Goal: Check status: Check status

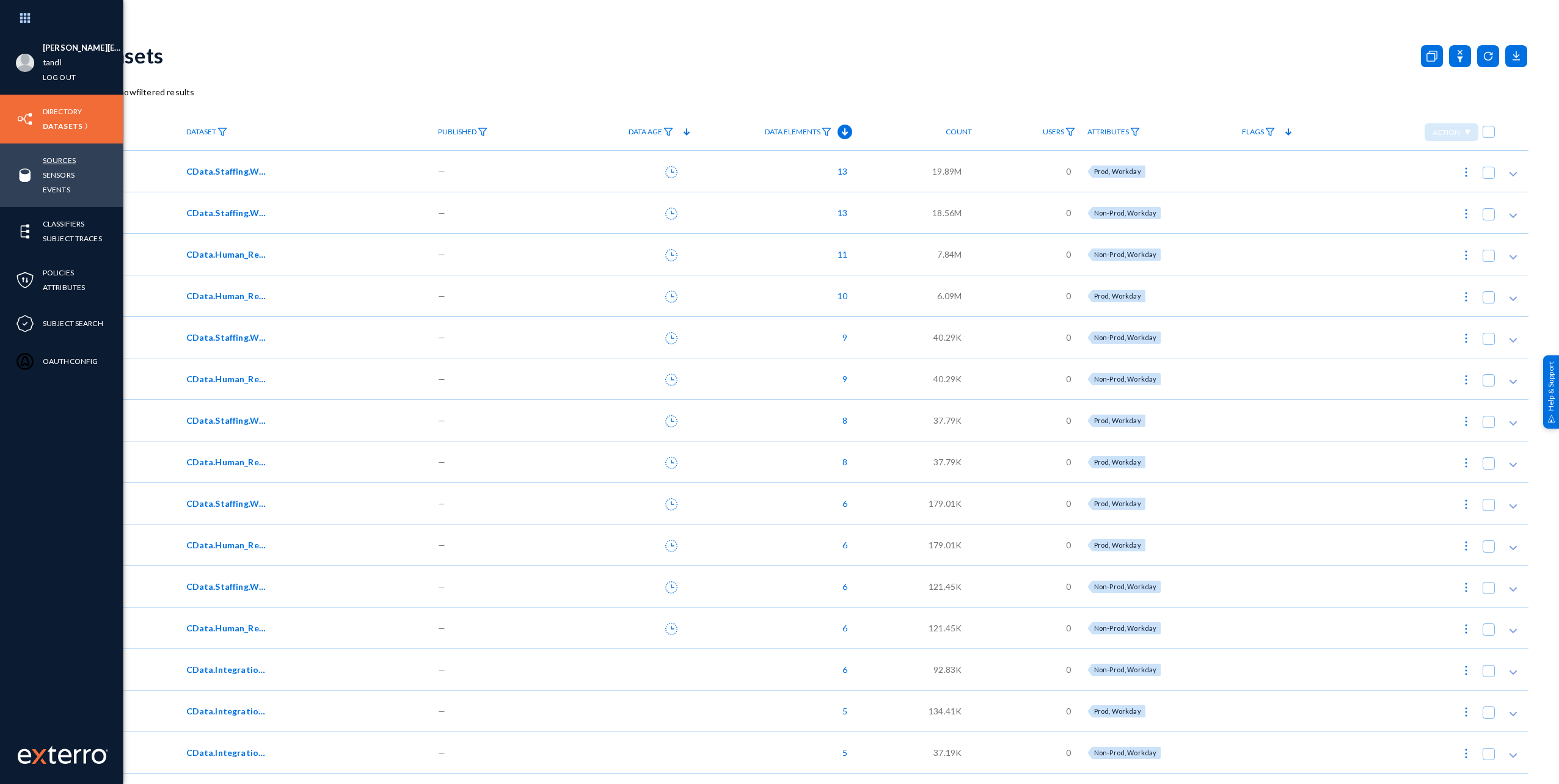
click at [55, 161] on link "Sources" at bounding box center [59, 161] width 33 height 14
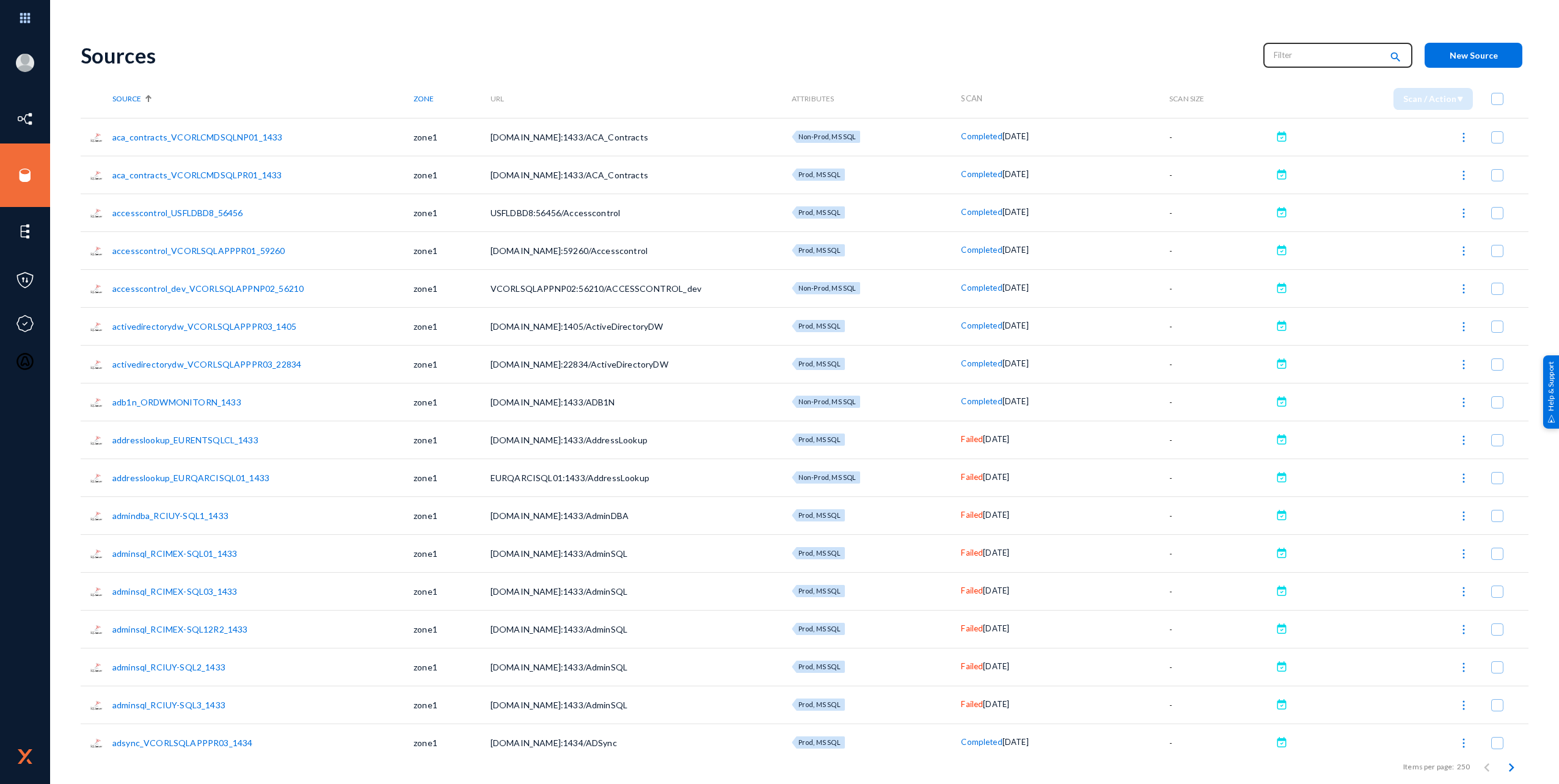
click at [1300, 56] on input "text" at bounding box center [1327, 55] width 108 height 18
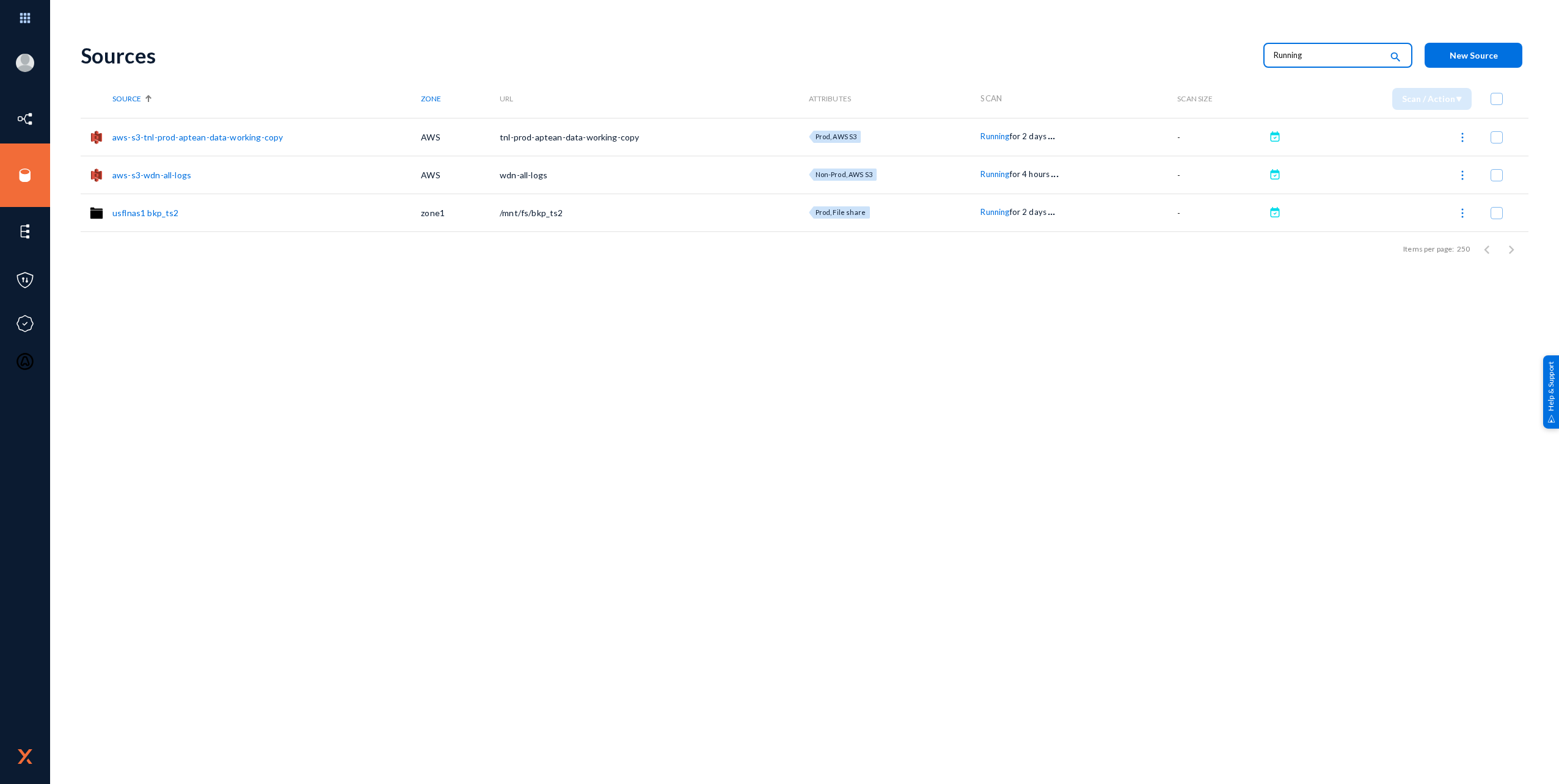
click at [984, 176] on span "Running" at bounding box center [994, 174] width 28 height 10
click at [909, 417] on div at bounding box center [780, 392] width 1559 height 784
click at [1342, 56] on input "Running" at bounding box center [1327, 55] width 108 height 18
type input "O365"
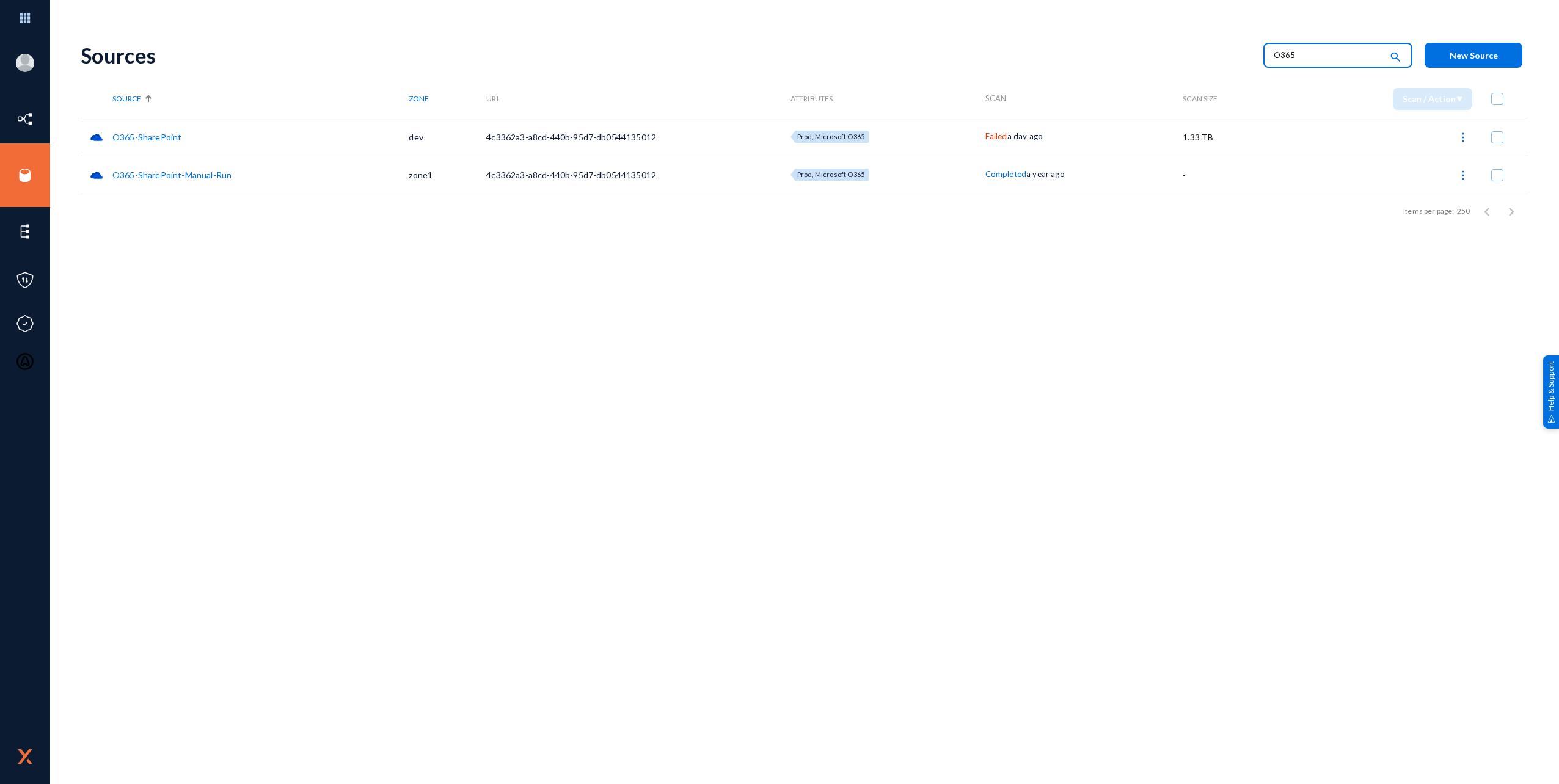
click at [1061, 349] on div "Sources O365 search New Source Source Zone URL Attributes Scan Scan Size Scan /…" at bounding box center [804, 214] width 1447 height 367
click at [999, 131] on div "Failed a day ago" at bounding box center [1084, 137] width 198 height 12
click at [998, 136] on span "Failed" at bounding box center [996, 136] width 22 height 10
click at [1024, 348] on div at bounding box center [780, 392] width 1559 height 784
click at [1460, 138] on img at bounding box center [1463, 137] width 12 height 12
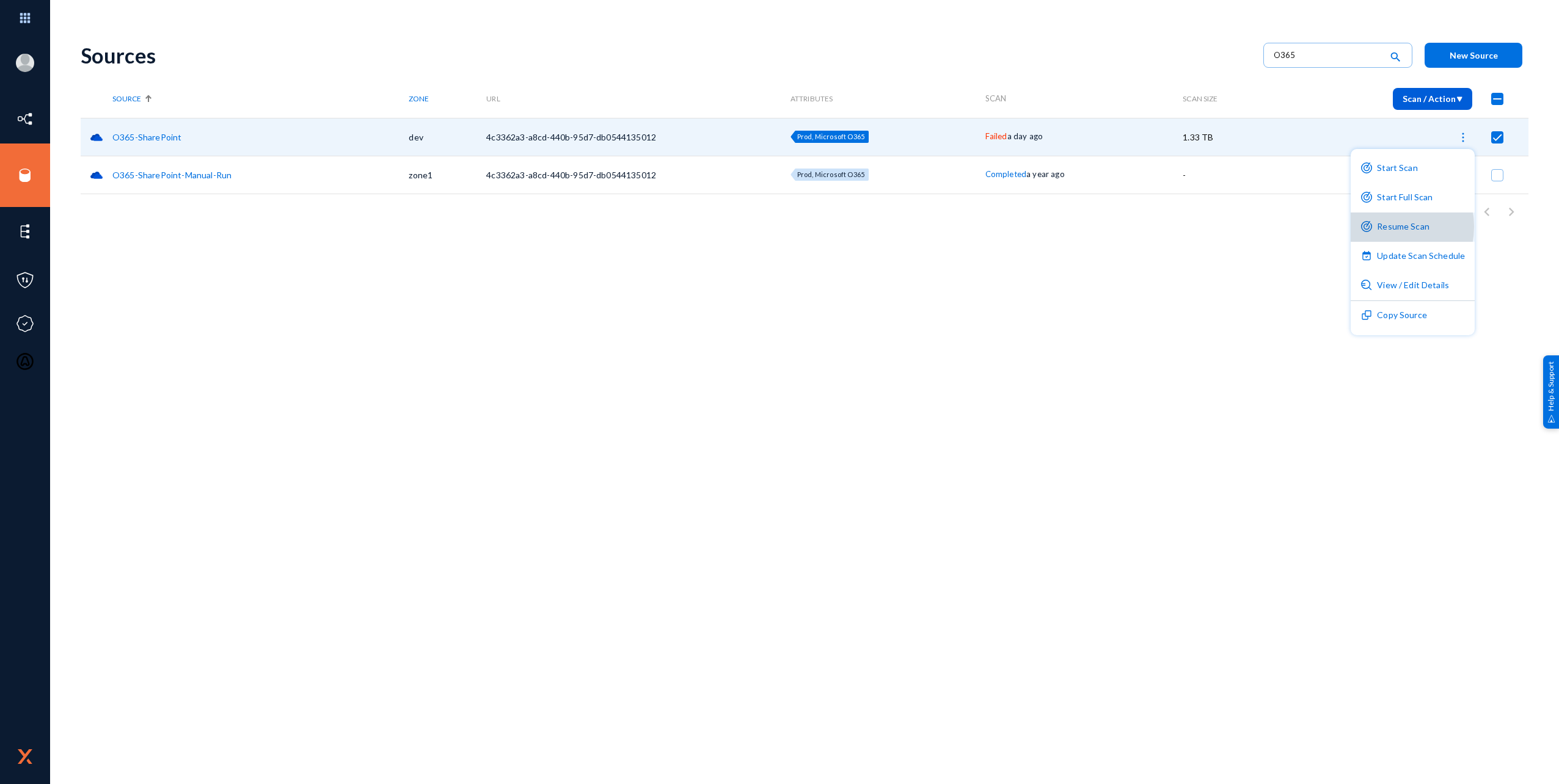
click at [1385, 226] on button "Resume Scan" at bounding box center [1413, 226] width 124 height 29
checkbox input "false"
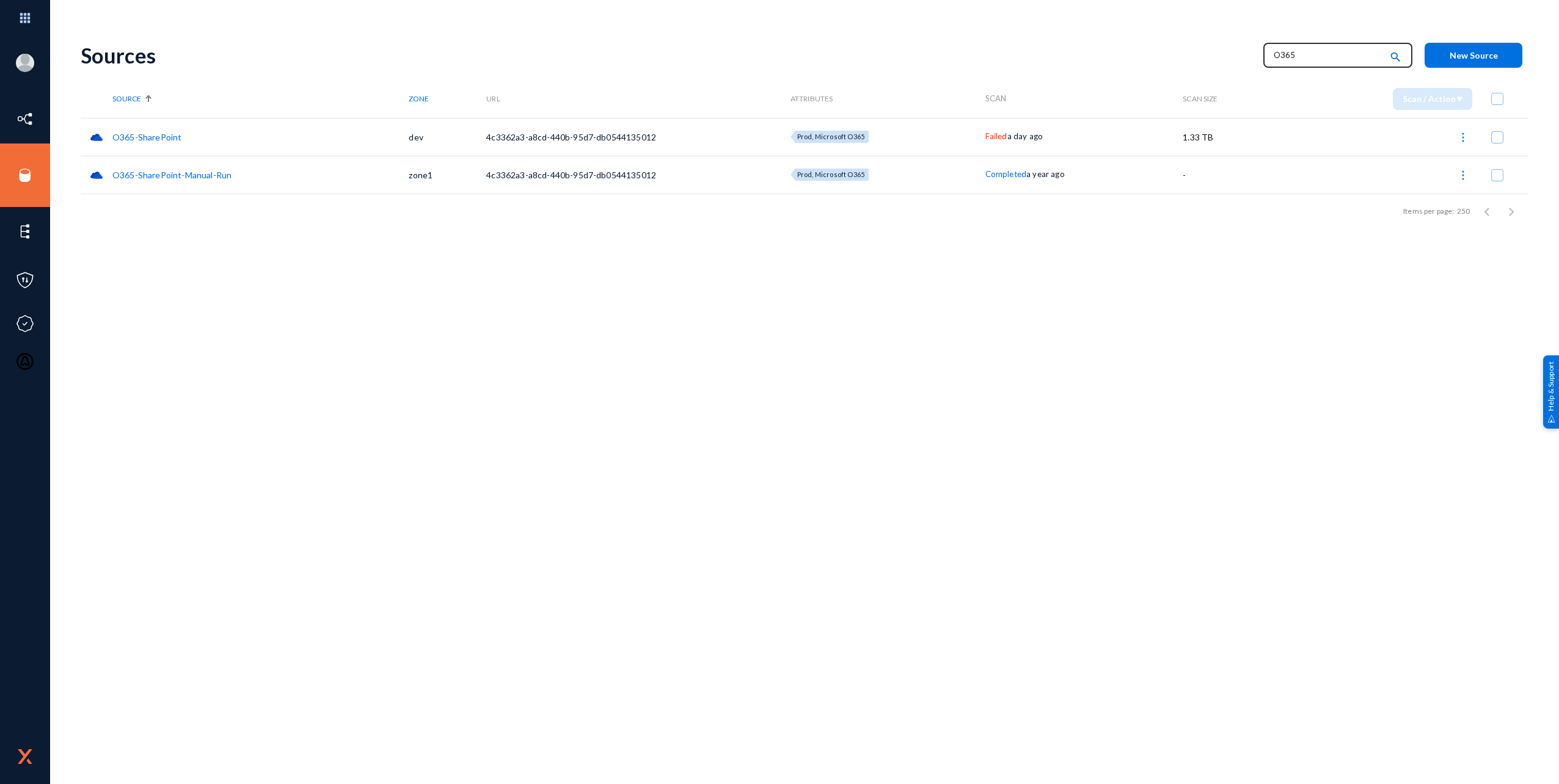
click at [1329, 57] on input "O365" at bounding box center [1327, 55] width 108 height 18
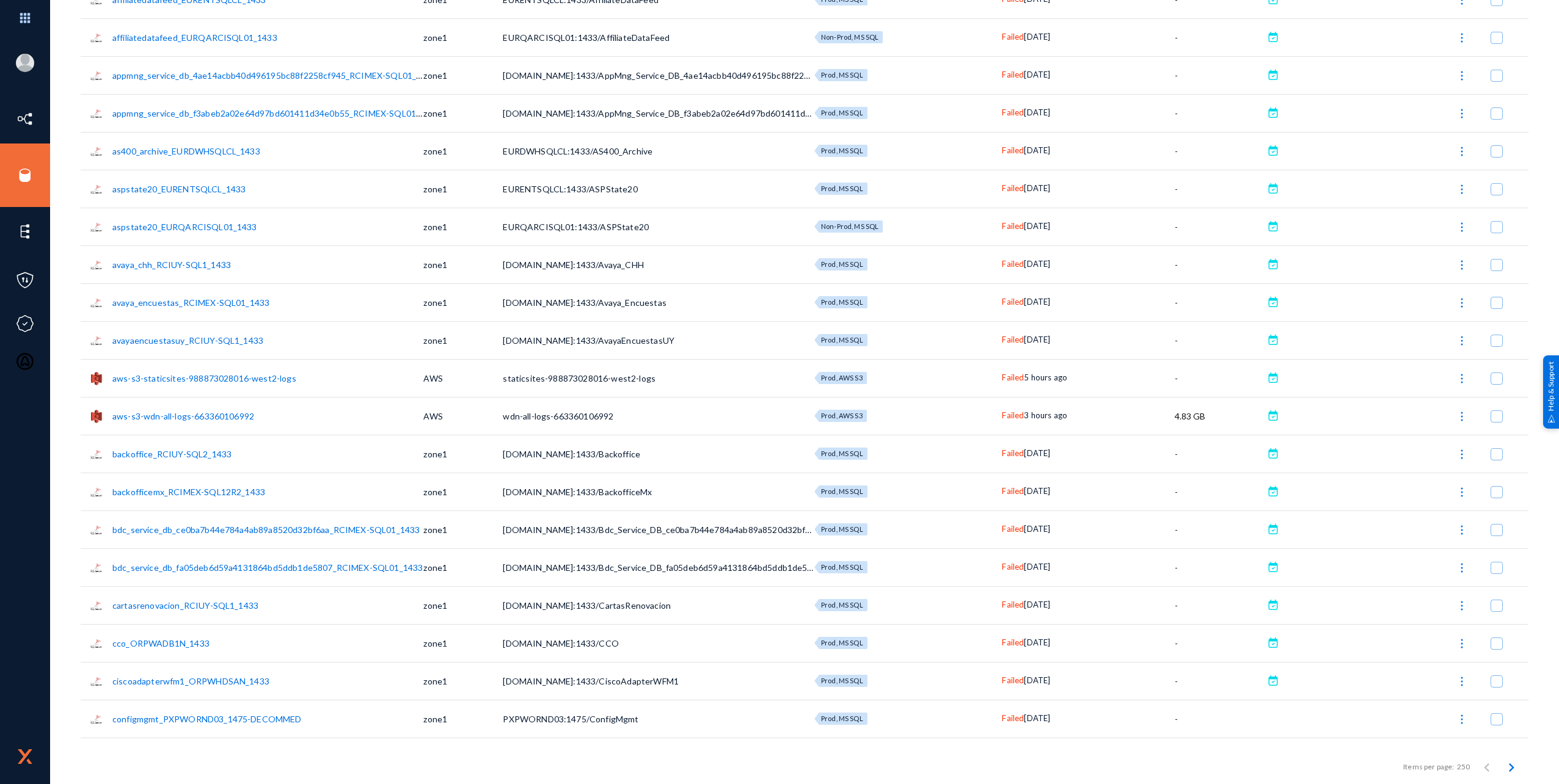
scroll to position [733, 0]
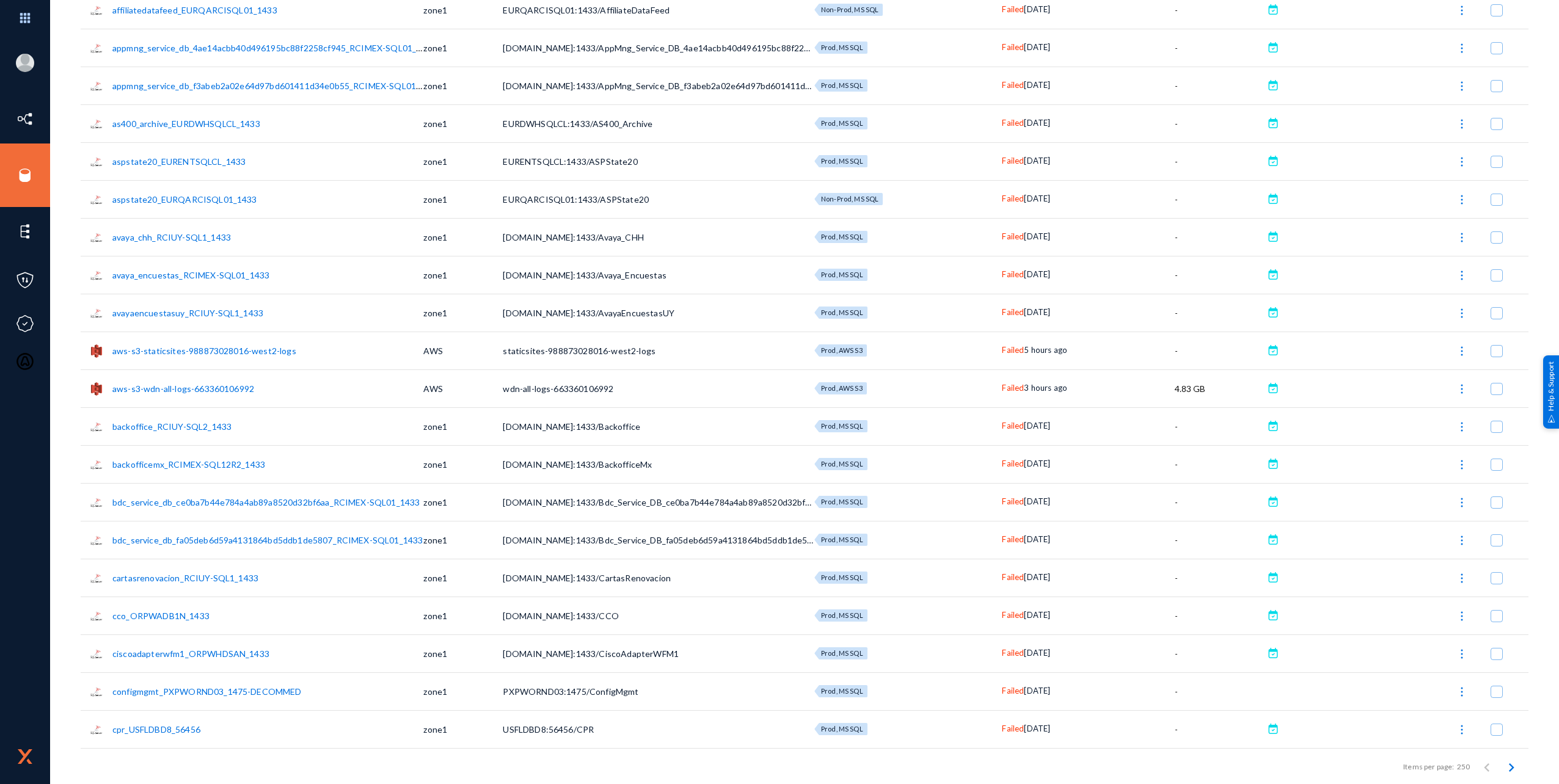
click at [1001, 354] on span "Failed" at bounding box center [1012, 350] width 22 height 10
click at [1003, 385] on div at bounding box center [780, 392] width 1559 height 784
click at [1002, 386] on span "Failed" at bounding box center [1012, 388] width 22 height 10
click at [1530, 332] on div at bounding box center [780, 392] width 1559 height 784
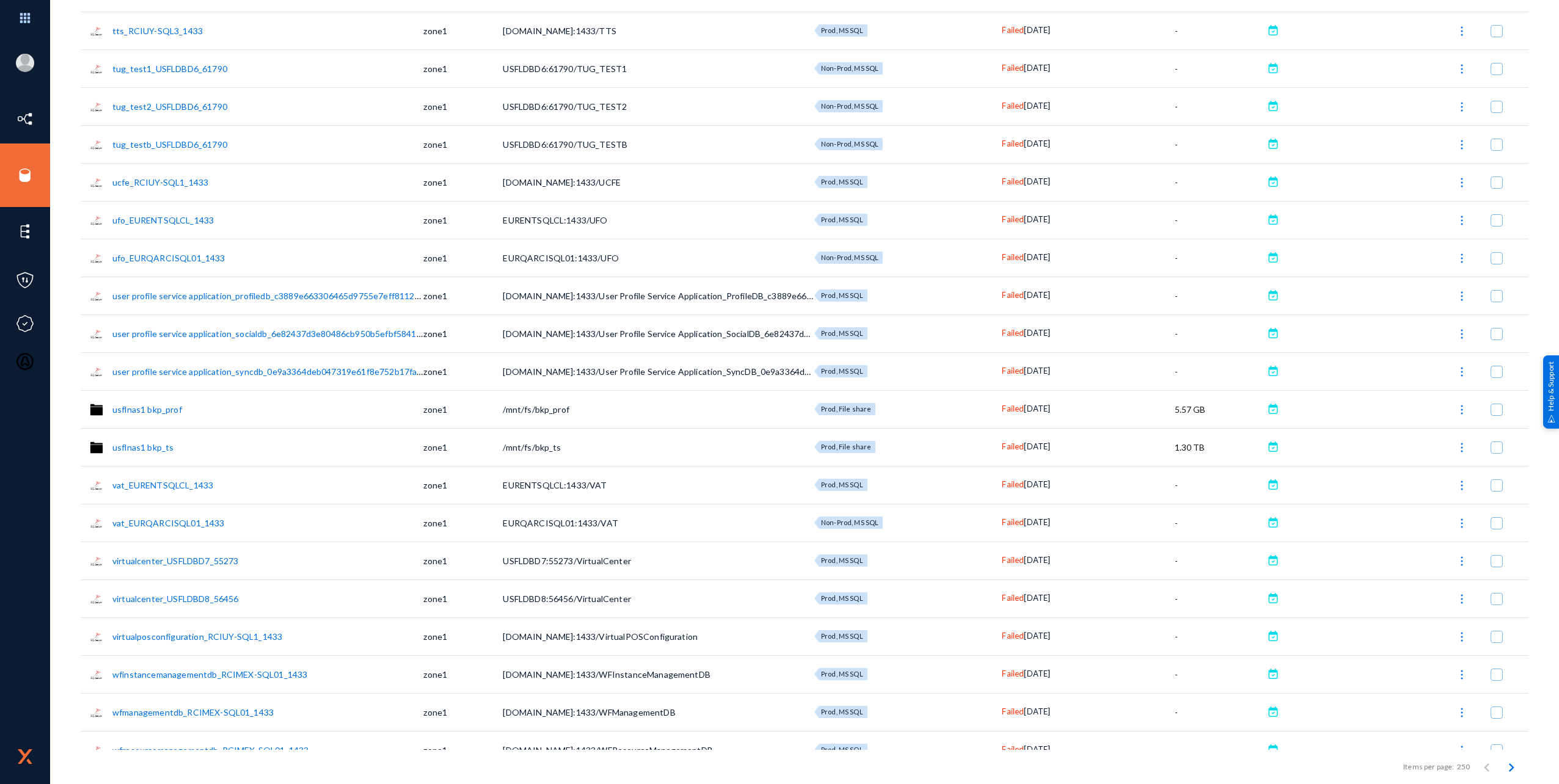
scroll to position [8246, 0]
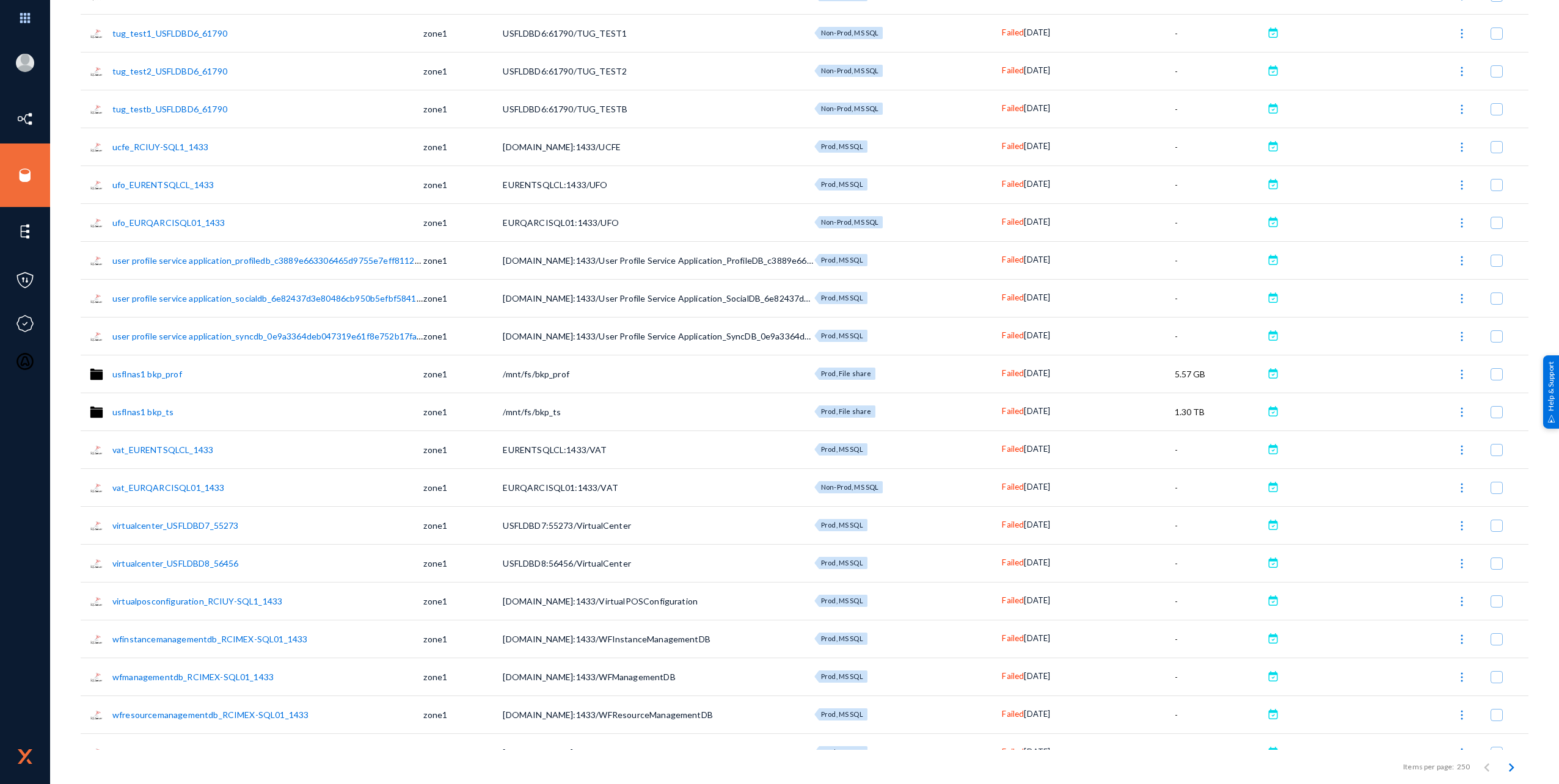
click at [1004, 376] on span "Failed" at bounding box center [1012, 373] width 22 height 10
click at [1526, 498] on div at bounding box center [780, 392] width 1559 height 784
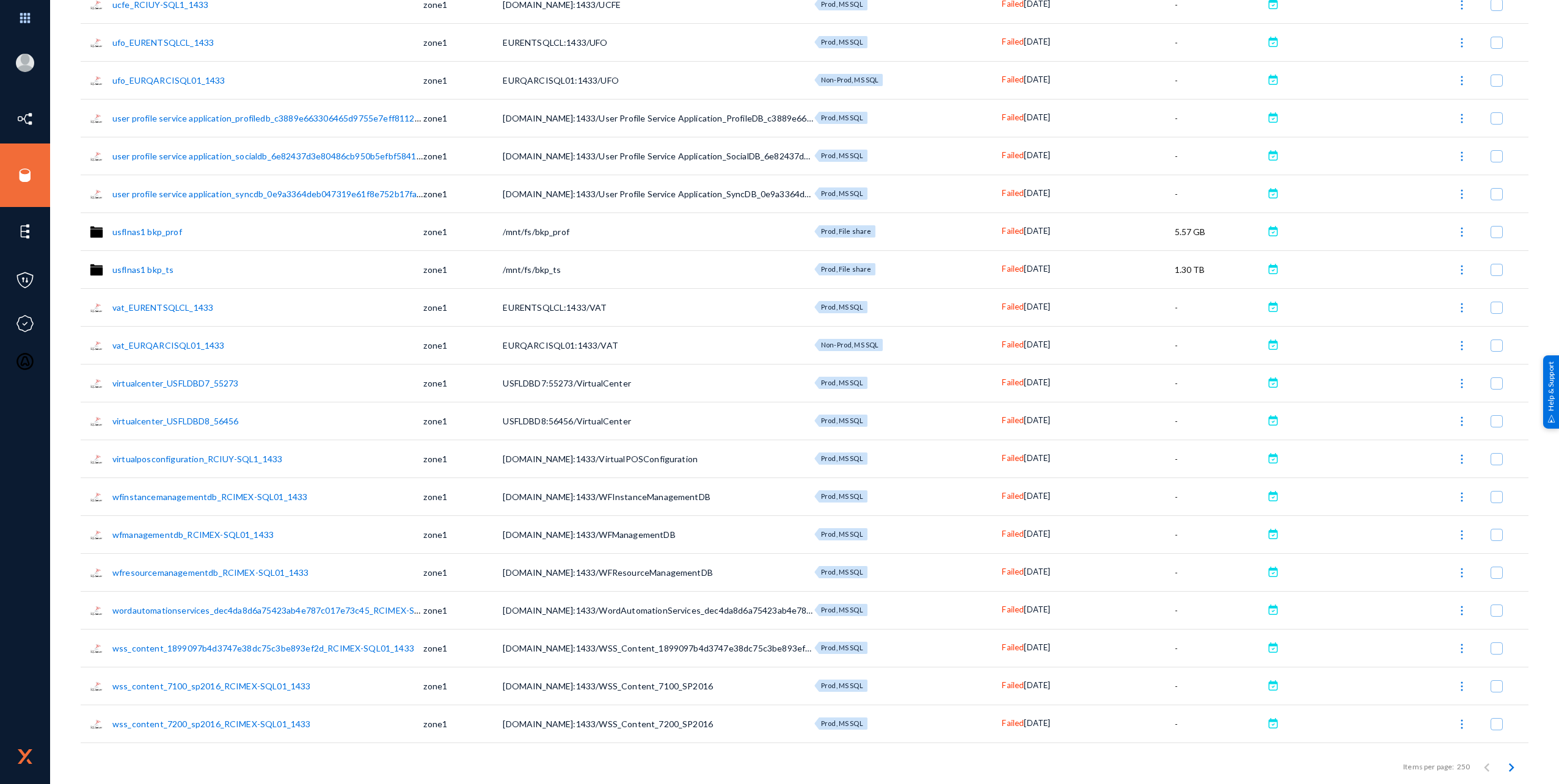
scroll to position [8612, 0]
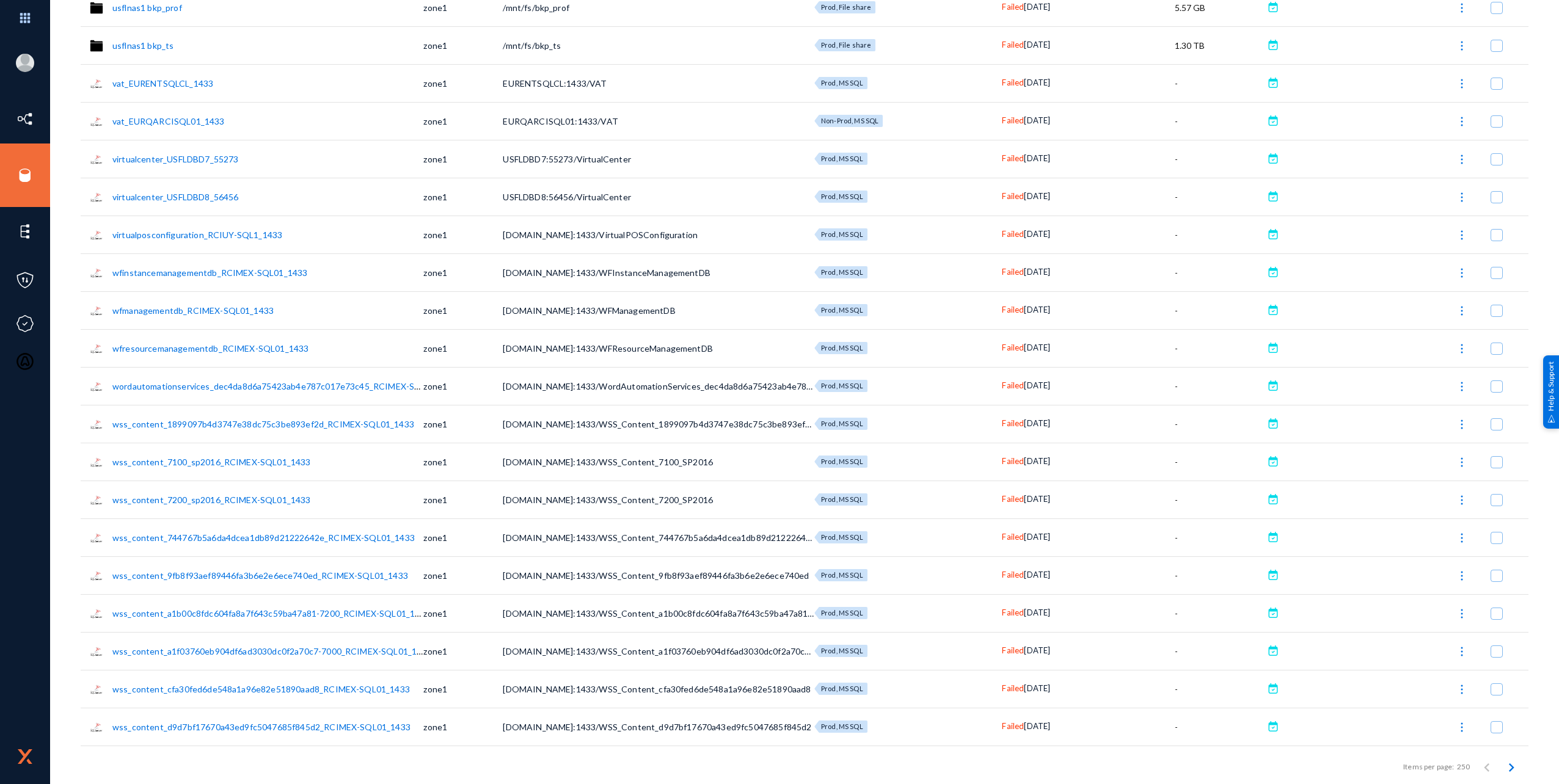
click at [1001, 157] on span "Failed" at bounding box center [1012, 158] width 22 height 10
click at [1539, 319] on div at bounding box center [780, 392] width 1559 height 784
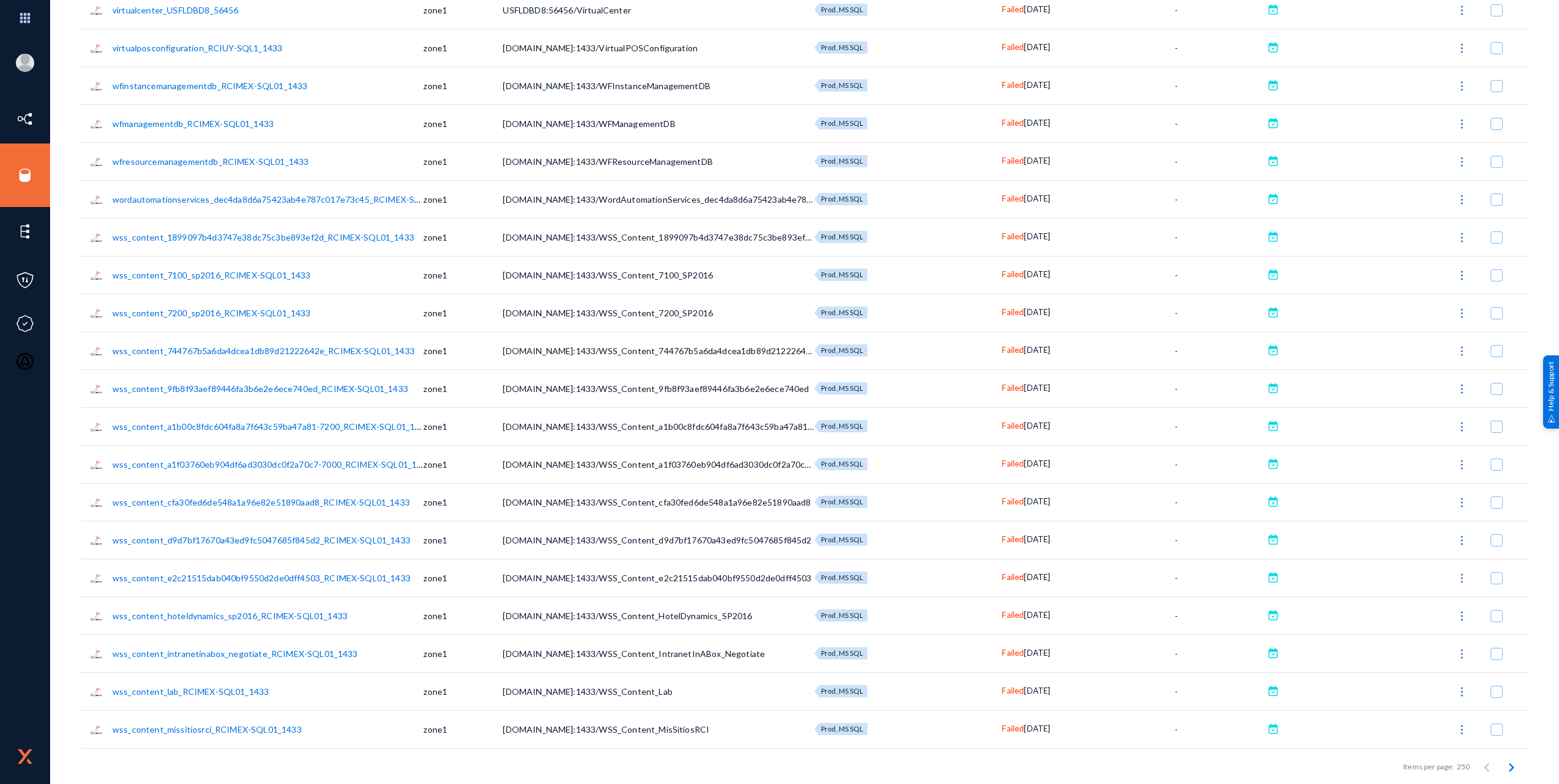
scroll to position [8836, 0]
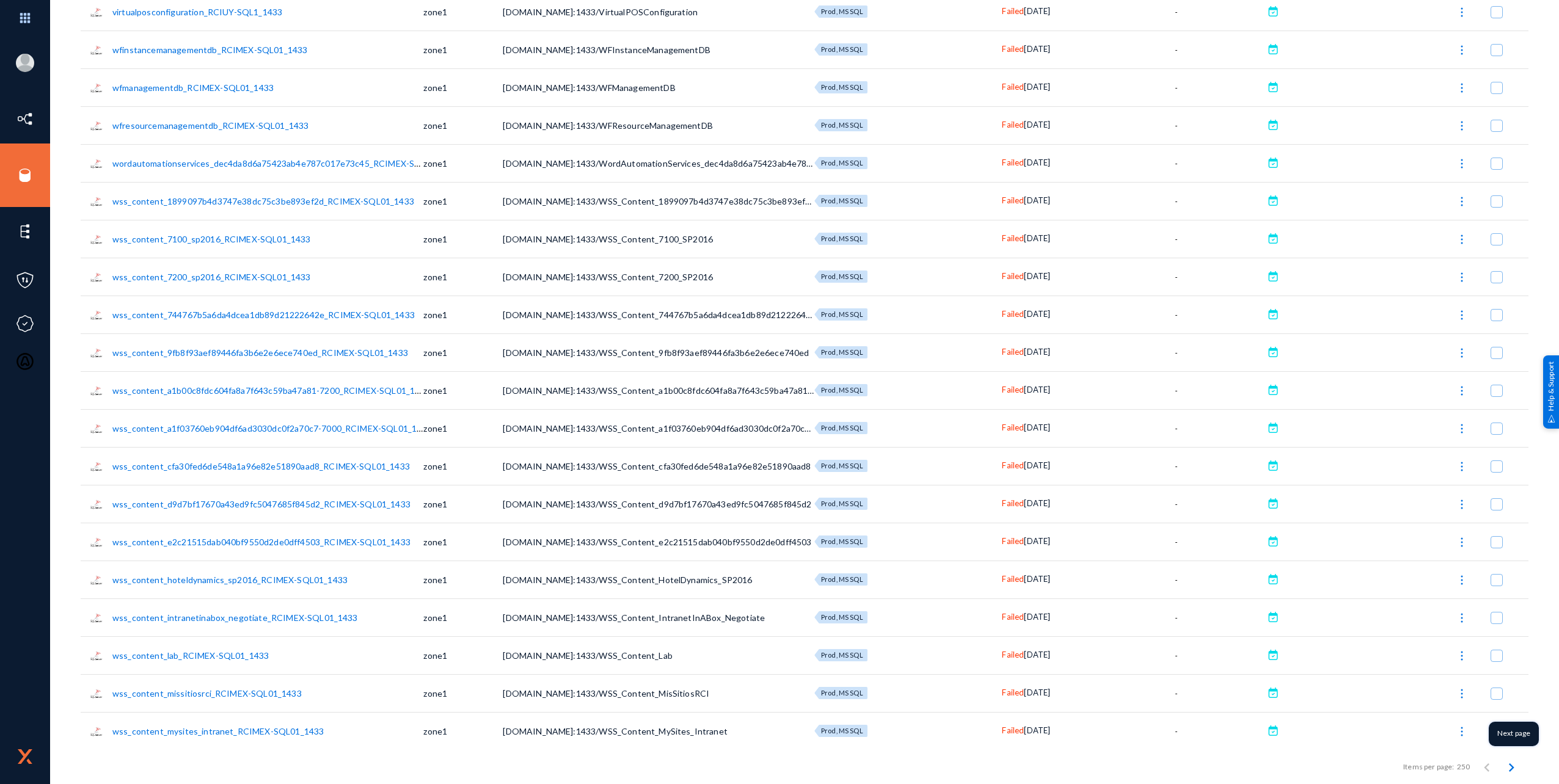
click at [1511, 773] on icon "Next page" at bounding box center [1511, 768] width 17 height 17
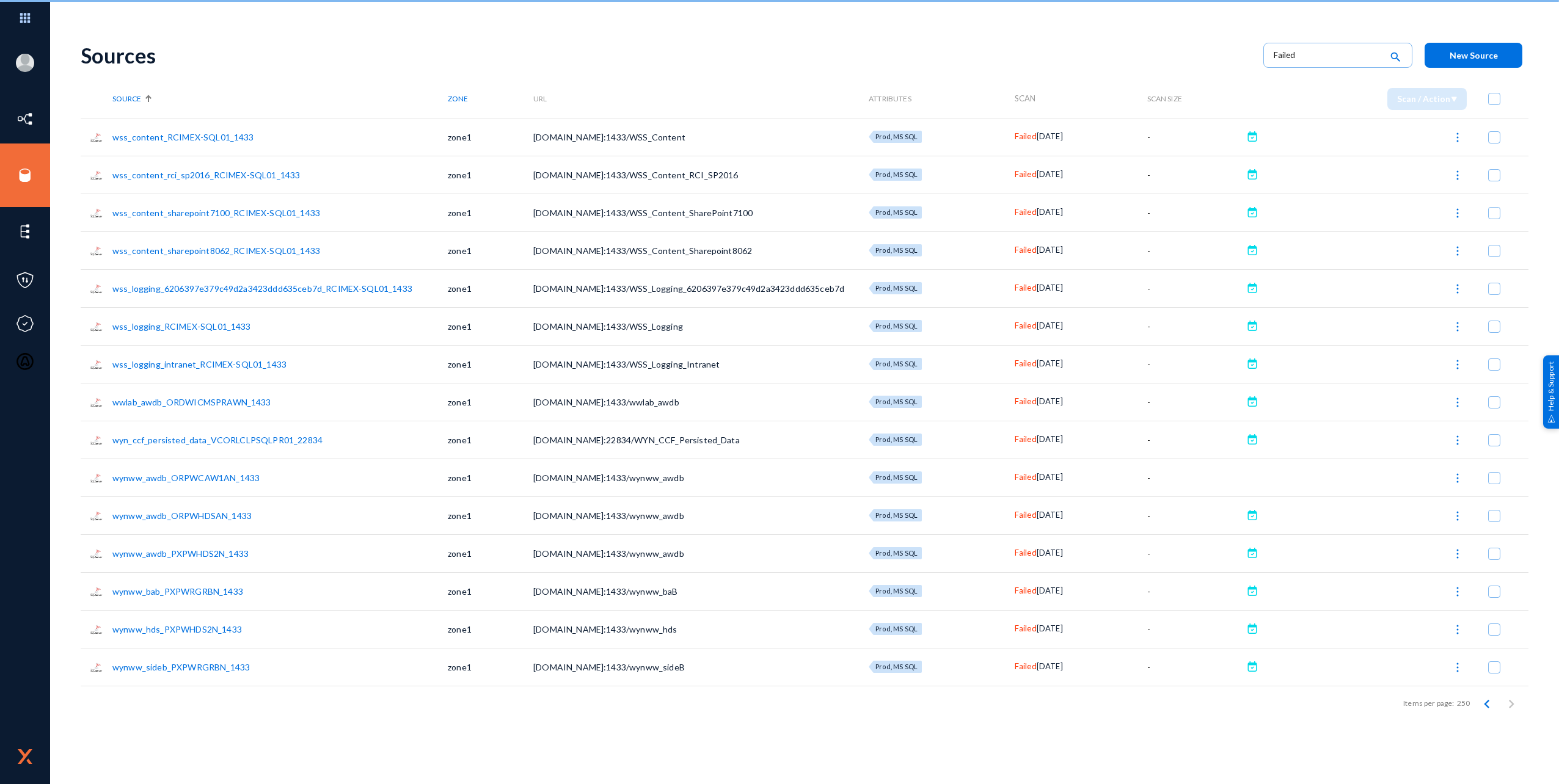
scroll to position [0, 0]
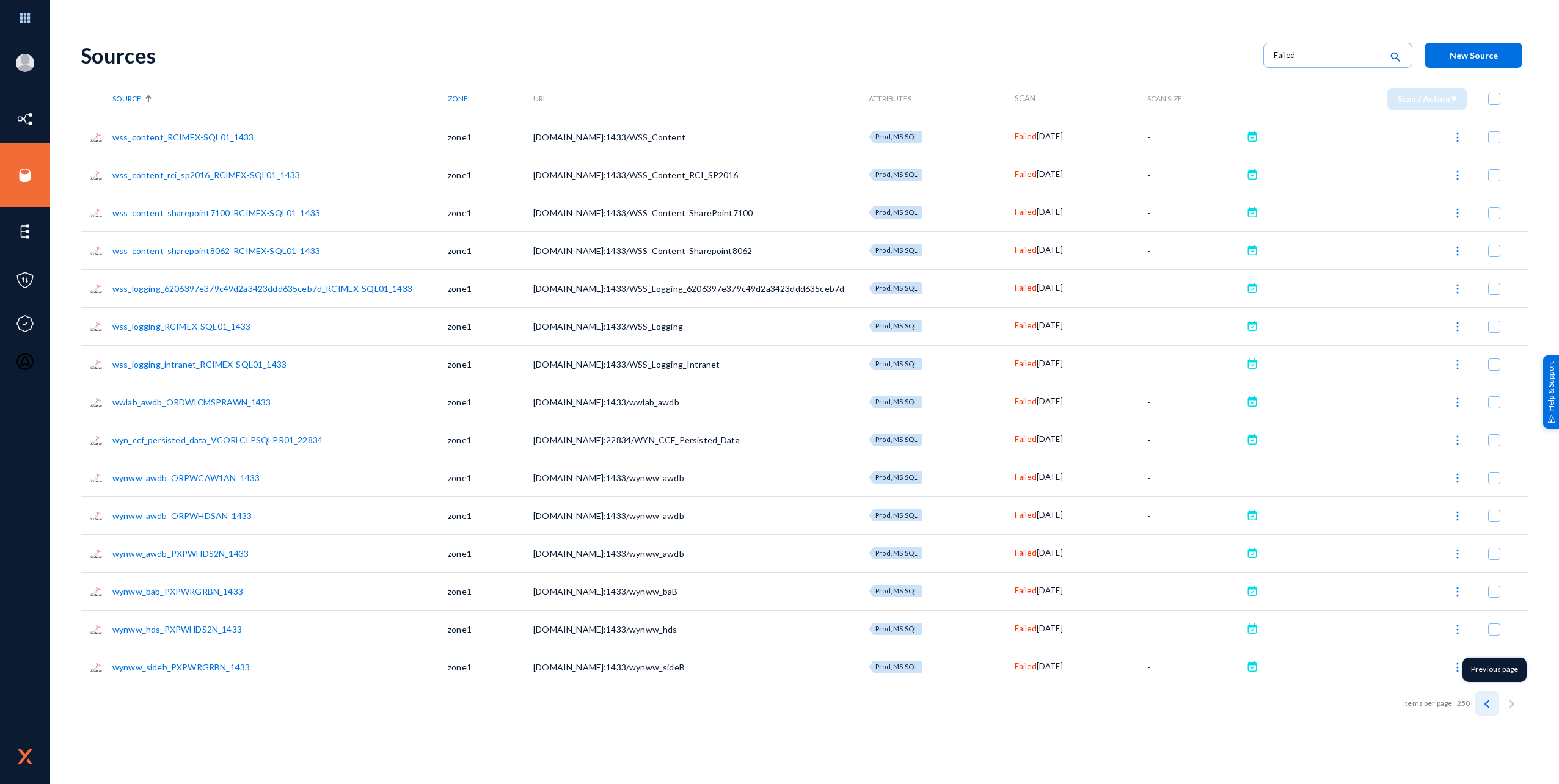
click at [1493, 707] on icon "Previous page" at bounding box center [1487, 704] width 17 height 17
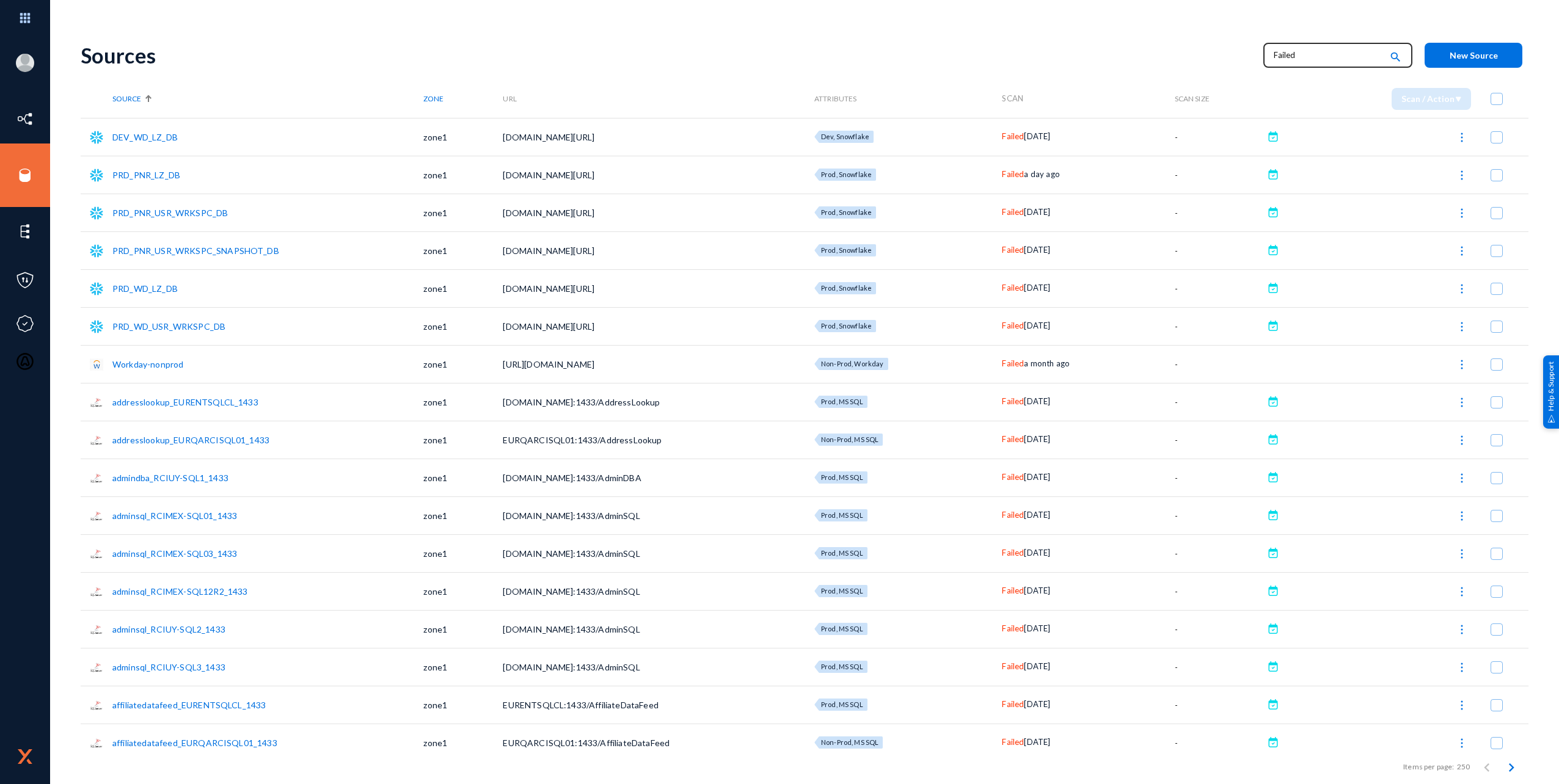
click at [1343, 56] on input "Failed" at bounding box center [1327, 55] width 108 height 18
type input "o365"
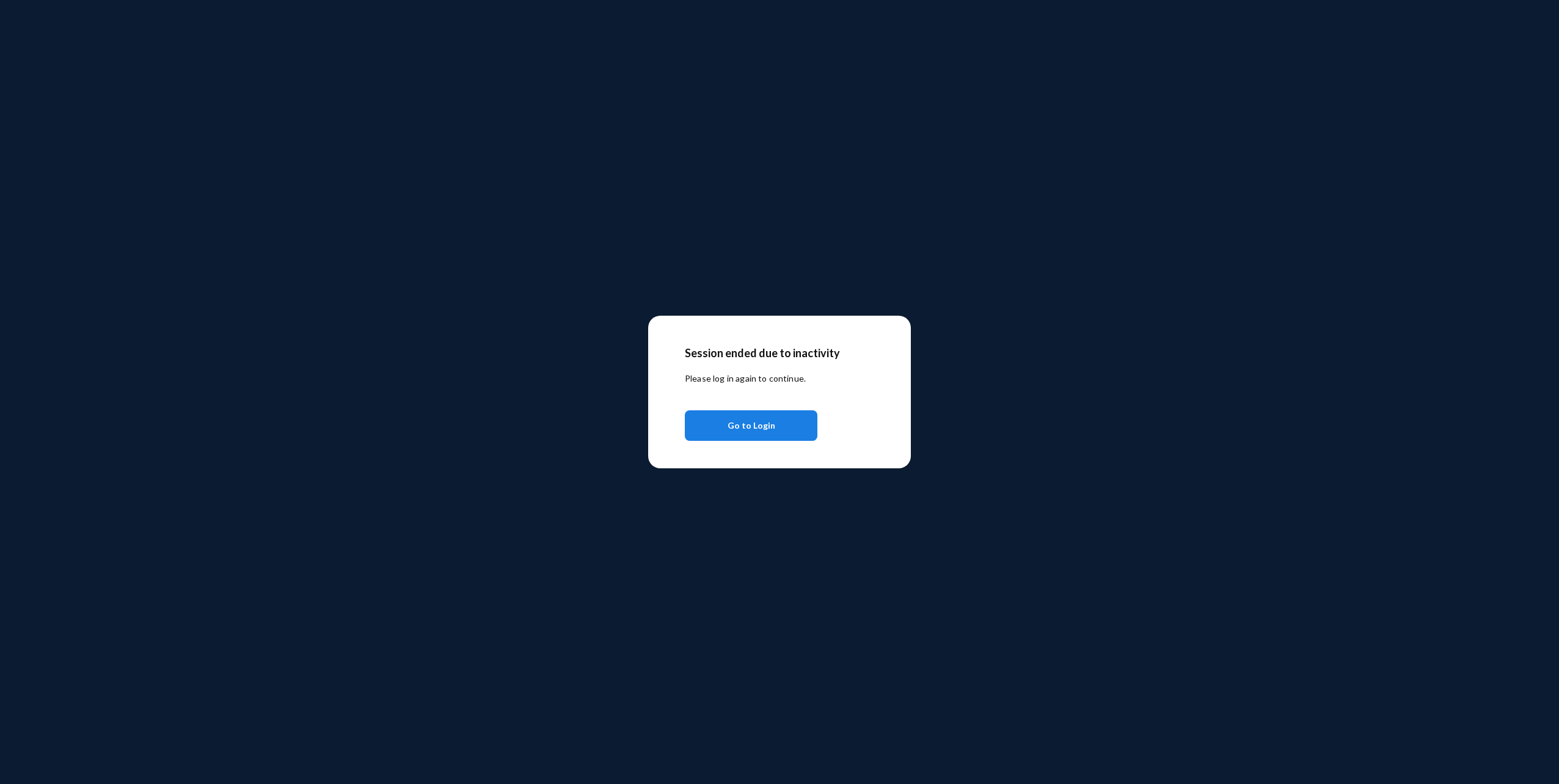
click at [718, 417] on button "Go to Login" at bounding box center [750, 425] width 132 height 30
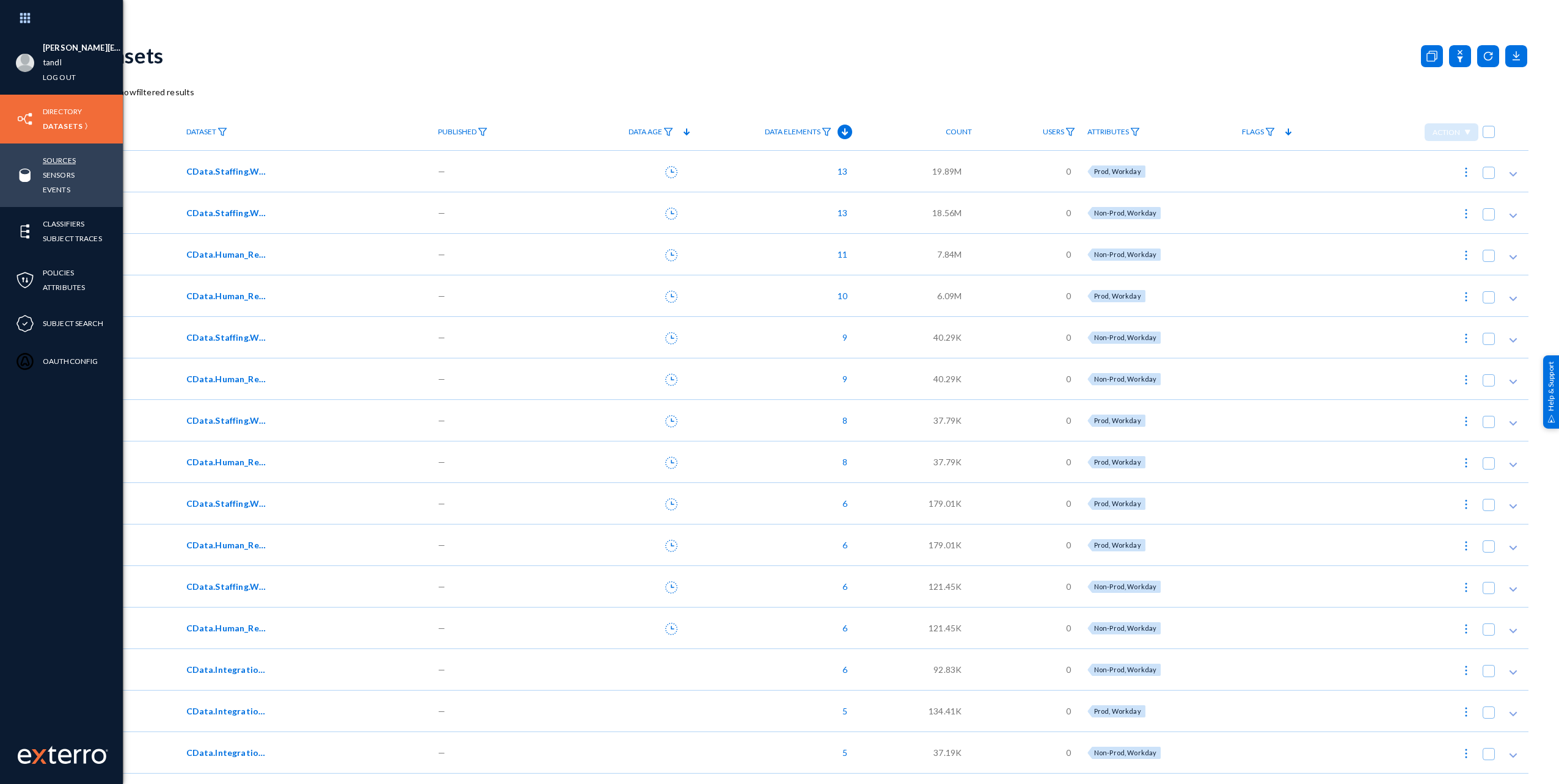
click at [68, 158] on link "Sources" at bounding box center [59, 161] width 33 height 14
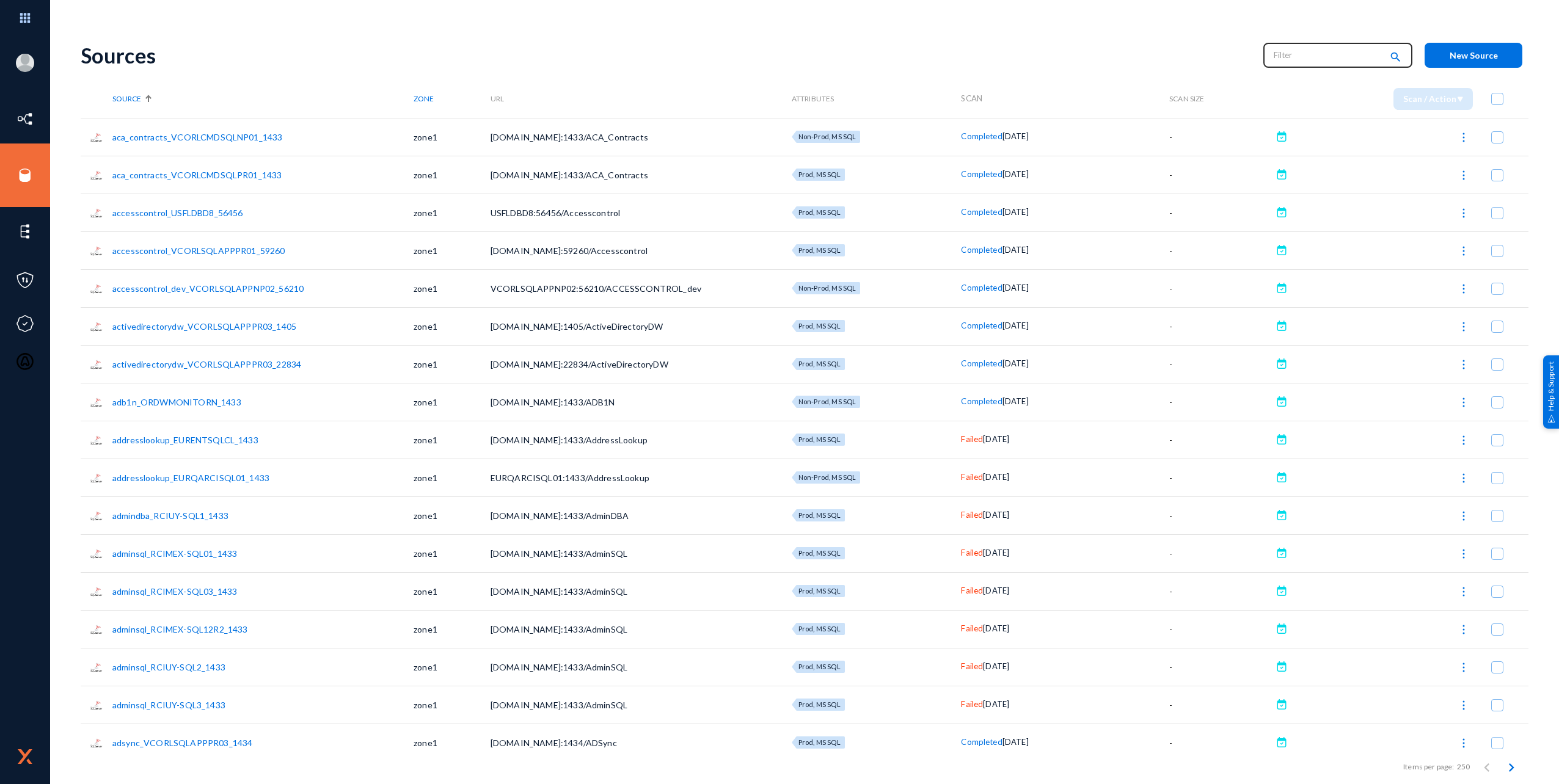
click at [1303, 60] on input "text" at bounding box center [1327, 55] width 108 height 18
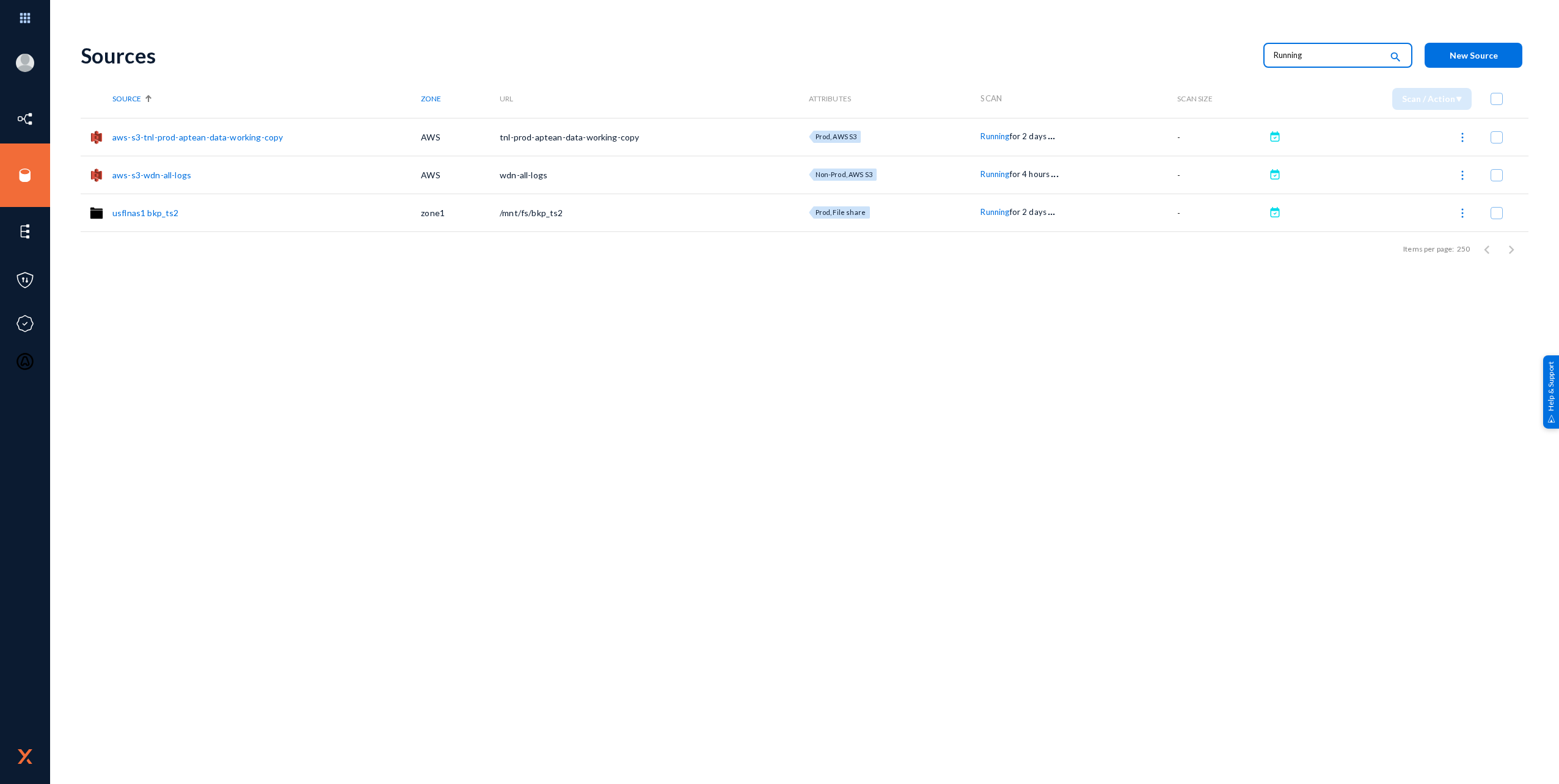
type input "Runninga"
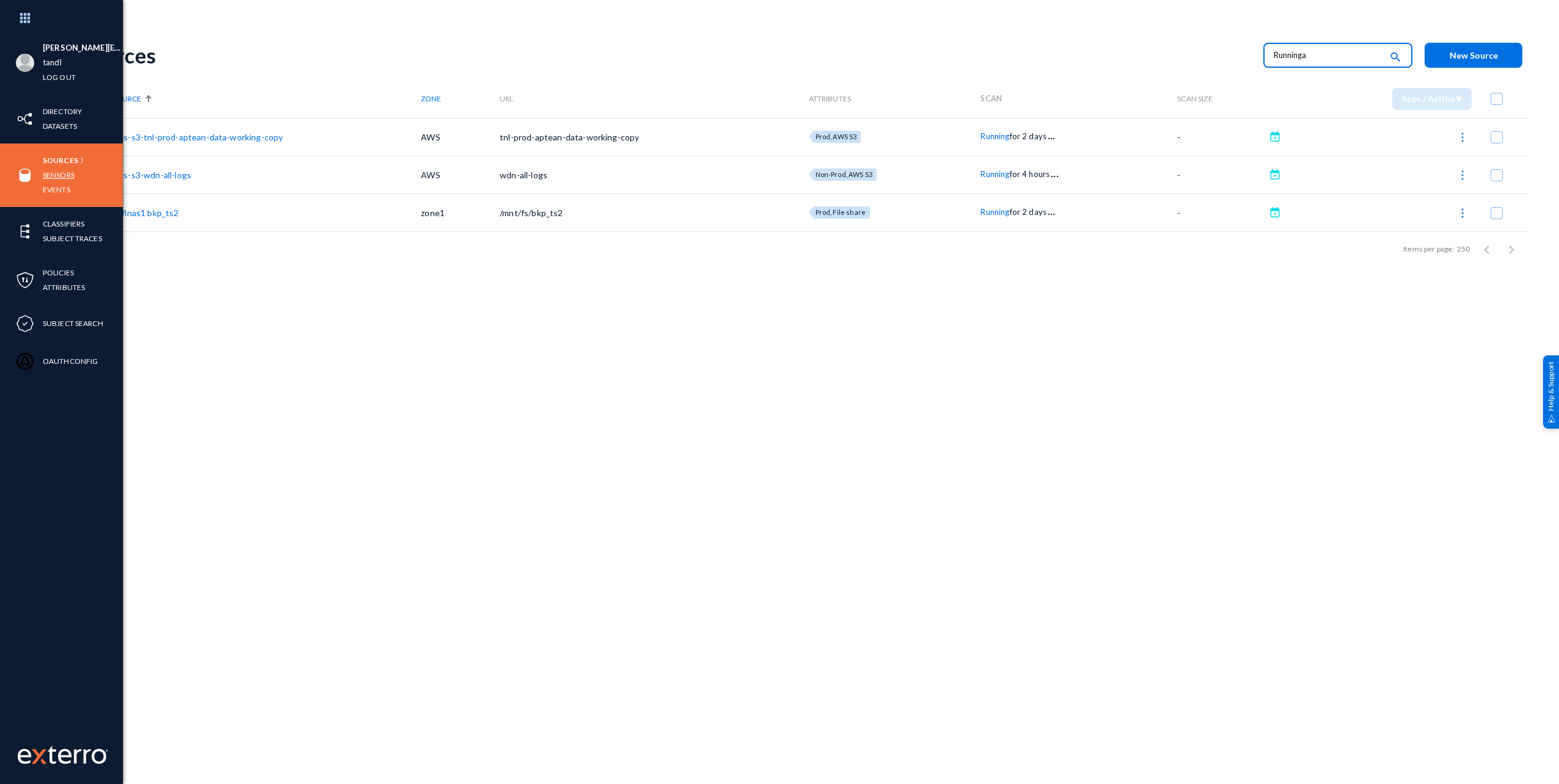
click at [49, 169] on link "Sensors" at bounding box center [58, 175] width 32 height 14
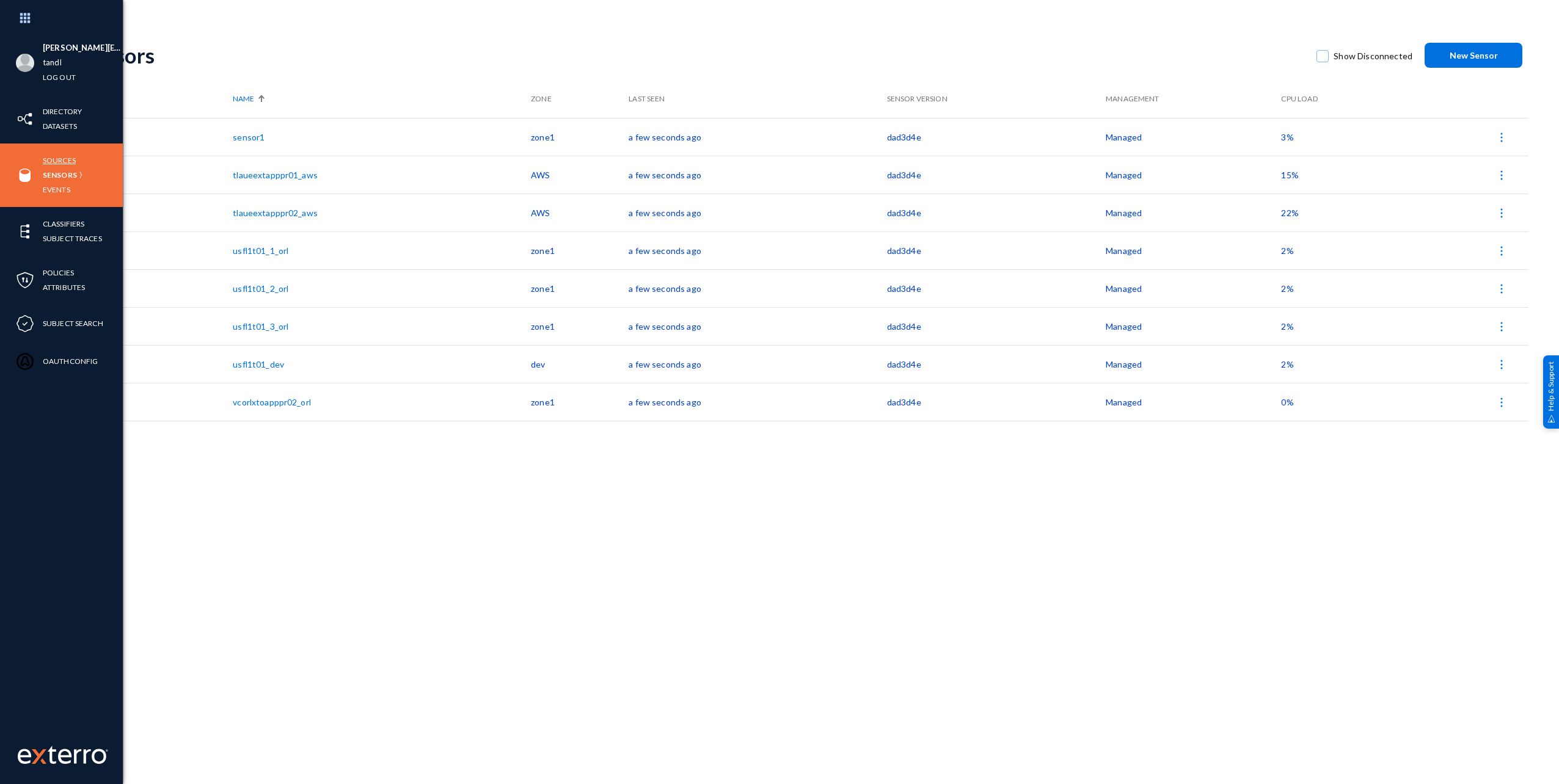
click at [53, 159] on link "Sources" at bounding box center [59, 161] width 33 height 14
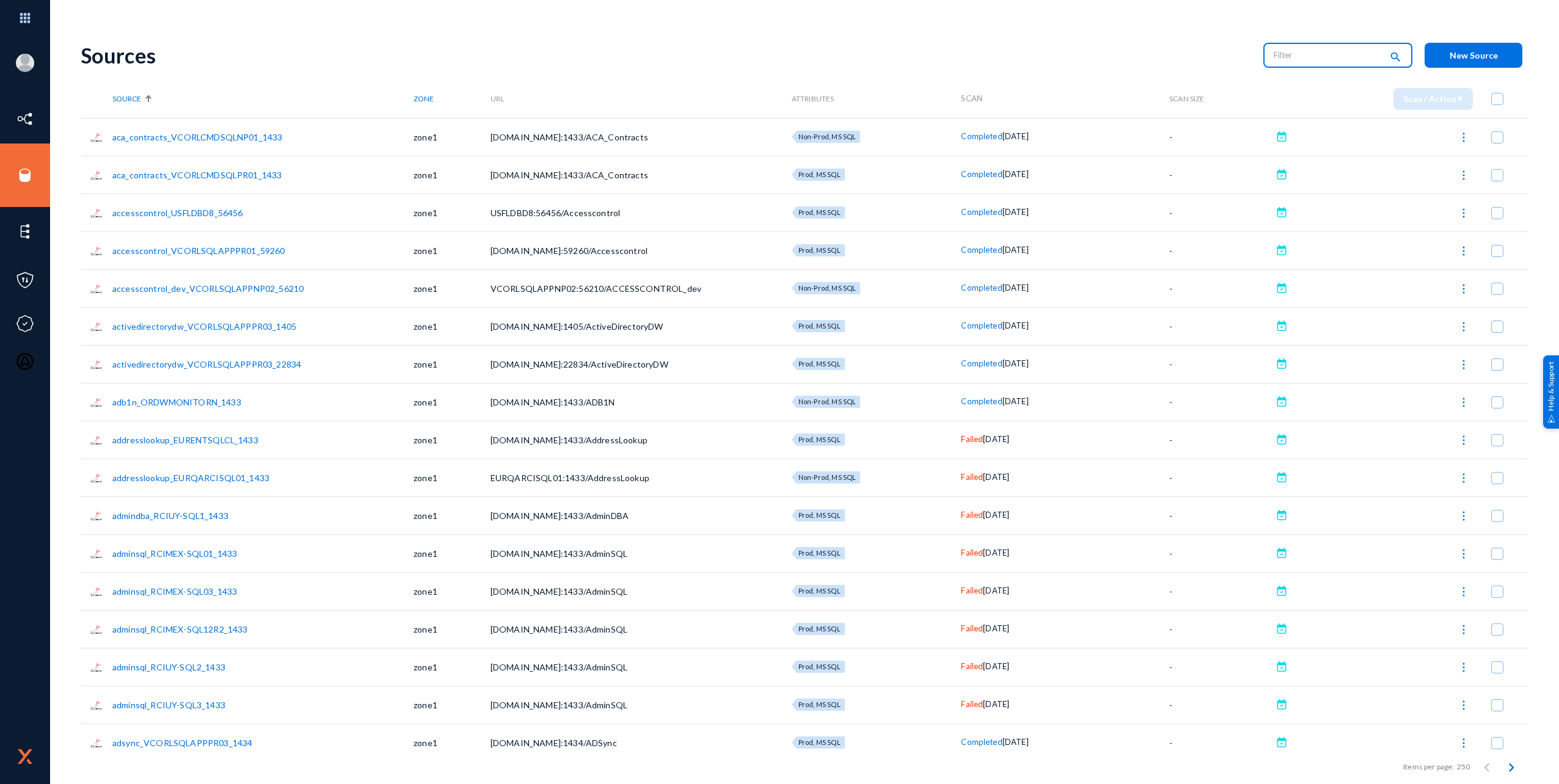
click at [1274, 57] on input "text" at bounding box center [1327, 55] width 108 height 18
type input "O365"
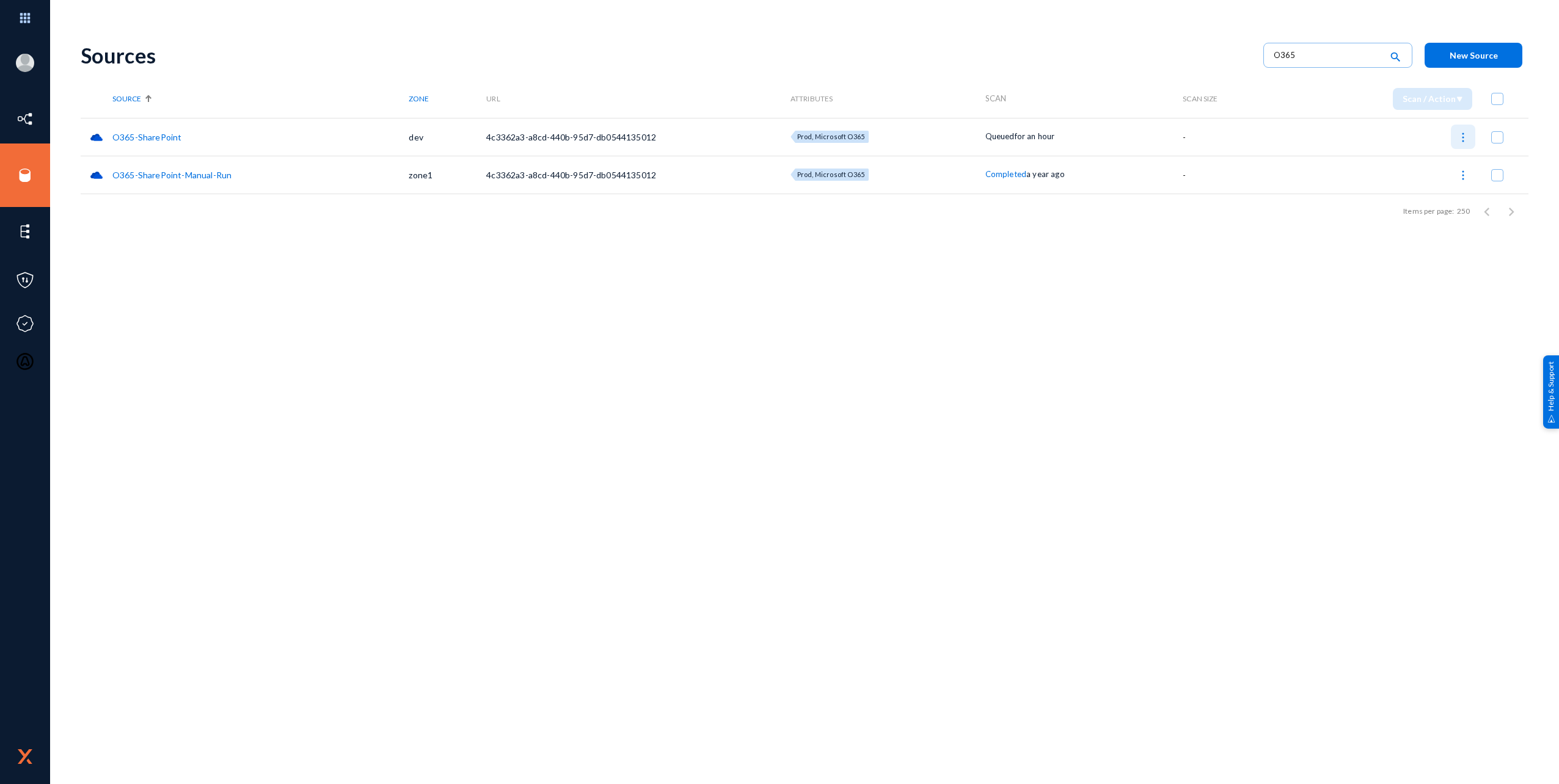
click at [1465, 139] on img at bounding box center [1463, 137] width 12 height 12
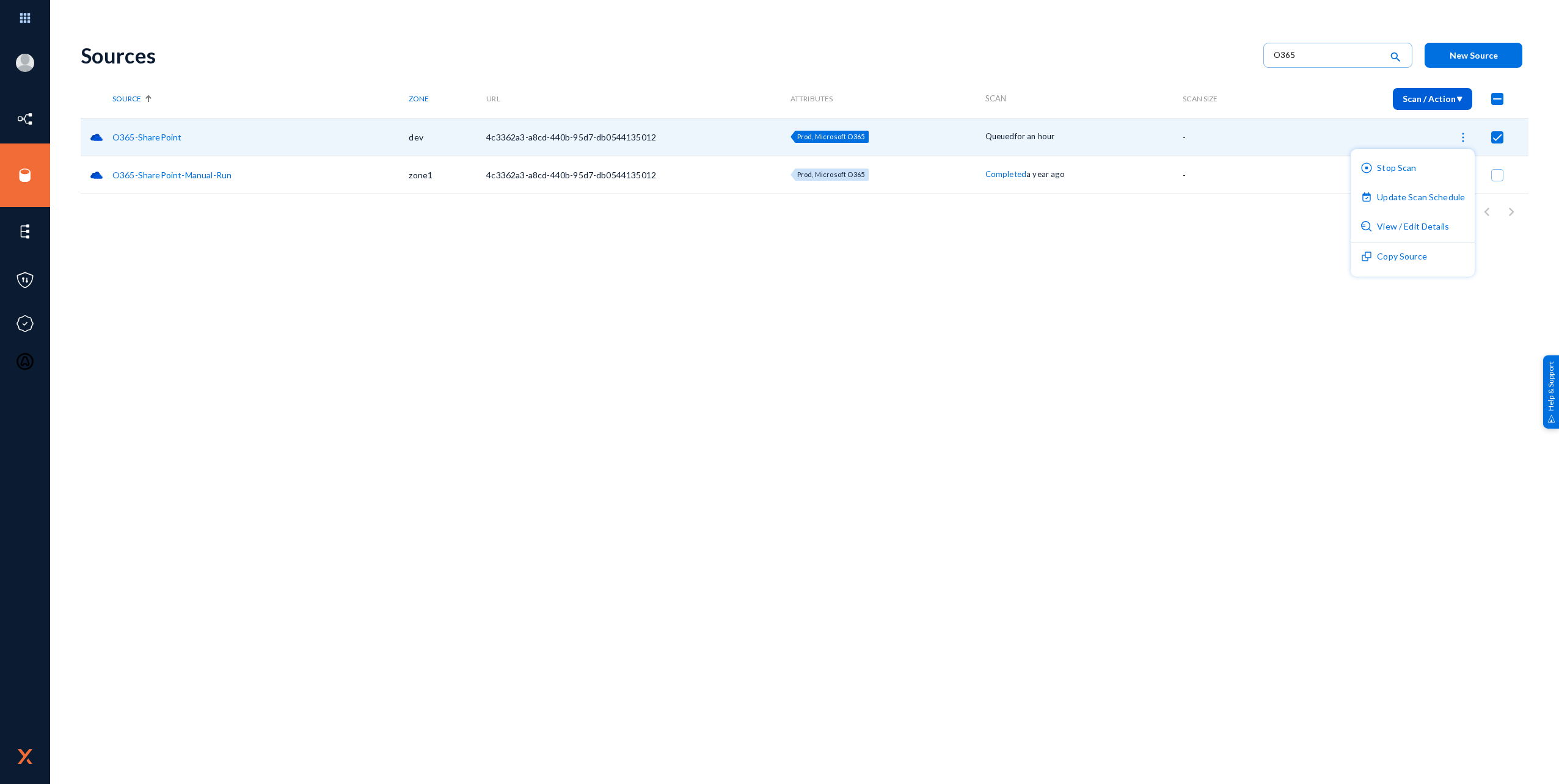
click at [1183, 465] on div at bounding box center [780, 392] width 1559 height 784
checkbox input "false"
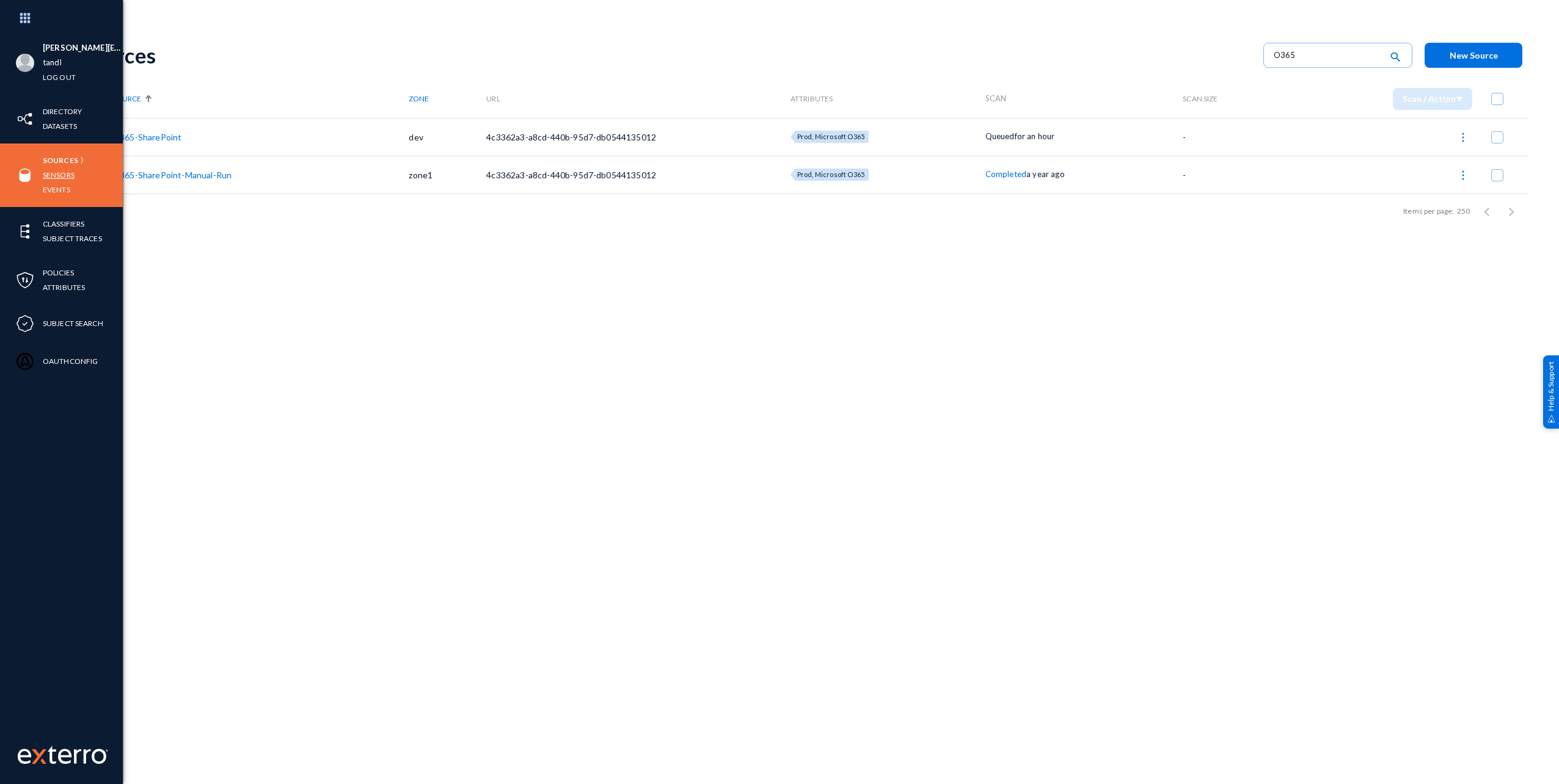
click at [49, 172] on link "Sensors" at bounding box center [58, 175] width 32 height 14
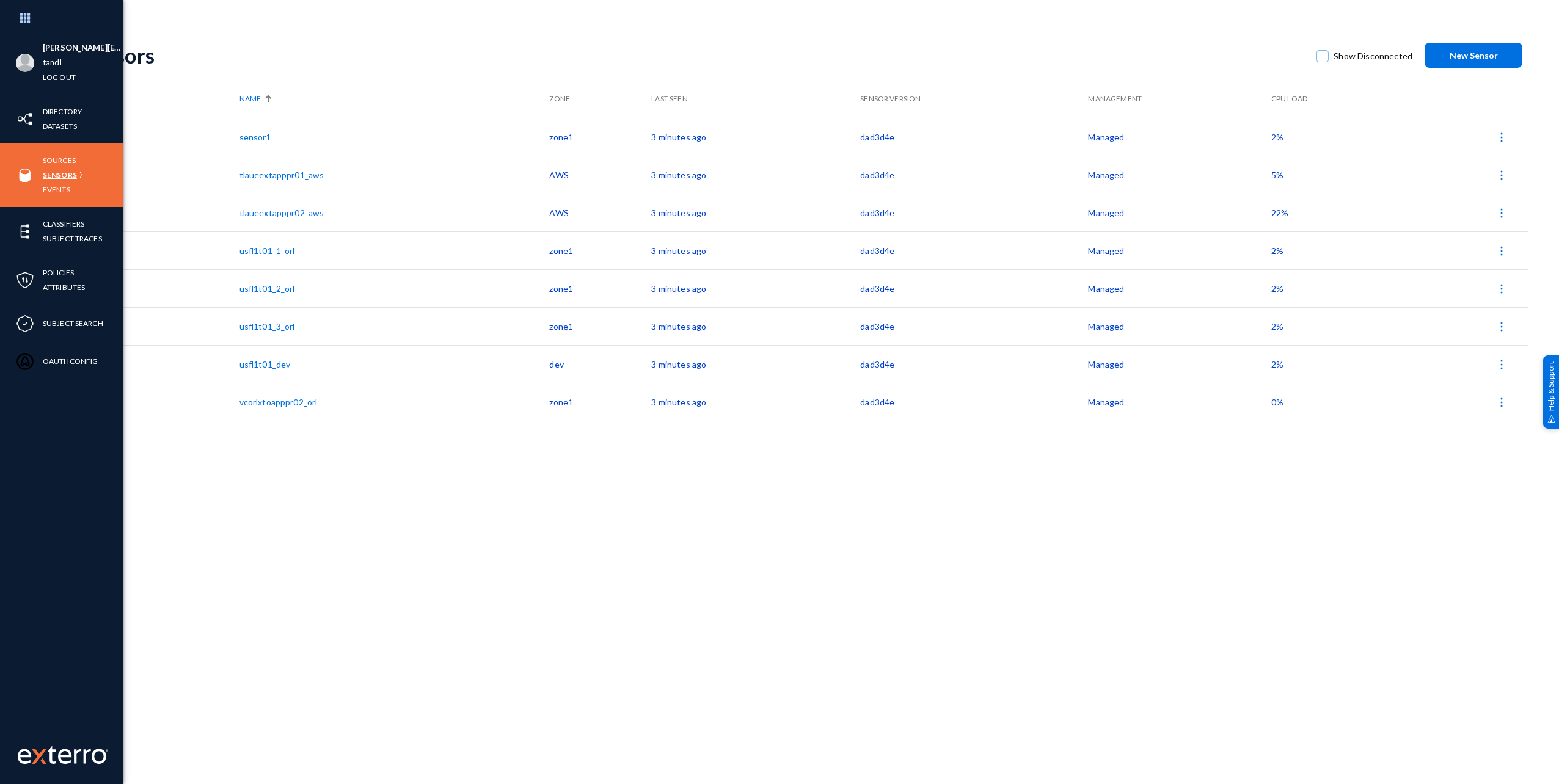
click at [63, 174] on link "Sensors" at bounding box center [59, 175] width 34 height 14
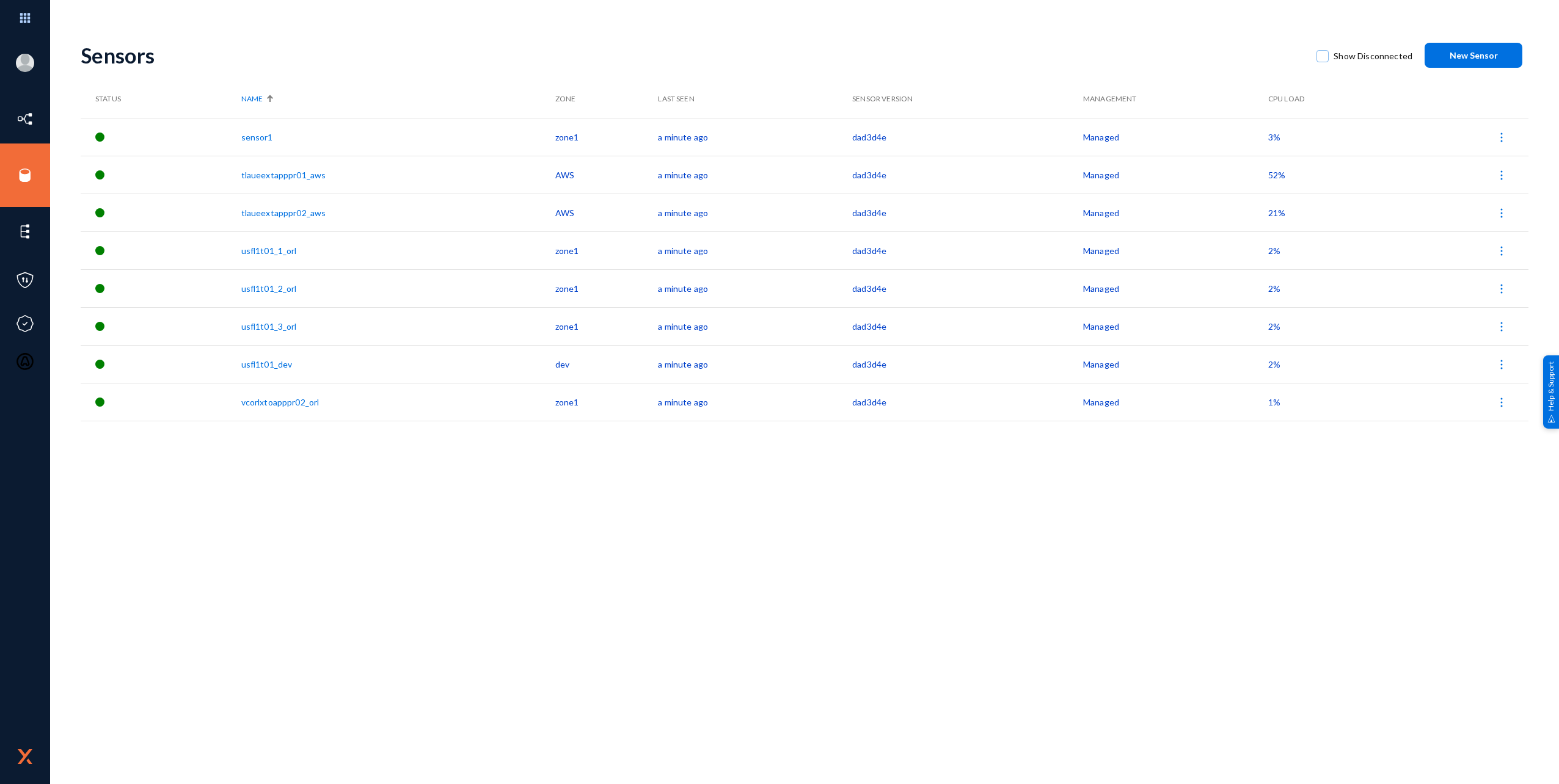
click at [326, 596] on div "Sensors Show Disconnected New Sensor Status Name Zone Last Seen Sensor Version …" at bounding box center [804, 407] width 1447 height 754
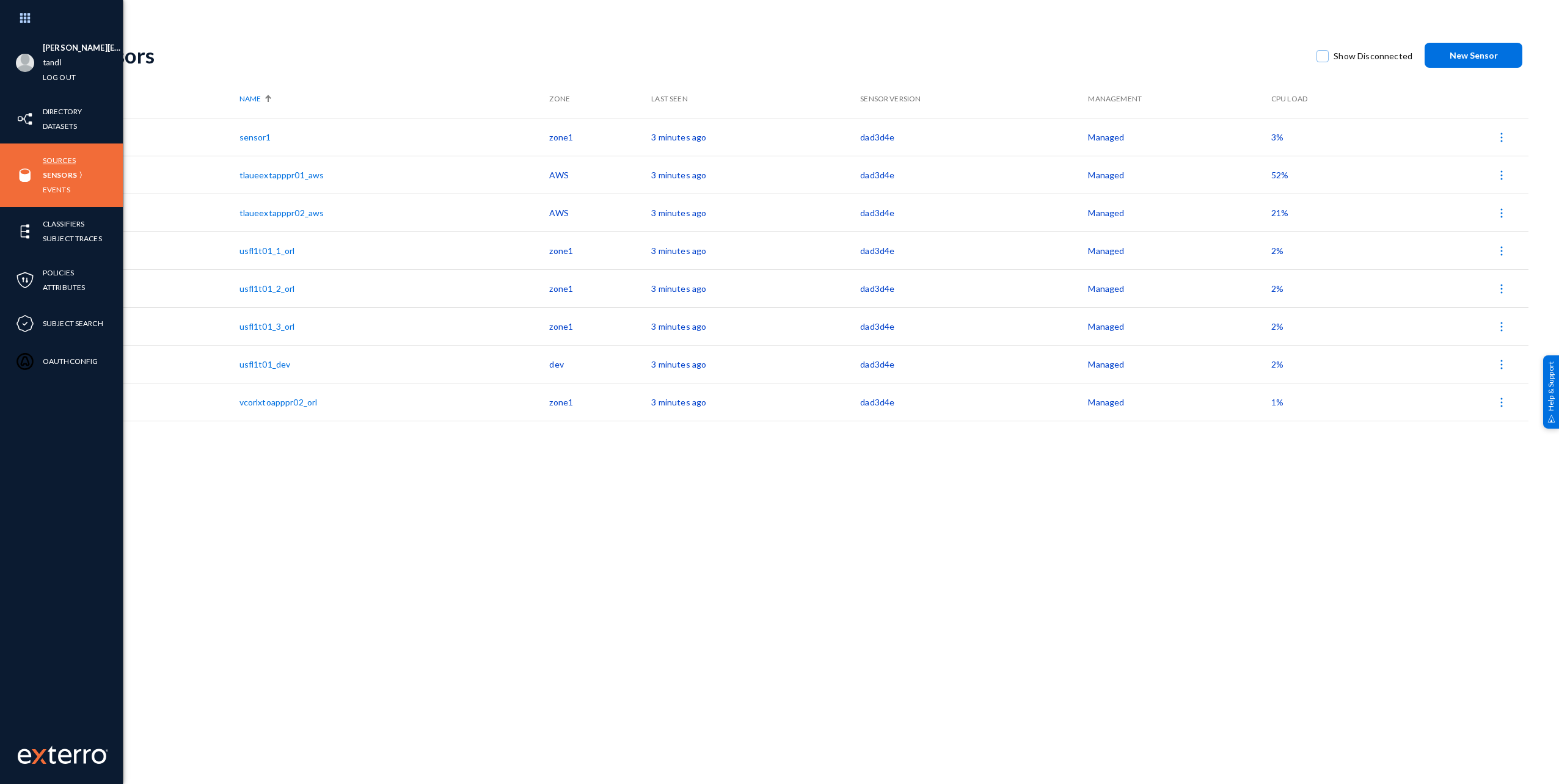
click at [61, 154] on link "Sources" at bounding box center [59, 161] width 33 height 14
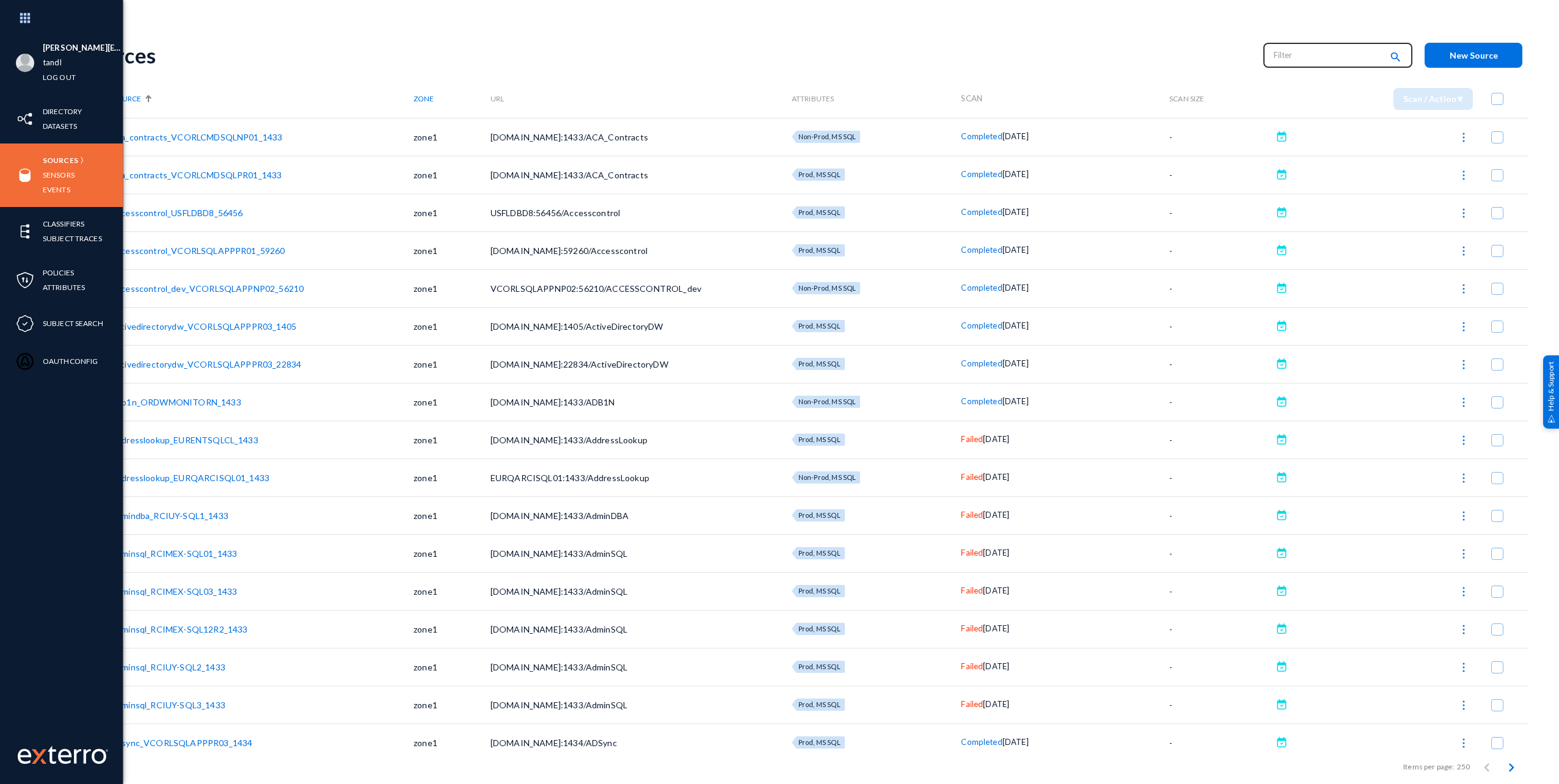
click at [1276, 57] on input "text" at bounding box center [1327, 55] width 108 height 18
type input "Running"
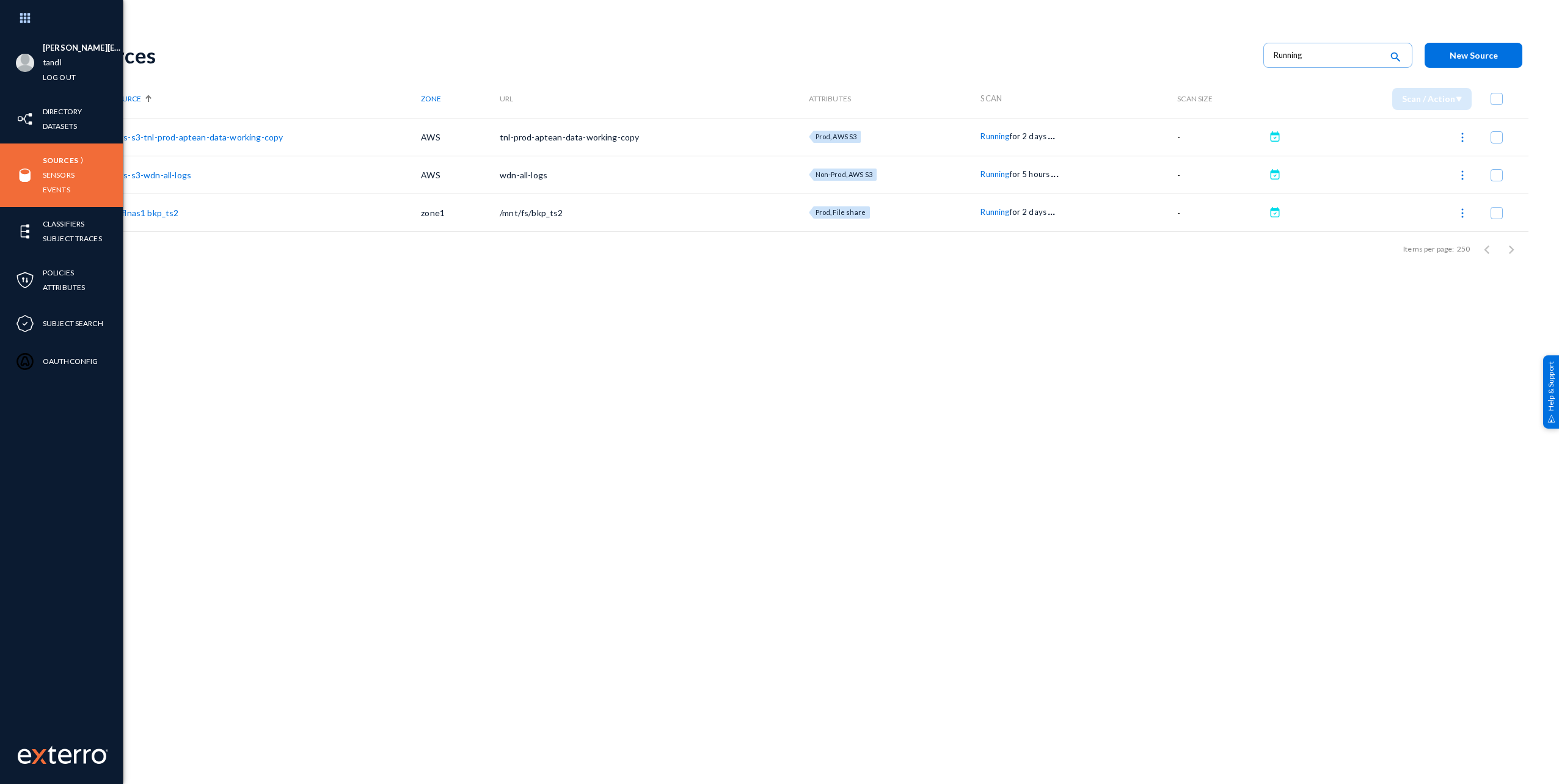
click at [985, 139] on span "Running" at bounding box center [994, 136] width 28 height 10
click at [985, 172] on div at bounding box center [780, 392] width 1559 height 784
click at [986, 176] on span "Running" at bounding box center [994, 174] width 28 height 10
click at [981, 212] on div at bounding box center [780, 392] width 1559 height 784
click at [982, 212] on span "Running" at bounding box center [994, 212] width 28 height 10
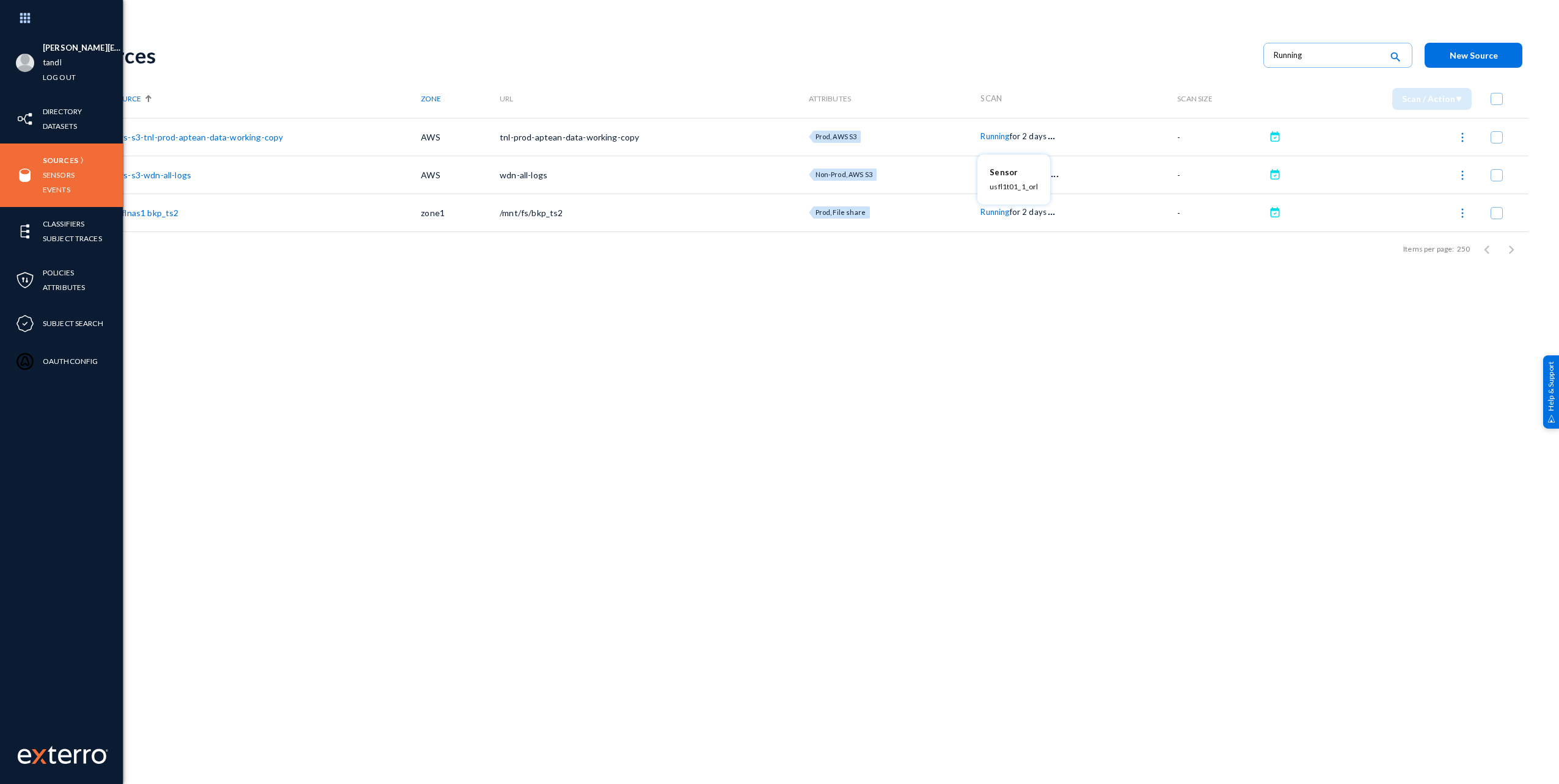
click at [964, 379] on div at bounding box center [780, 392] width 1559 height 784
click at [792, 394] on div "Sources Running search New Source Source Zone URL Attributes Scan Scan Size Sca…" at bounding box center [804, 214] width 1447 height 367
click at [483, 372] on div "Sources Running search New Source Source Zone URL Attributes Scan Scan Size Sca…" at bounding box center [804, 214] width 1447 height 367
click at [280, 376] on div "Sources Running search New Source Source Zone URL Attributes Scan Scan Size Sca…" at bounding box center [804, 214] width 1447 height 367
click at [412, 362] on div "Sources Running search New Source Source Zone URL Attributes Scan Scan Size Sca…" at bounding box center [804, 214] width 1447 height 367
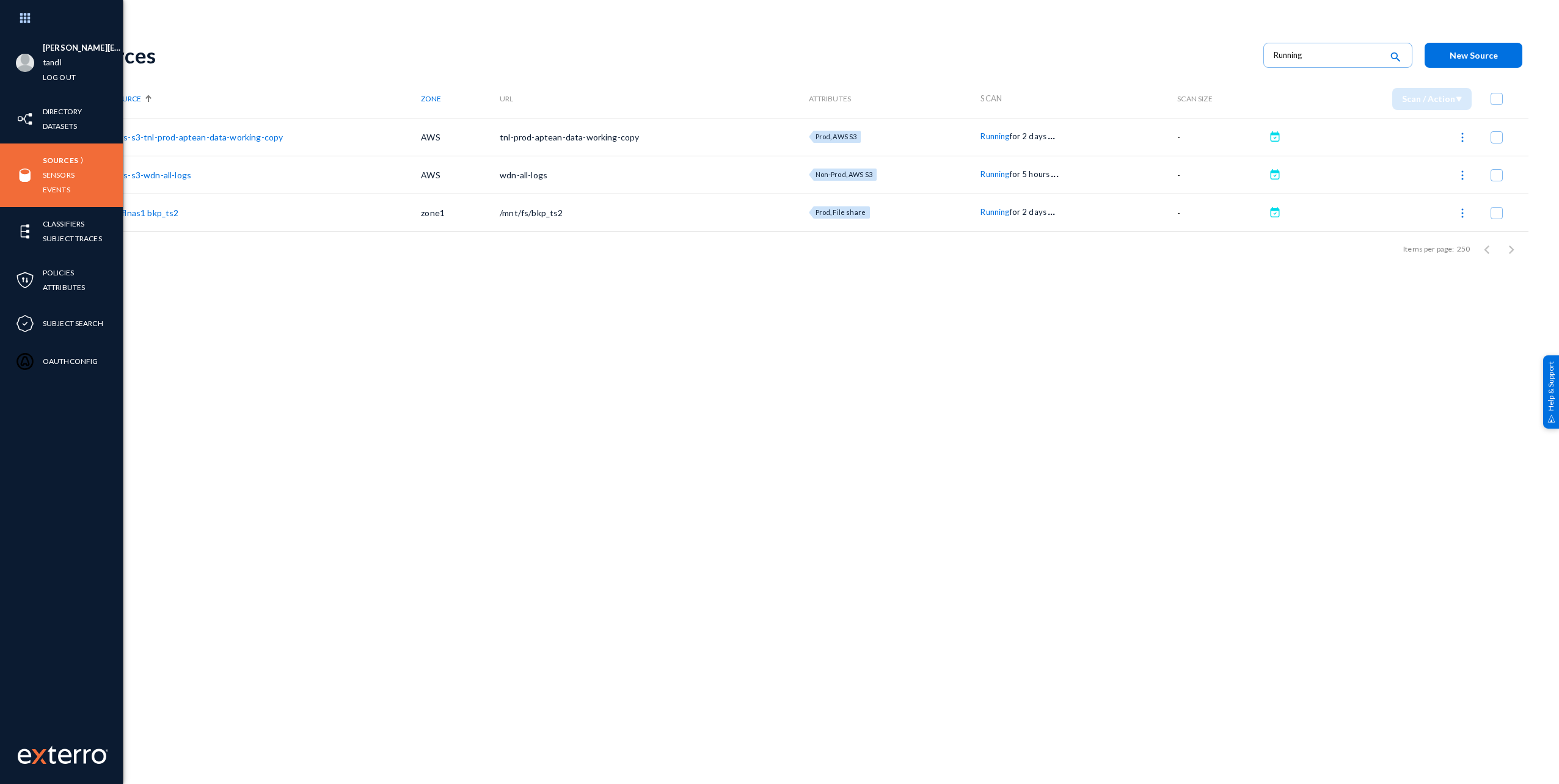
click at [764, 471] on div "Sources Running search New Source Source Zone URL Attributes Scan Scan Size Sca…" at bounding box center [804, 407] width 1447 height 754
click at [1000, 212] on span "Running" at bounding box center [994, 212] width 28 height 10
click at [998, 443] on div at bounding box center [780, 392] width 1559 height 784
click at [486, 342] on div "Sources Running search New Source Source Zone URL Attributes Scan Scan Size Sca…" at bounding box center [804, 214] width 1447 height 367
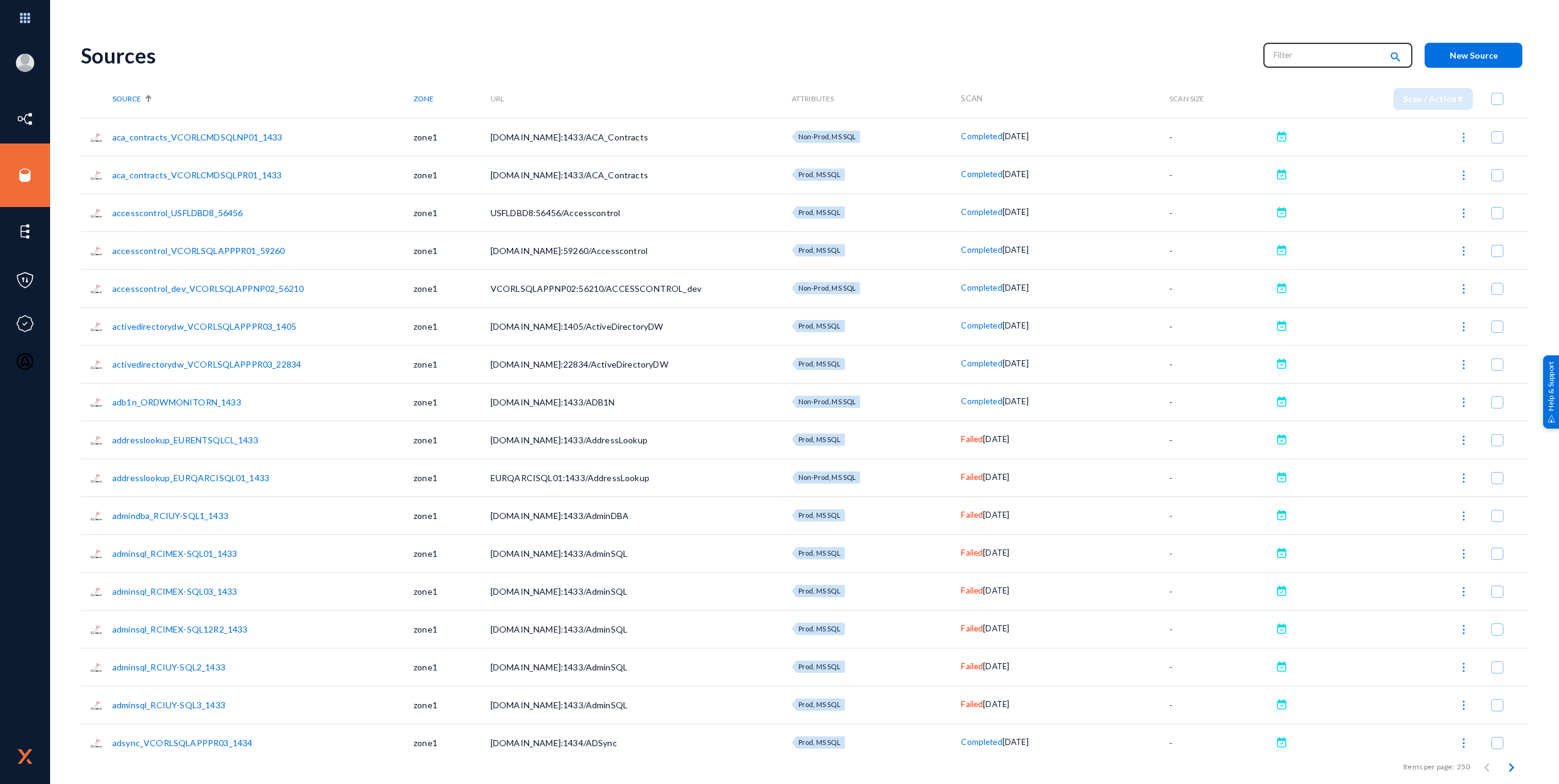
click at [1298, 52] on input "text" at bounding box center [1327, 55] width 108 height 18
type input "Running"
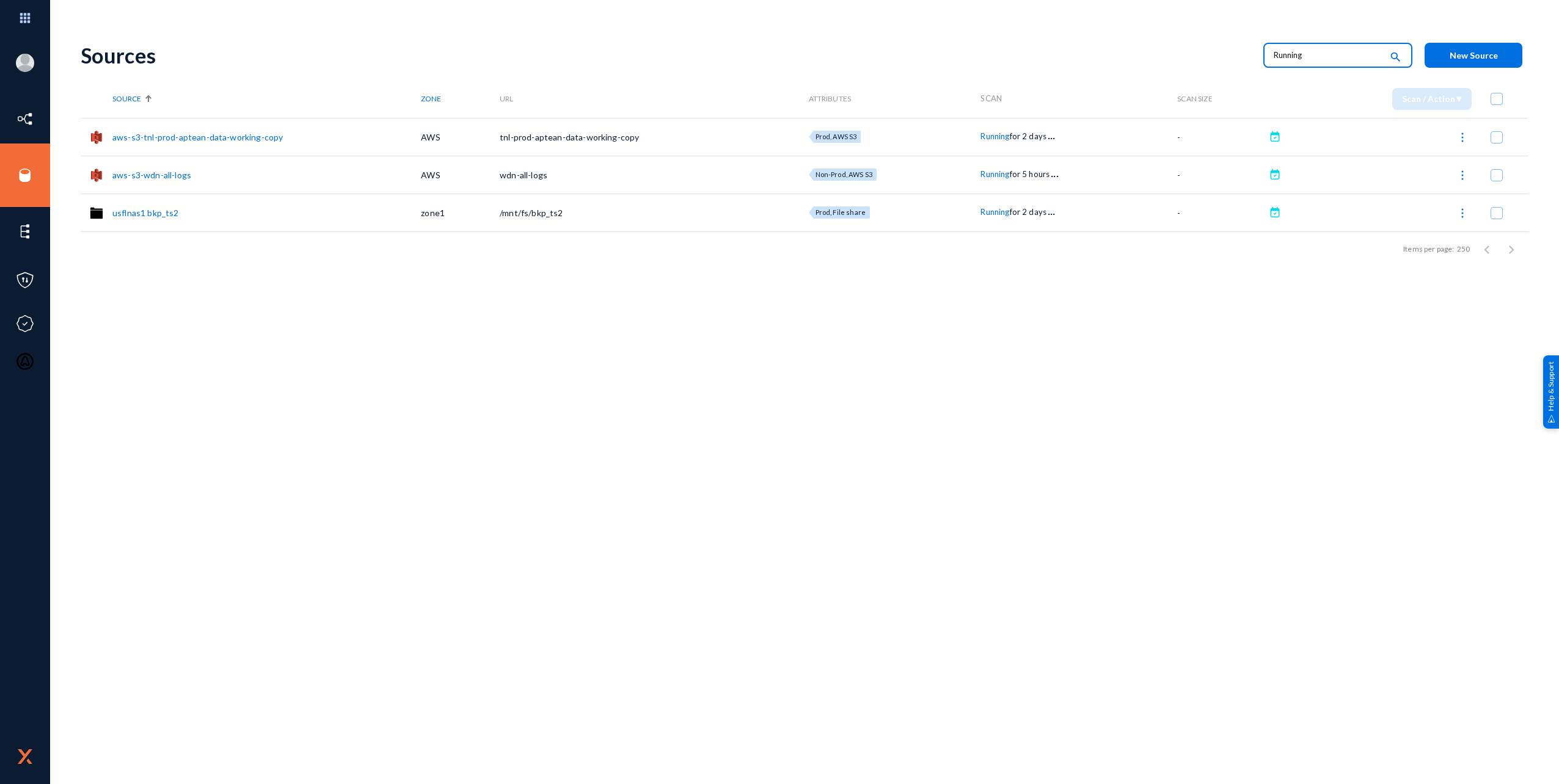
click at [632, 456] on div "Sources Running search New Source Source Zone URL Attributes Scan Scan Size Sca…" at bounding box center [804, 407] width 1447 height 754
click at [1318, 61] on input "Running" at bounding box center [1327, 55] width 108 height 18
click at [293, 63] on div "Sources" at bounding box center [666, 55] width 1171 height 25
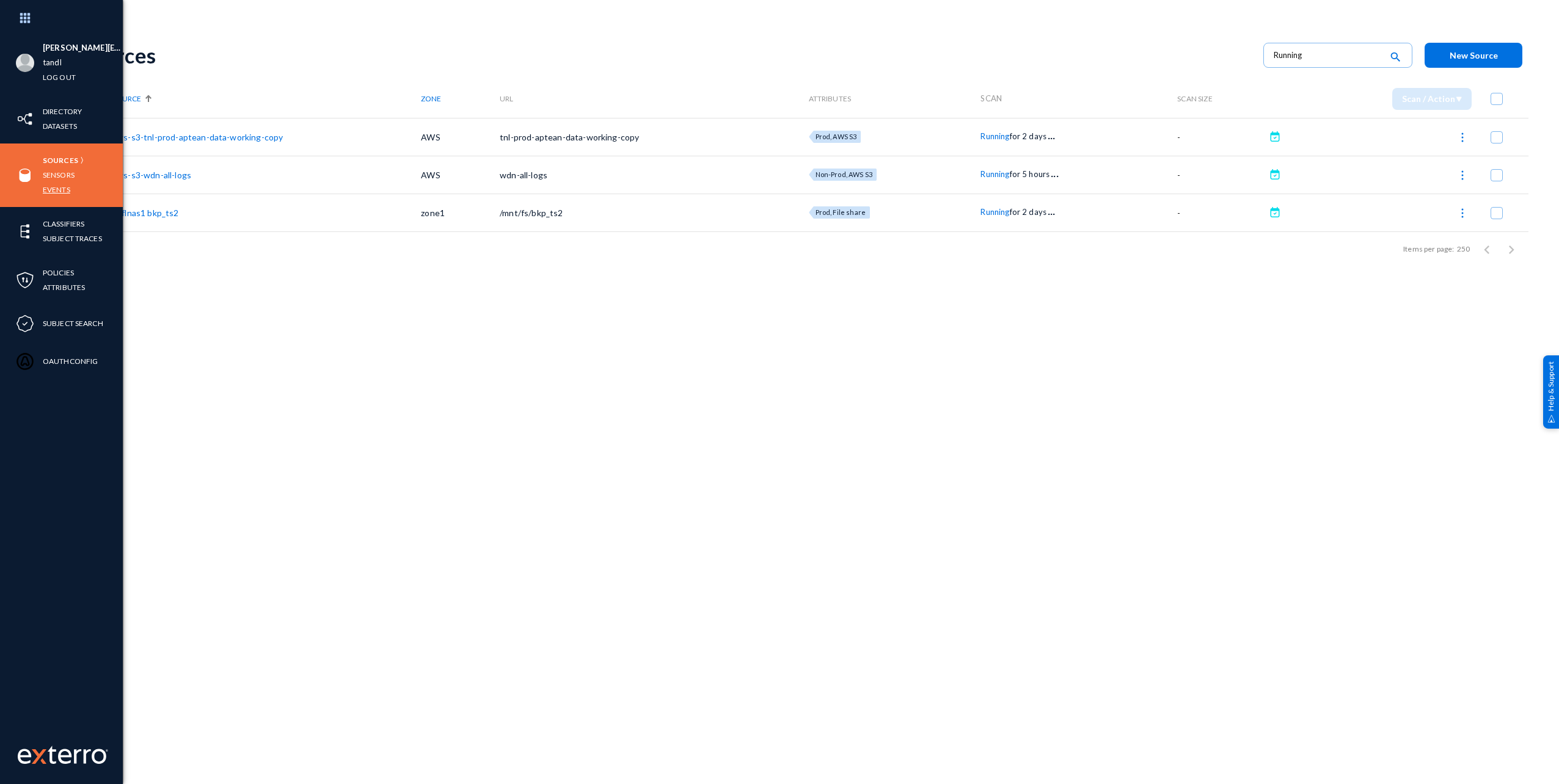
click at [55, 186] on link "Events" at bounding box center [56, 190] width 28 height 14
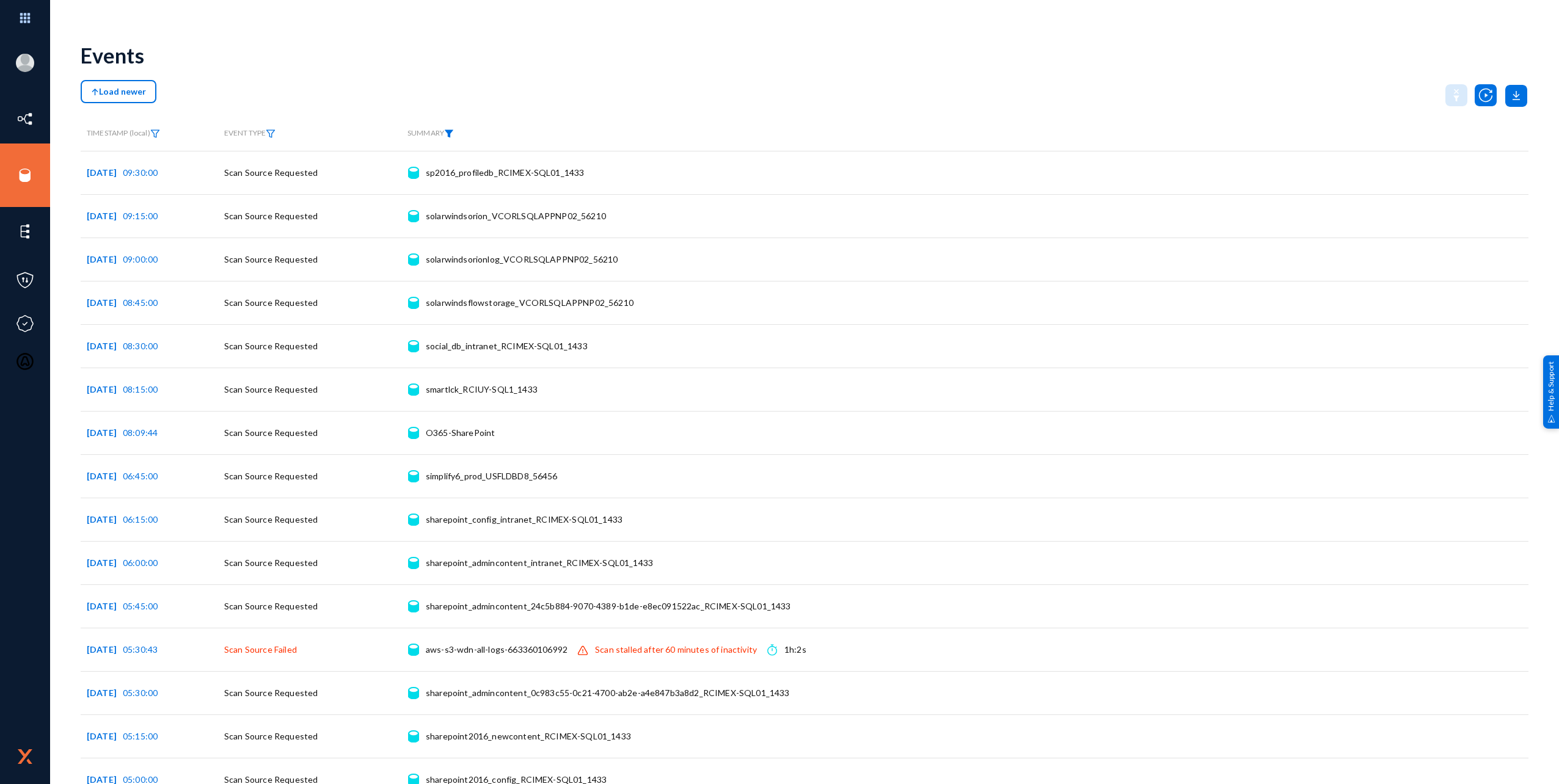
click at [446, 137] on img at bounding box center [448, 134] width 10 height 8
click at [473, 157] on span at bounding box center [467, 161] width 81 height 11
click at [498, 87] on div at bounding box center [780, 392] width 1559 height 784
click at [275, 131] on div at bounding box center [780, 392] width 1559 height 784
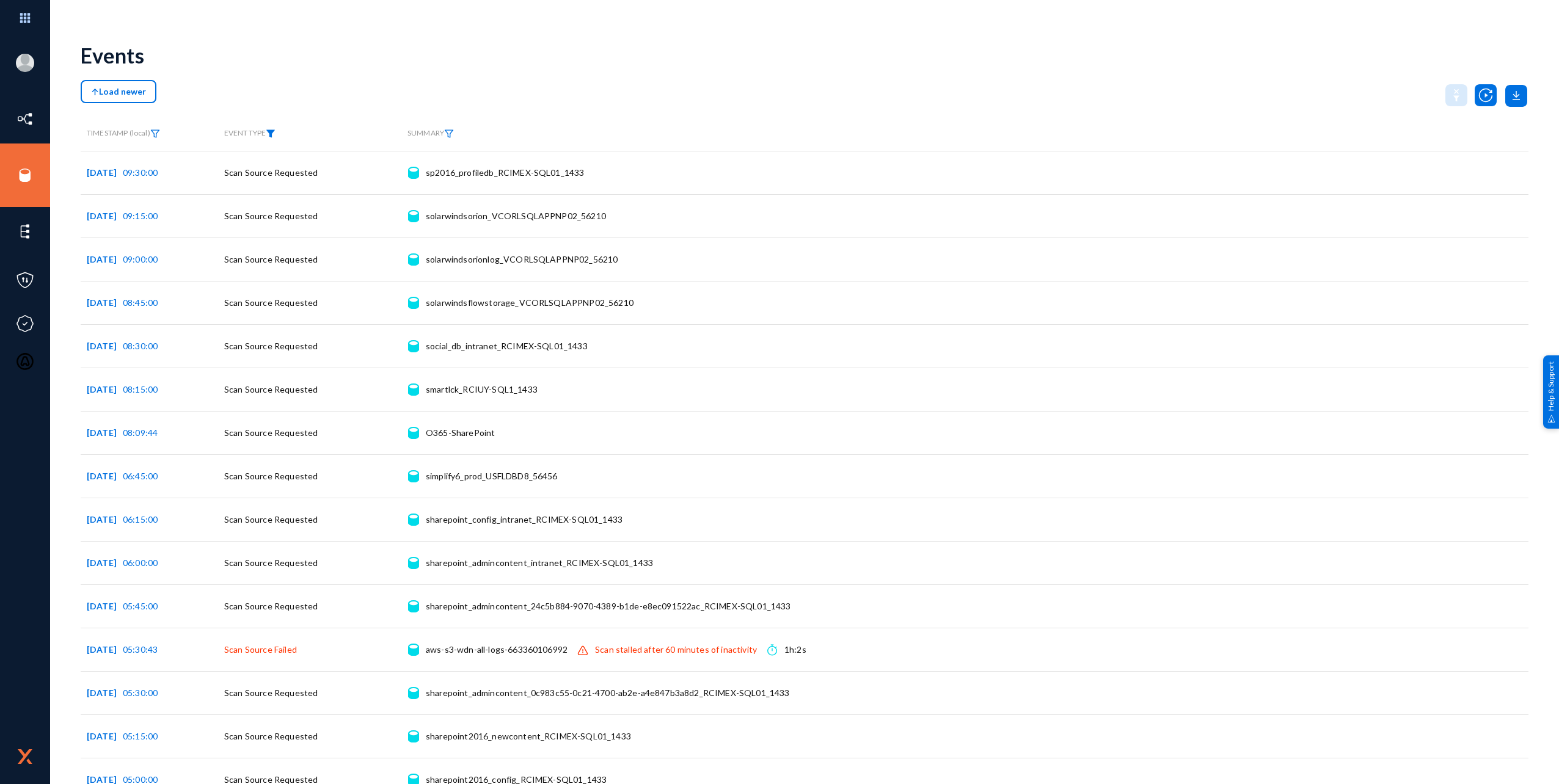
click at [270, 130] on img at bounding box center [270, 134] width 10 height 8
click at [293, 175] on span at bounding box center [283, 172] width 81 height 11
click at [269, 177] on span "Sensor Started" at bounding box center [312, 172] width 139 height 22
click at [272, 190] on span "Sensor Stopped" at bounding box center [312, 194] width 139 height 22
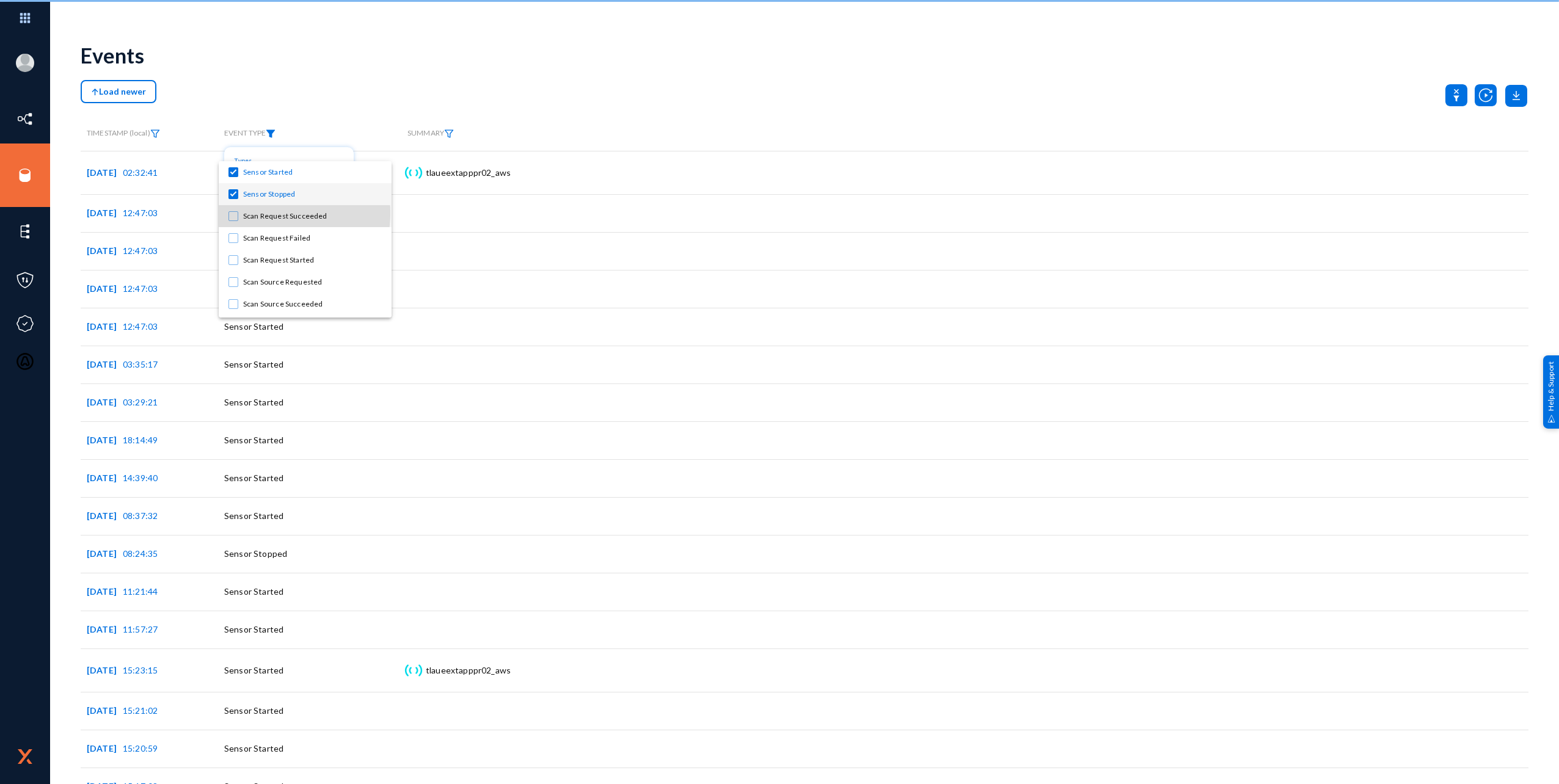
click at [274, 213] on span "Scan Request Succeeded" at bounding box center [312, 216] width 139 height 22
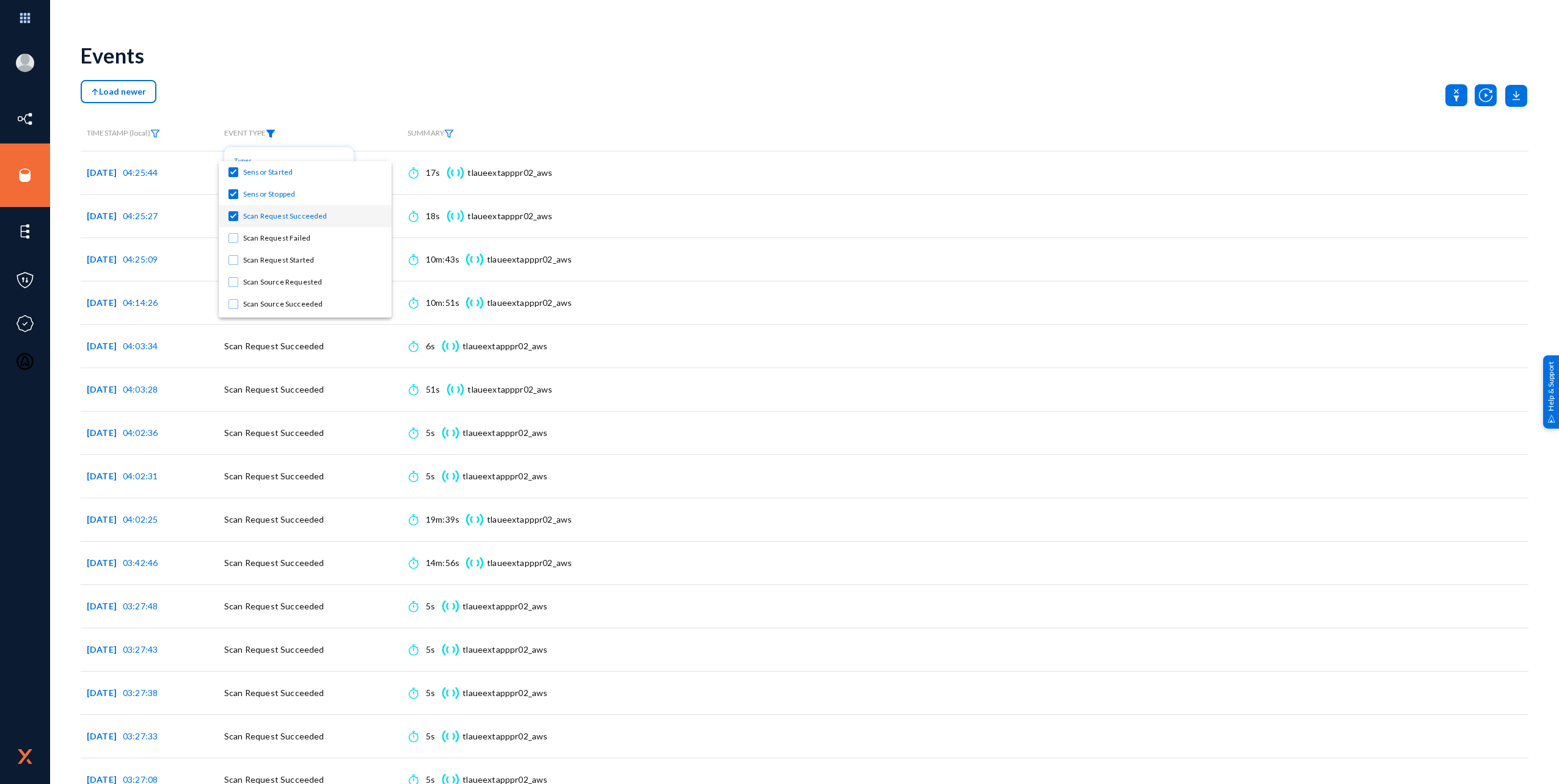
click at [327, 90] on div at bounding box center [780, 392] width 1559 height 784
click at [415, 82] on div at bounding box center [780, 392] width 1559 height 784
click at [430, 130] on span "SUMMARY" at bounding box center [430, 133] width 46 height 9
click at [445, 165] on span at bounding box center [467, 161] width 81 height 11
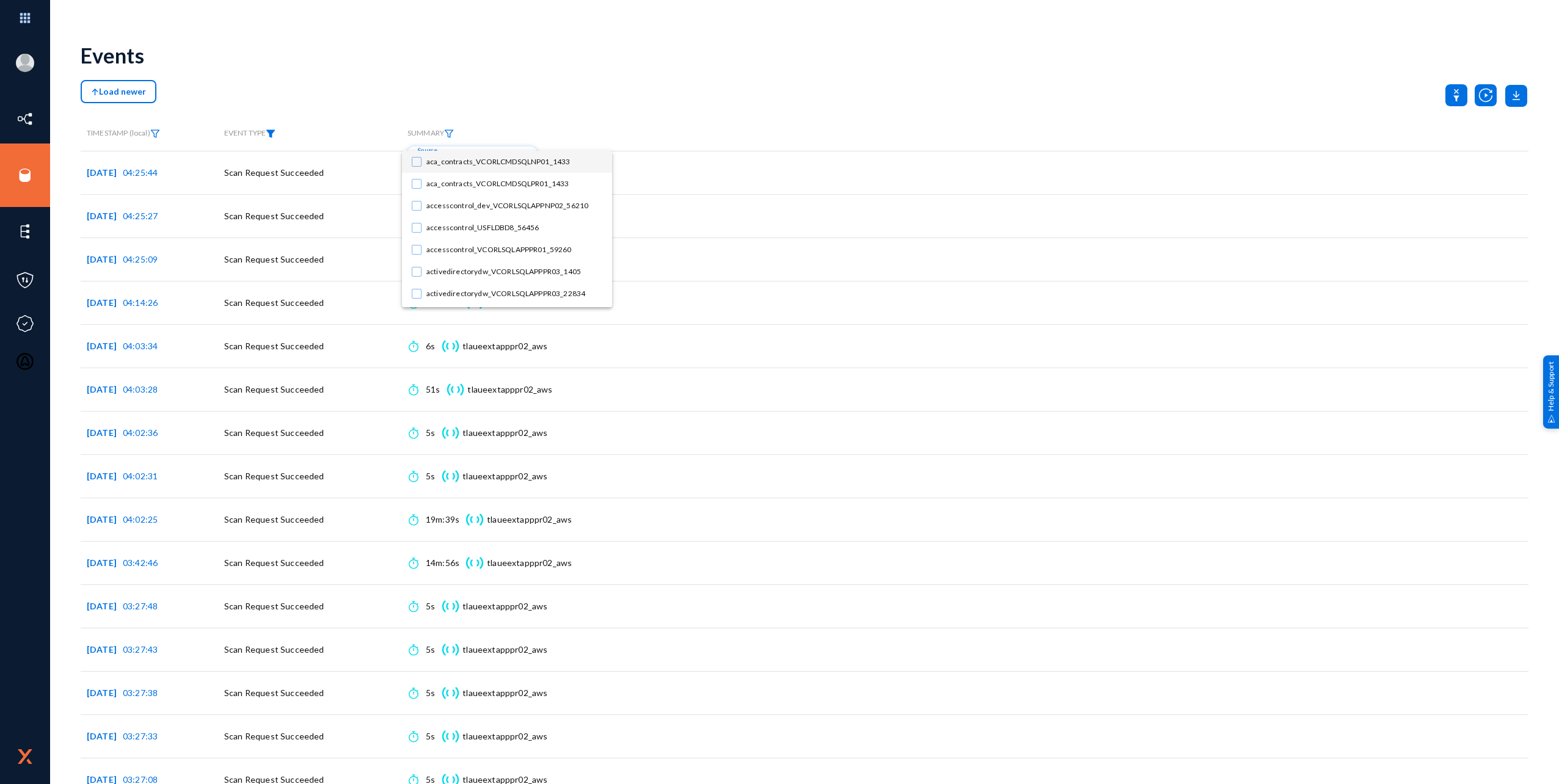
click at [467, 99] on div at bounding box center [780, 392] width 1559 height 784
click at [441, 214] on input "Message" at bounding box center [472, 214] width 110 height 11
click at [519, 101] on div at bounding box center [780, 392] width 1559 height 784
click at [451, 134] on img at bounding box center [448, 134] width 10 height 8
click at [451, 221] on div "Message" at bounding box center [472, 210] width 110 height 25
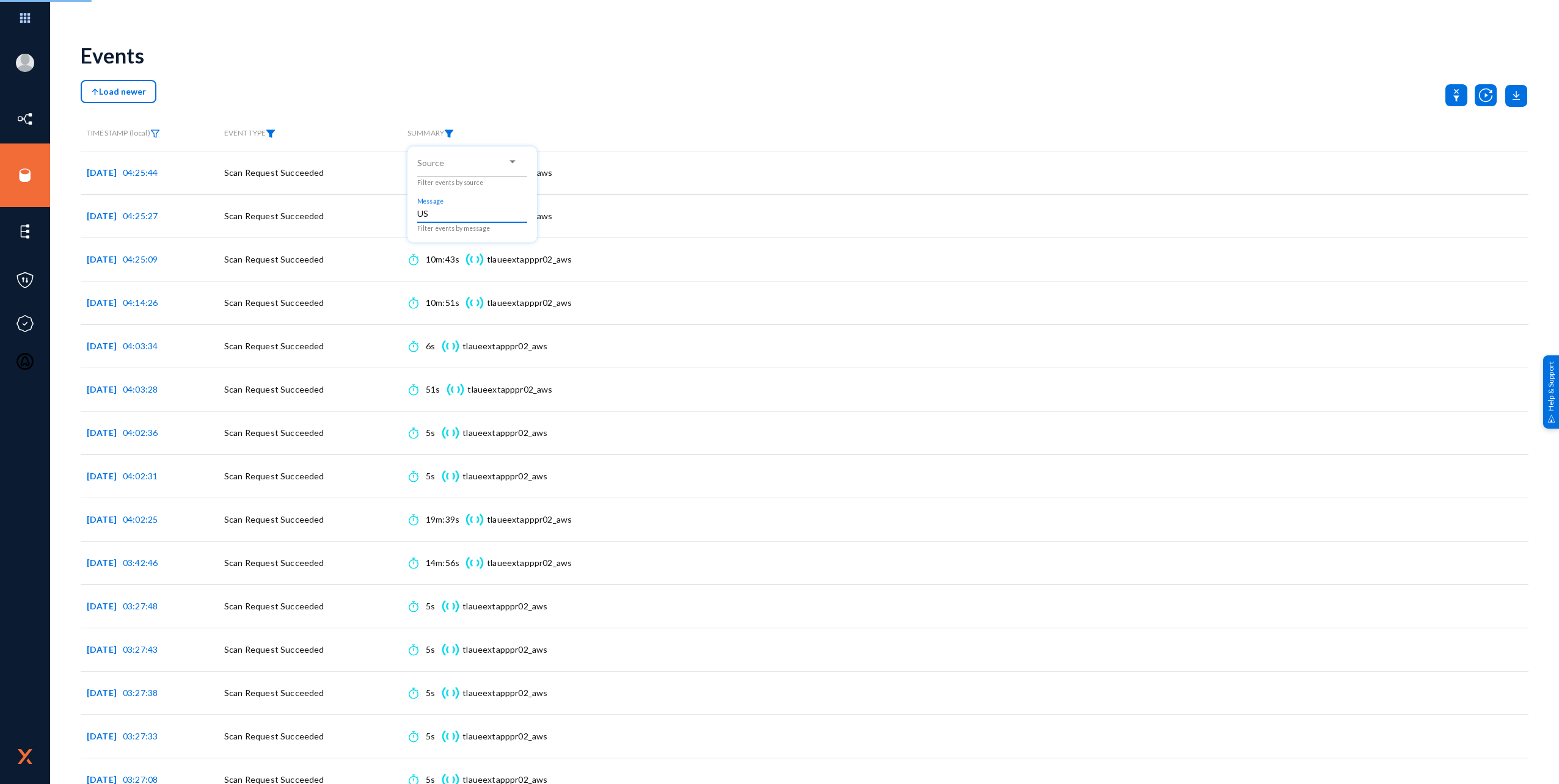
type input "U"
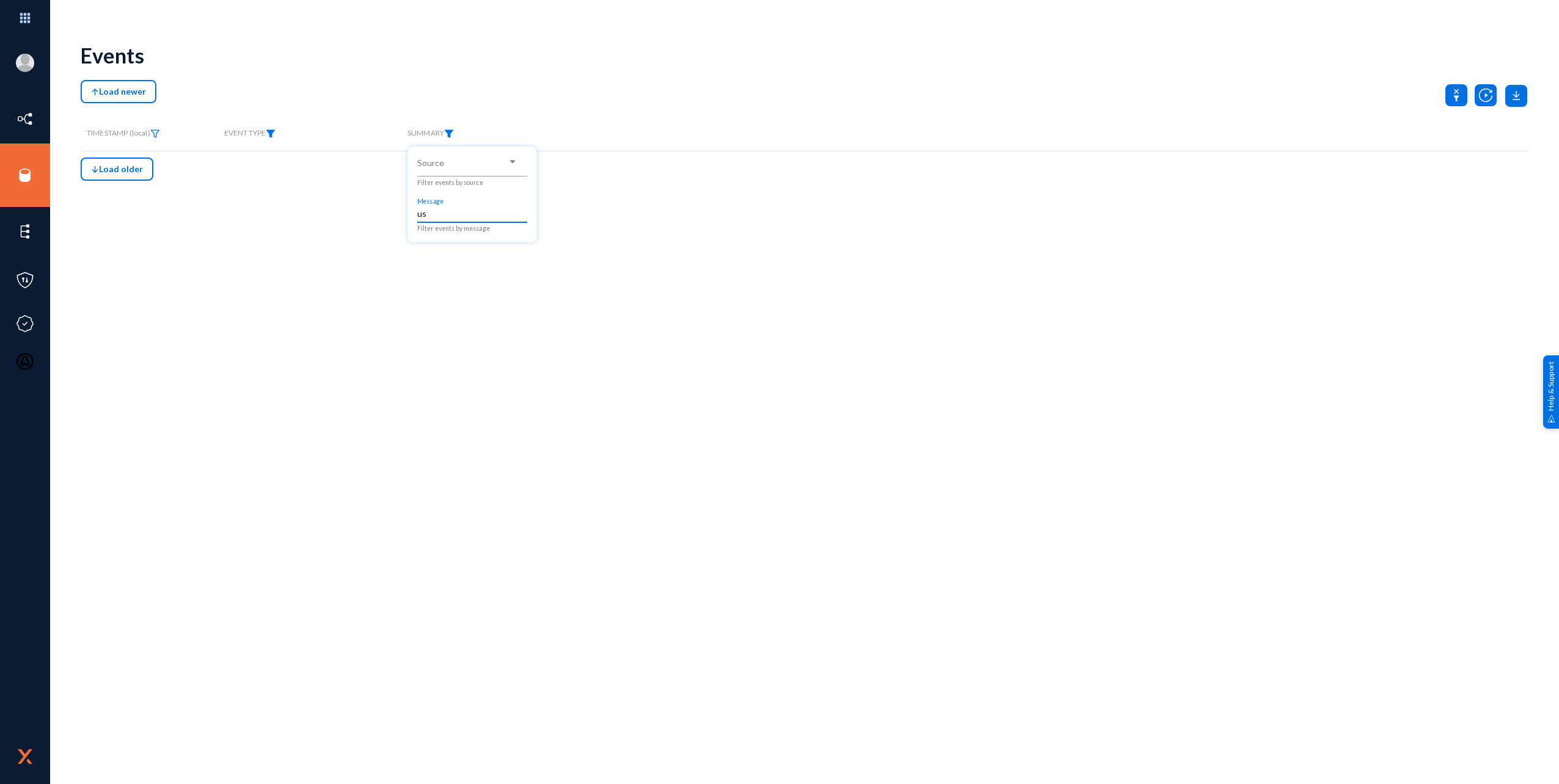
type input "u"
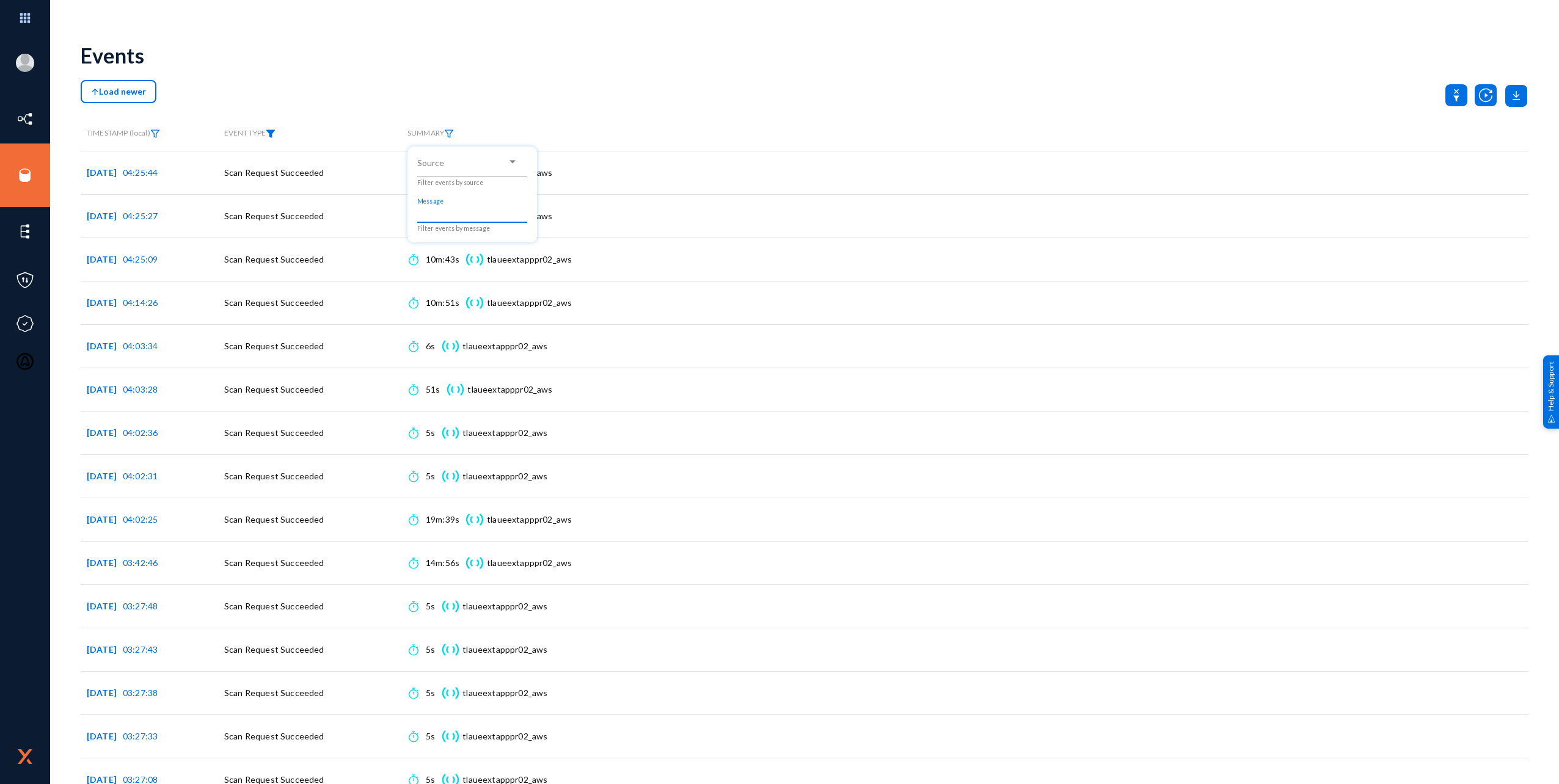
click at [601, 103] on div at bounding box center [780, 392] width 1559 height 784
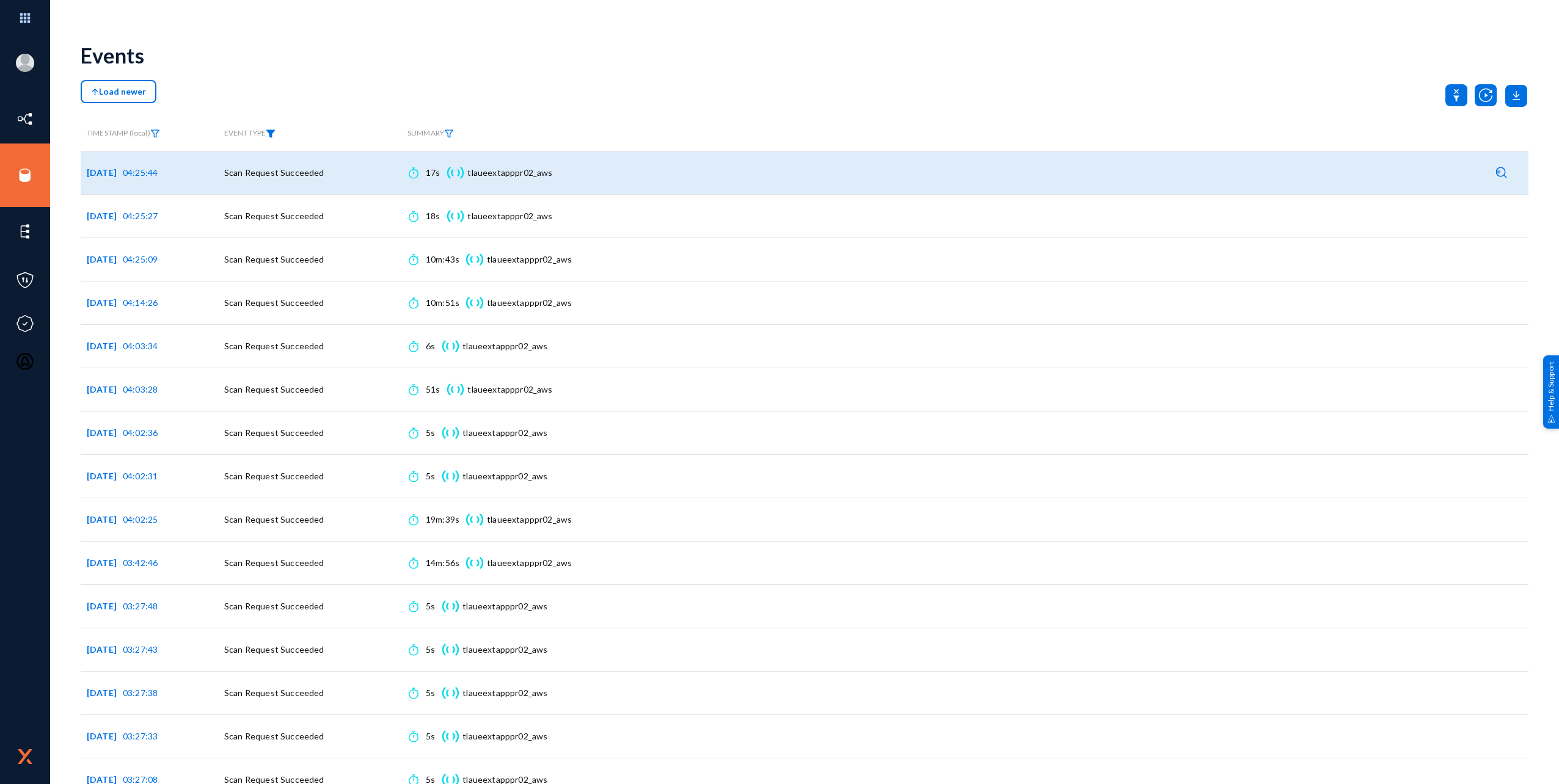
click at [554, 173] on app-log-event-property-sensor-id "Sensor tlaueextapppr02_aws Sensor details" at bounding box center [505, 172] width 112 height 30
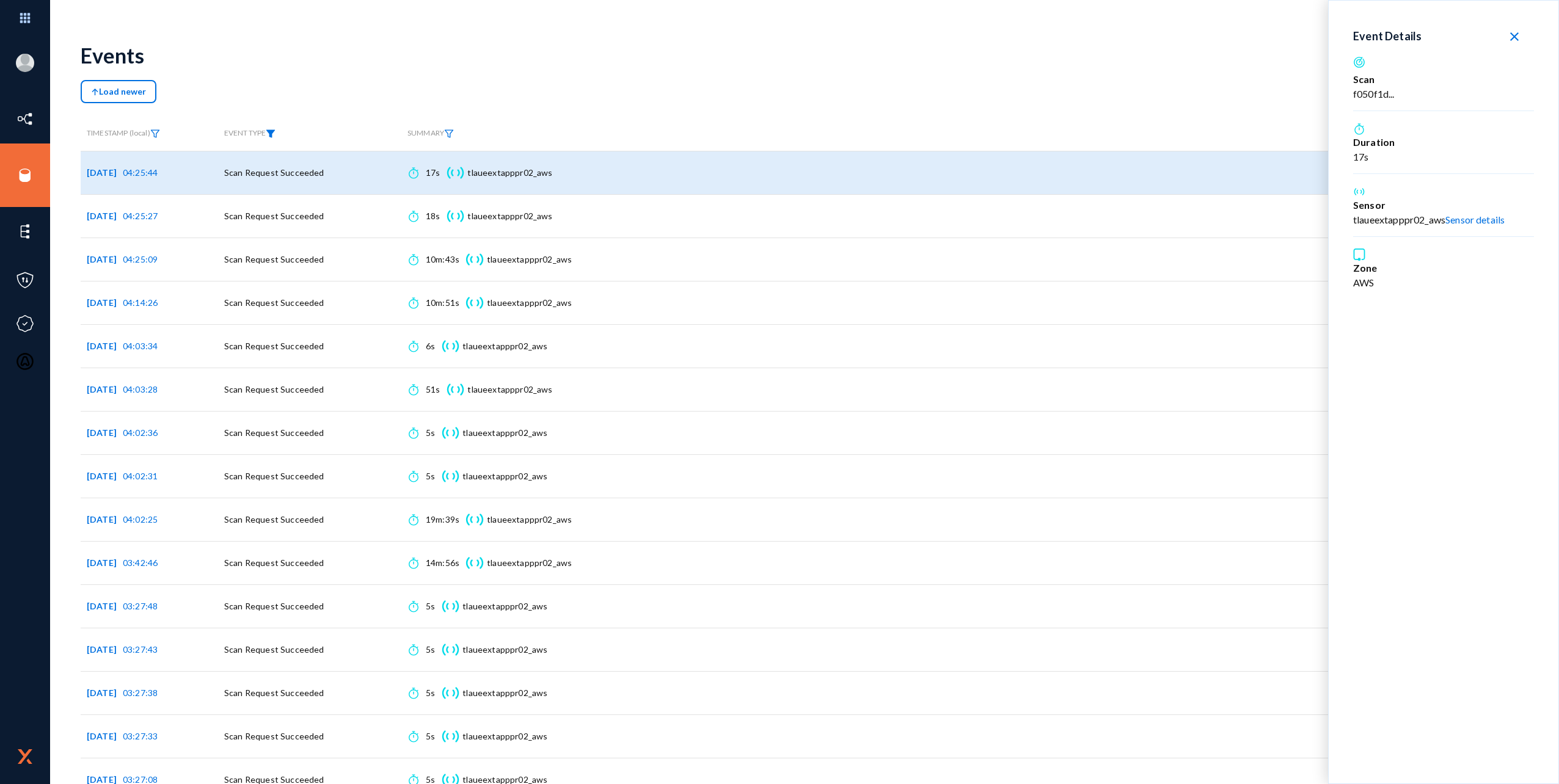
click at [1511, 33] on mat-icon "close" at bounding box center [1514, 36] width 15 height 15
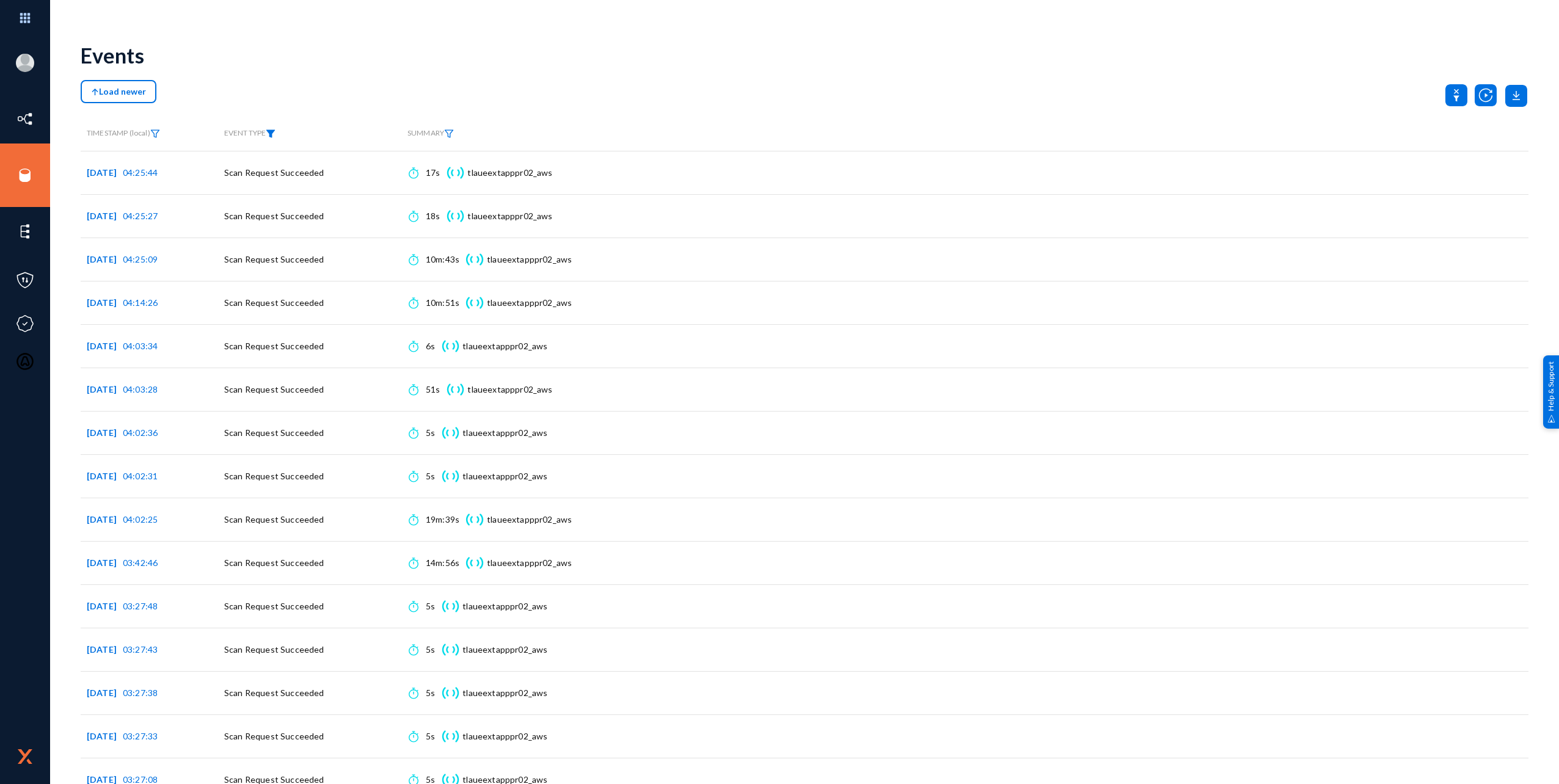
click at [508, 83] on div "Load newer" at bounding box center [804, 95] width 1447 height 30
click at [271, 136] on img at bounding box center [270, 134] width 10 height 8
click at [286, 171] on span "Sensor Started, Sensor Stopped, Scan Request Succeeded" at bounding box center [356, 172] width 225 height 10
click at [279, 261] on span "Scan Request Started" at bounding box center [312, 260] width 139 height 22
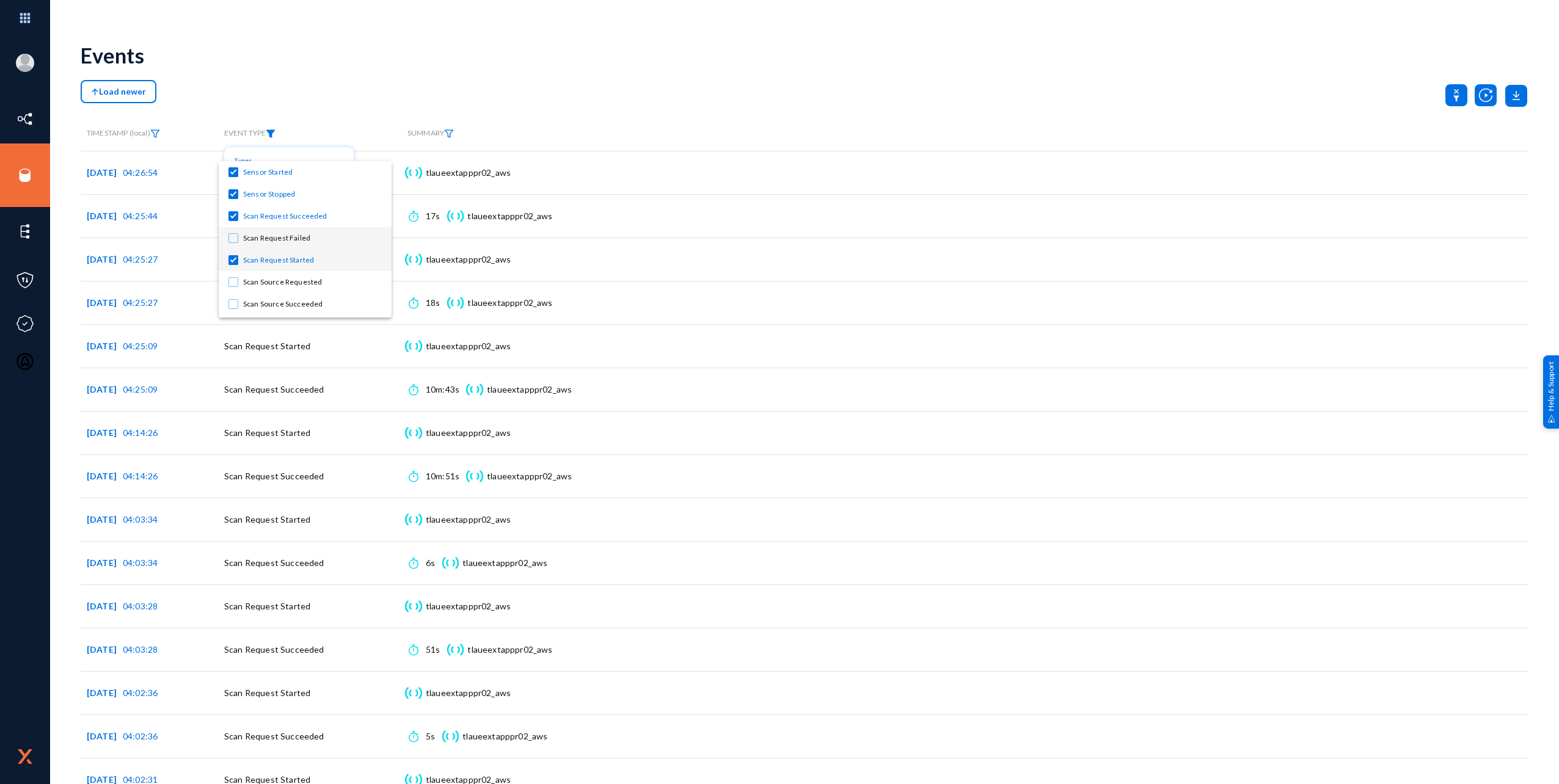
click at [283, 237] on span "Scan Request Failed" at bounding box center [312, 238] width 139 height 22
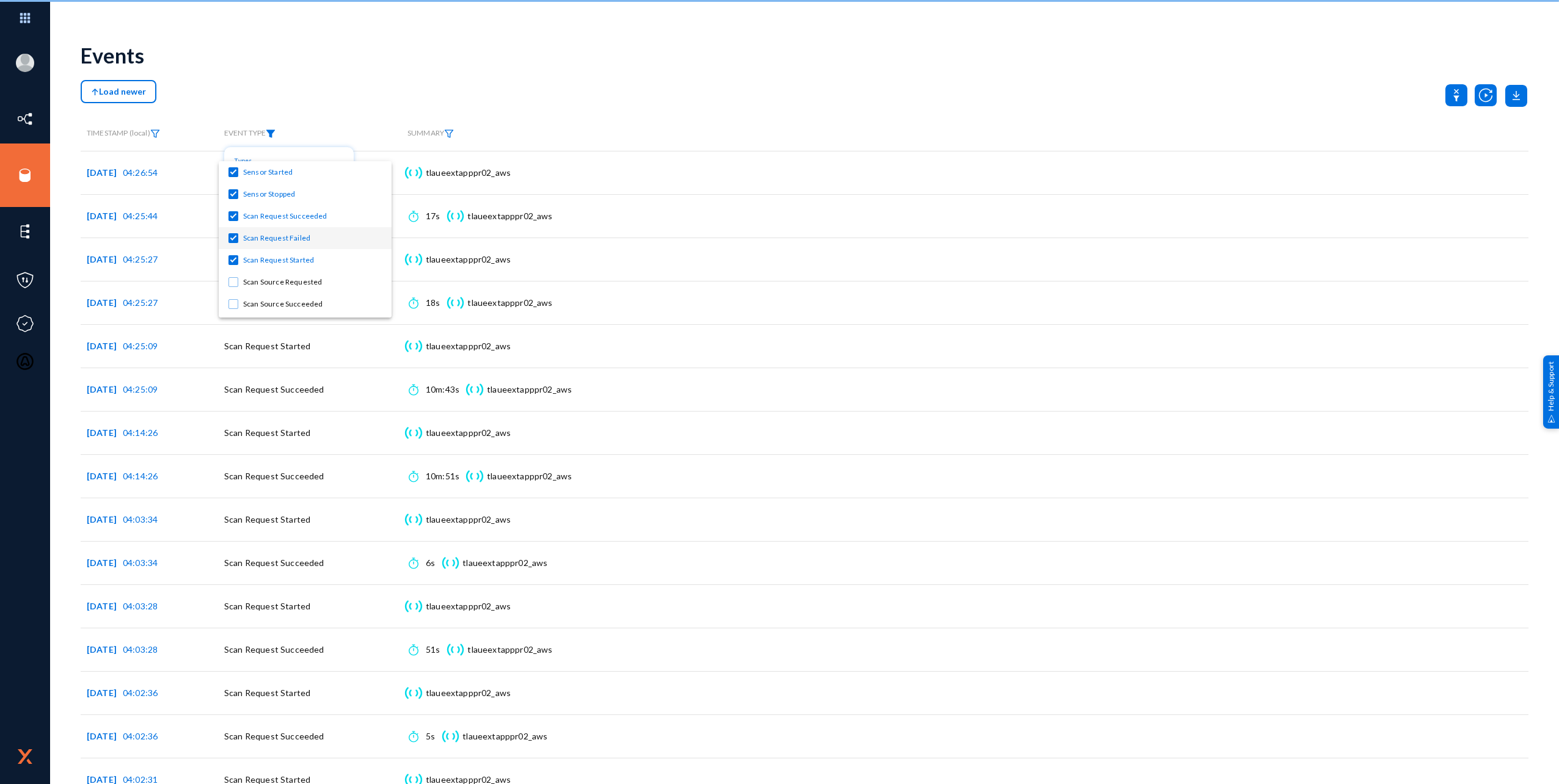
click at [701, 99] on div at bounding box center [780, 392] width 1559 height 784
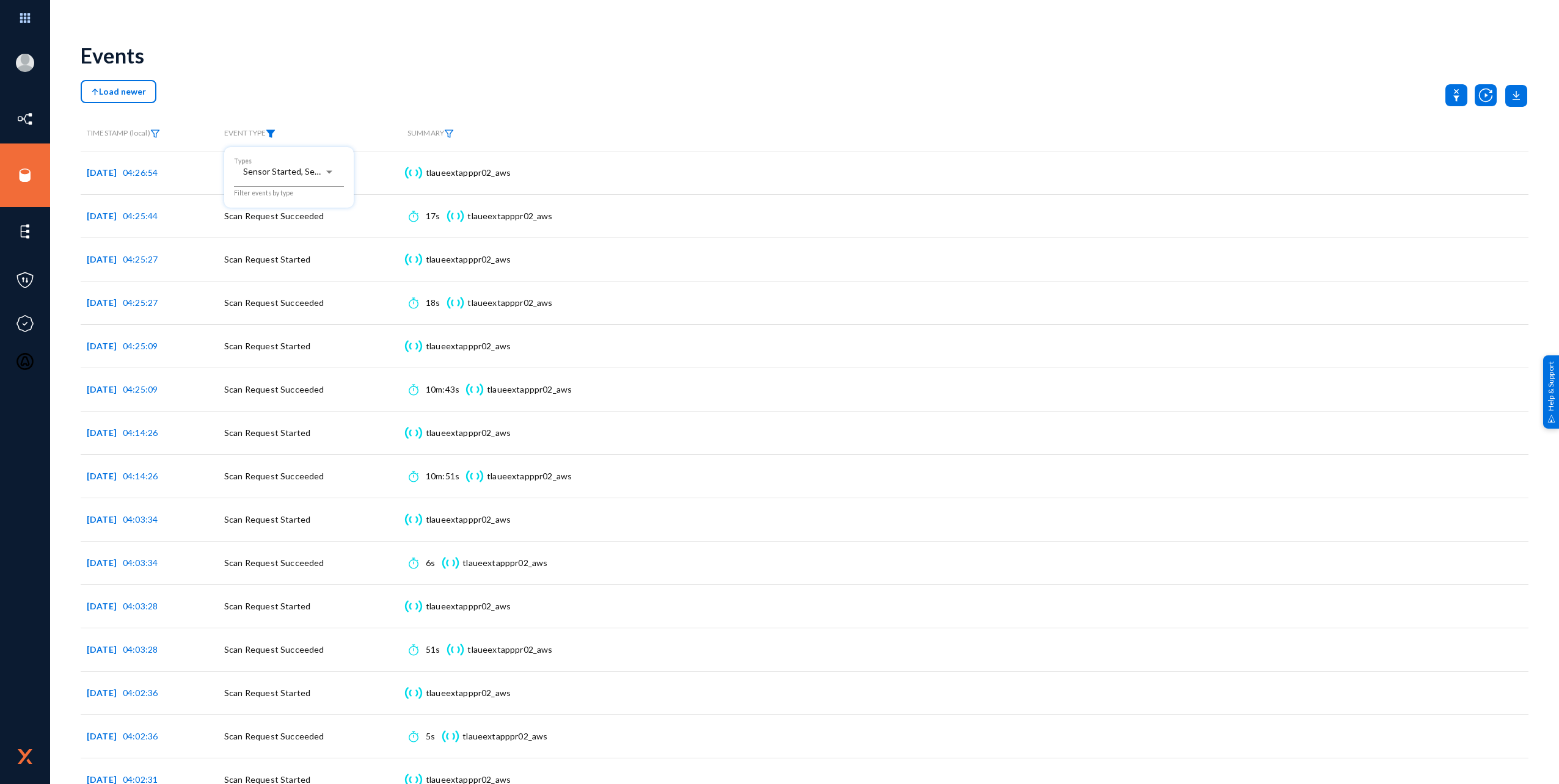
click at [673, 70] on div at bounding box center [780, 392] width 1559 height 784
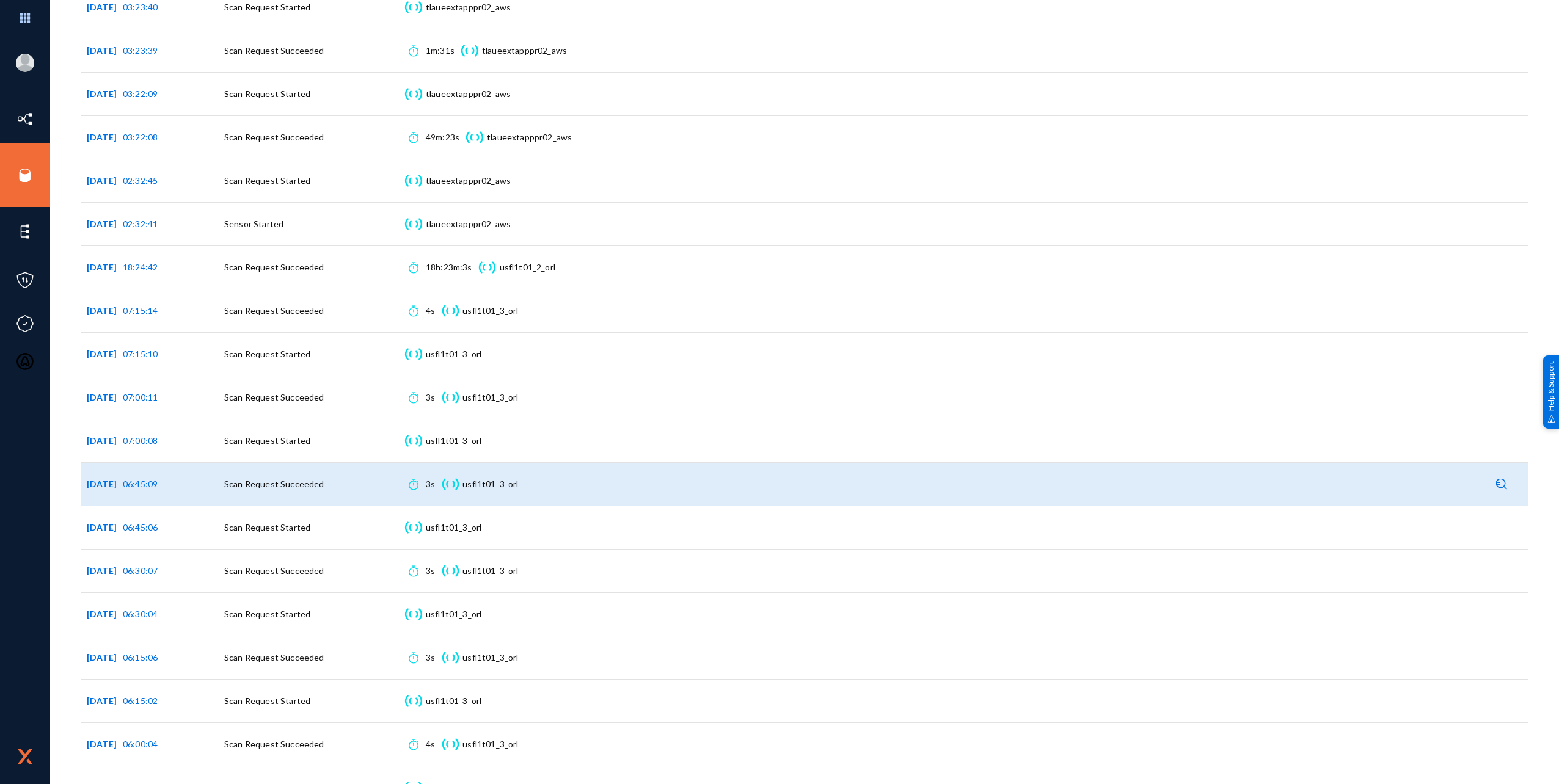
scroll to position [2158, 0]
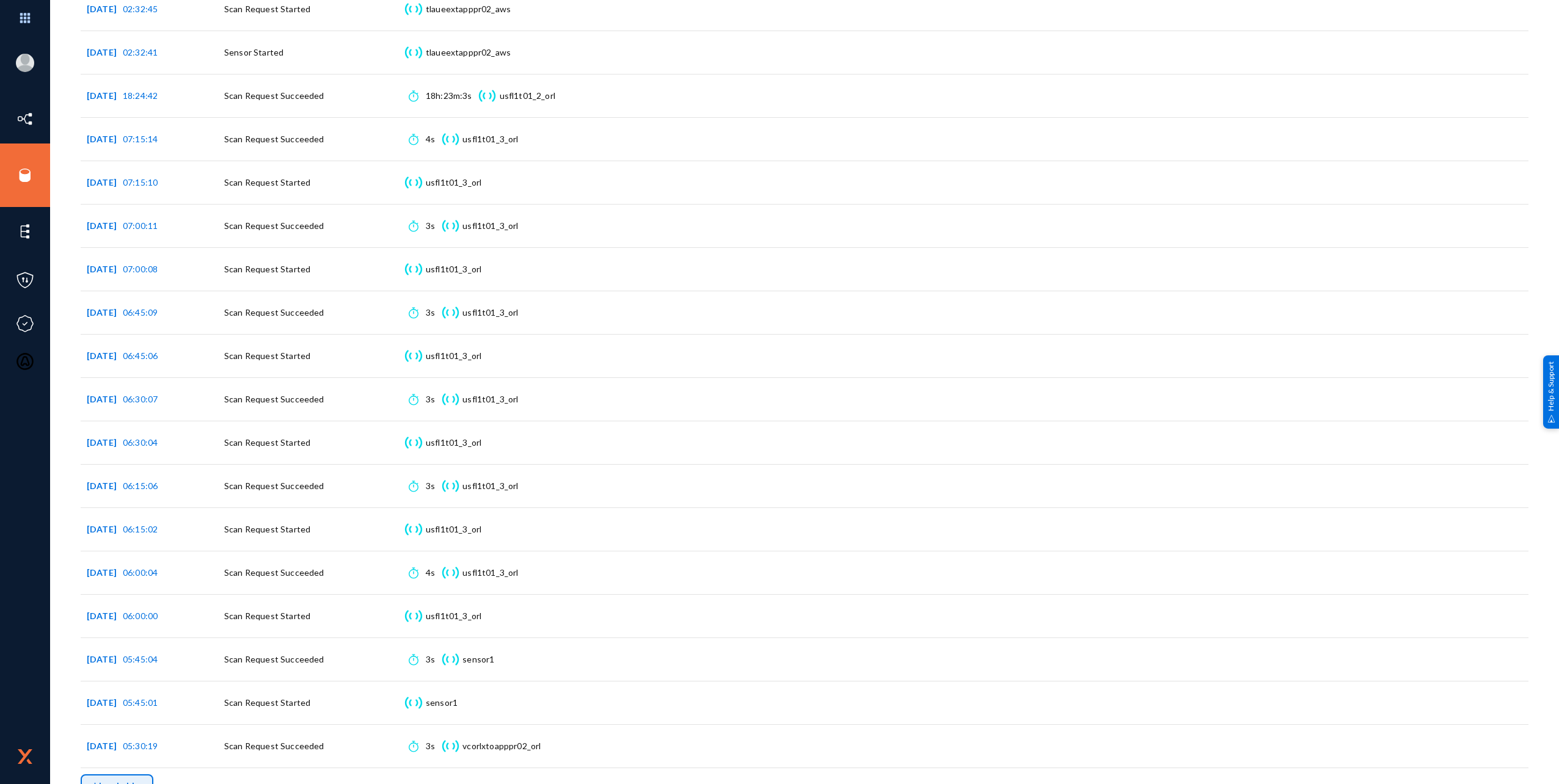
click at [126, 781] on span "Load older" at bounding box center [117, 786] width 52 height 10
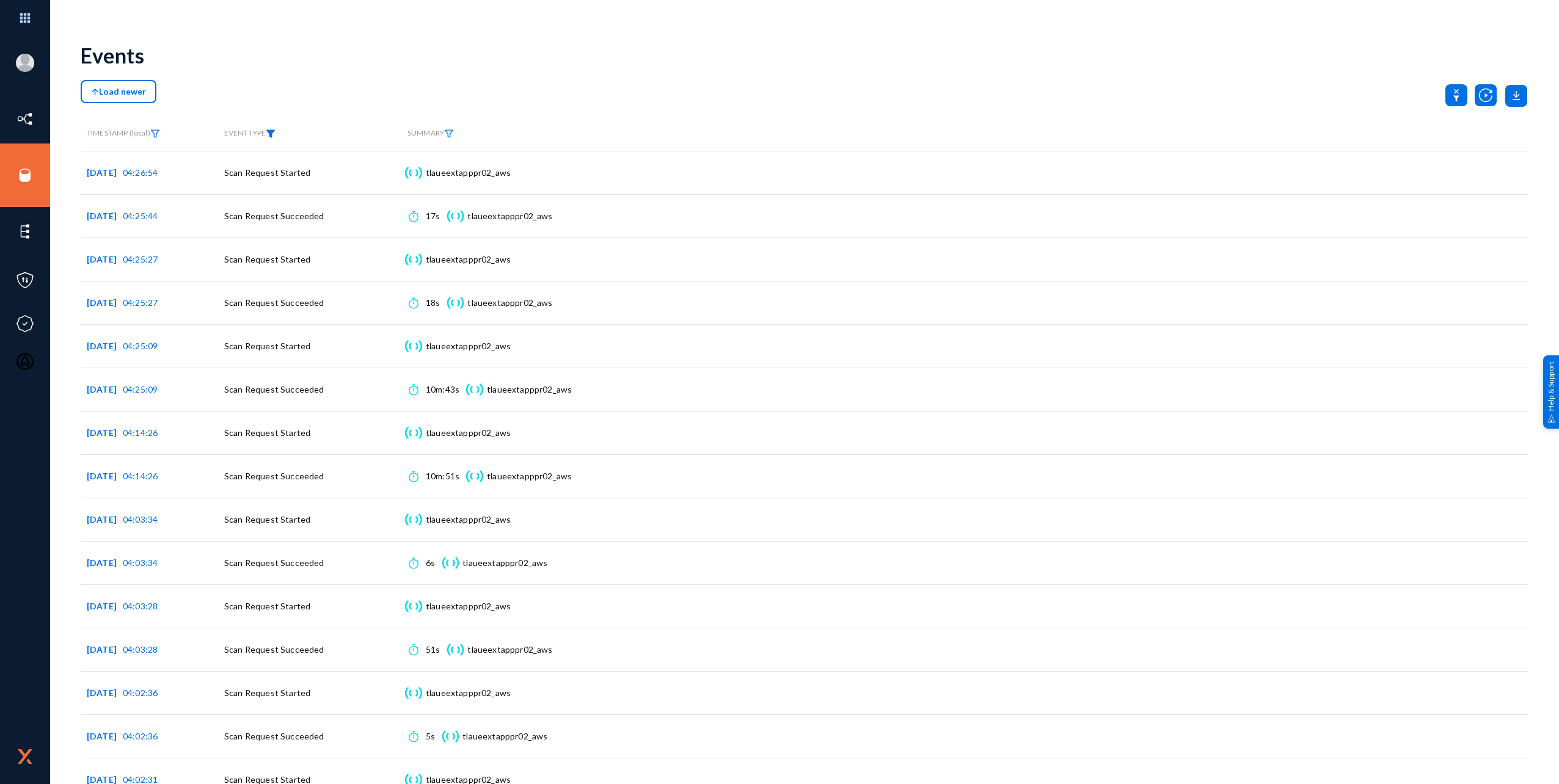
scroll to position [0, 0]
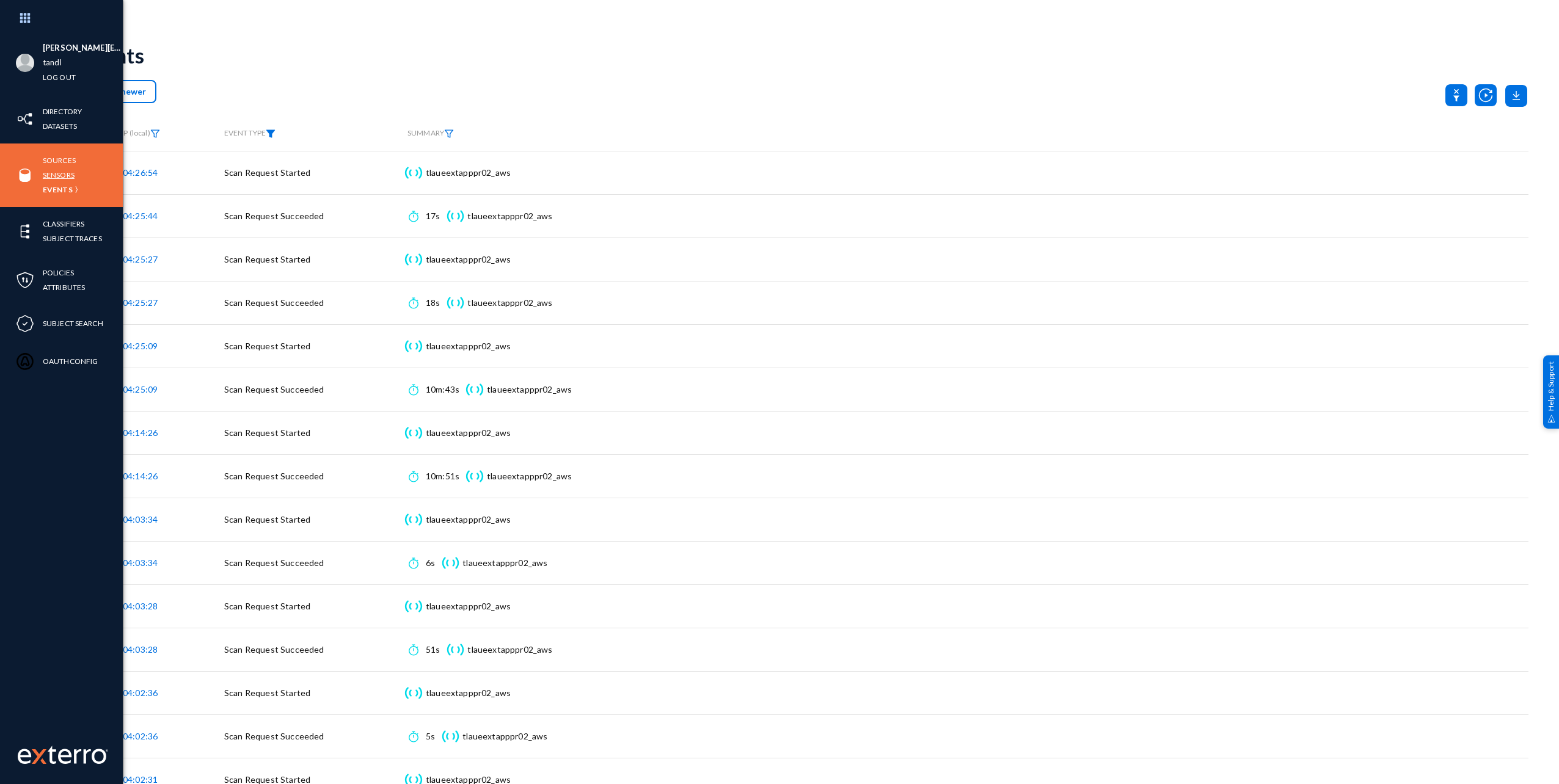
click at [64, 174] on link "Sensors" at bounding box center [58, 175] width 32 height 14
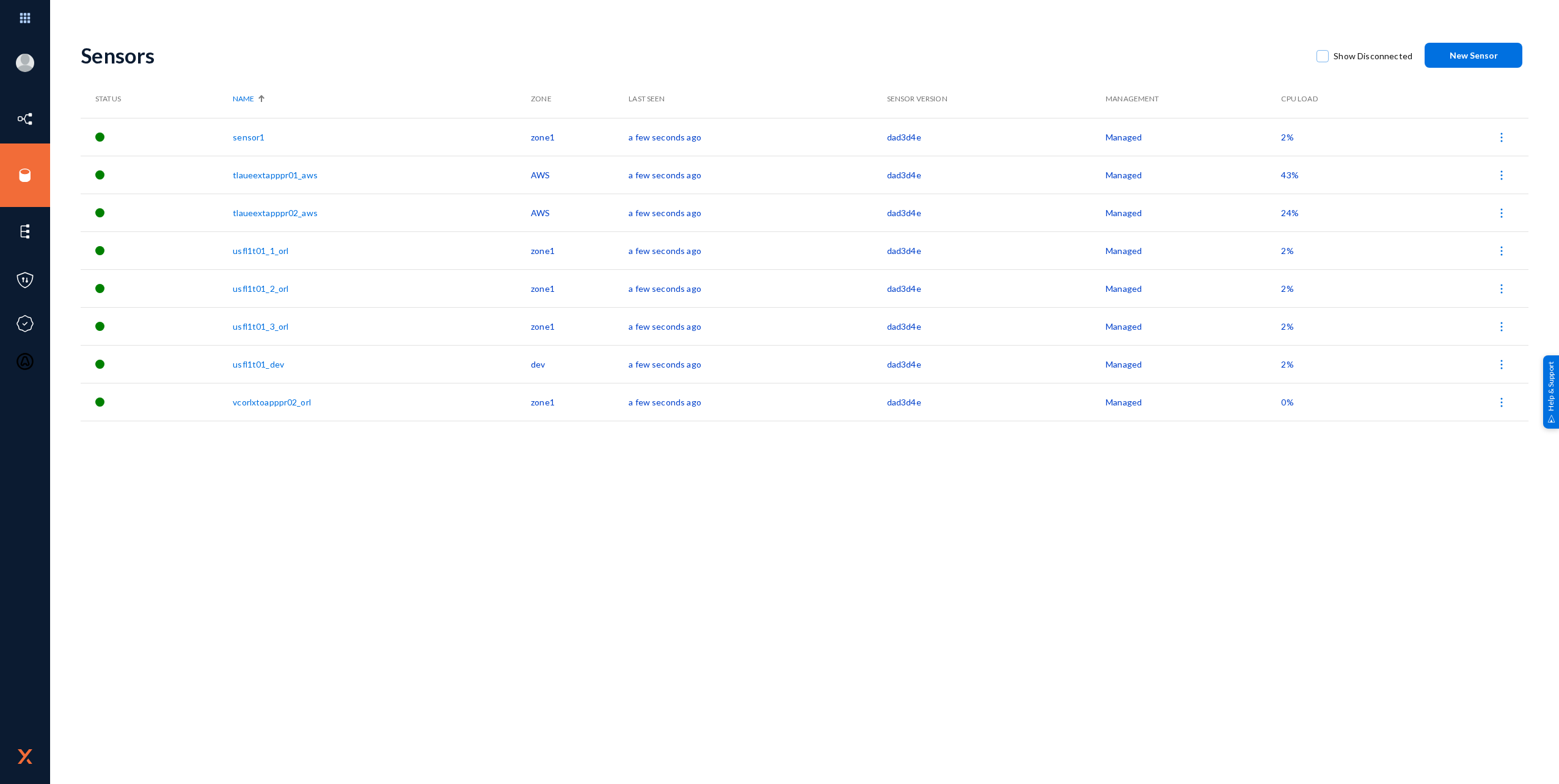
click at [491, 72] on div "Sensors Show Disconnected New Sensor" at bounding box center [804, 55] width 1447 height 50
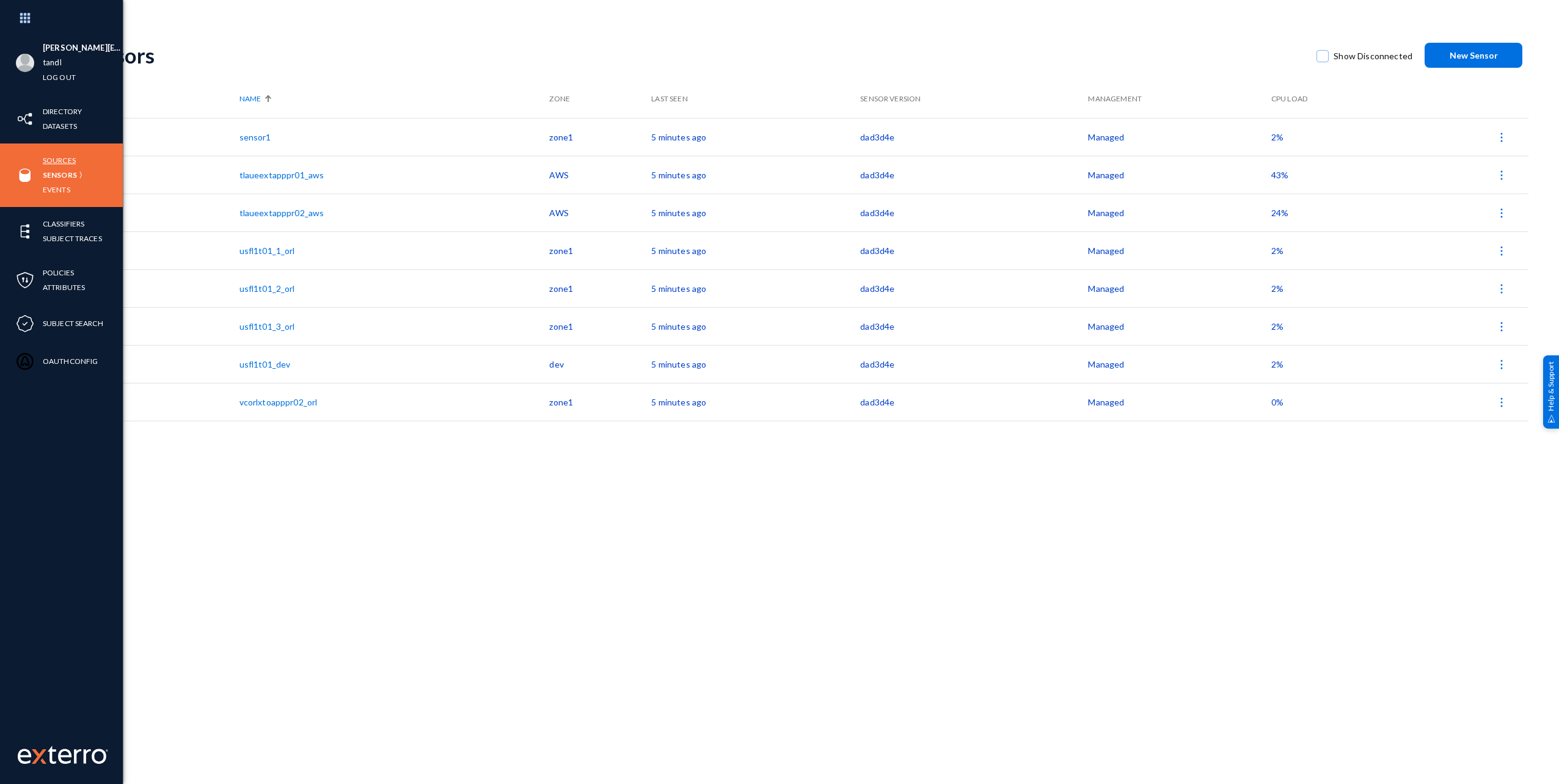
click at [52, 159] on link "Sources" at bounding box center [59, 161] width 33 height 14
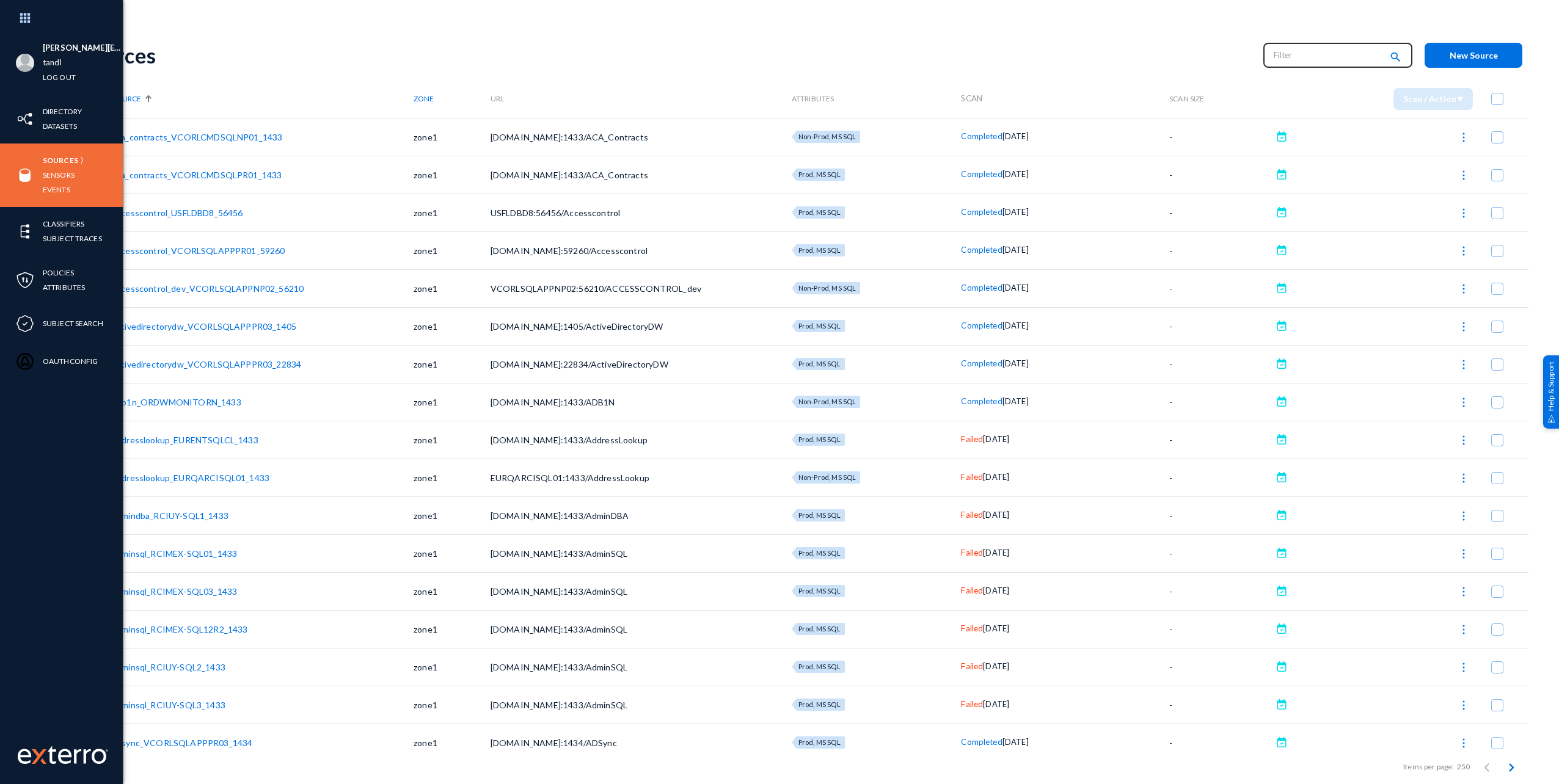
click at [1298, 44] on div "search" at bounding box center [1338, 54] width 149 height 27
type input "running"
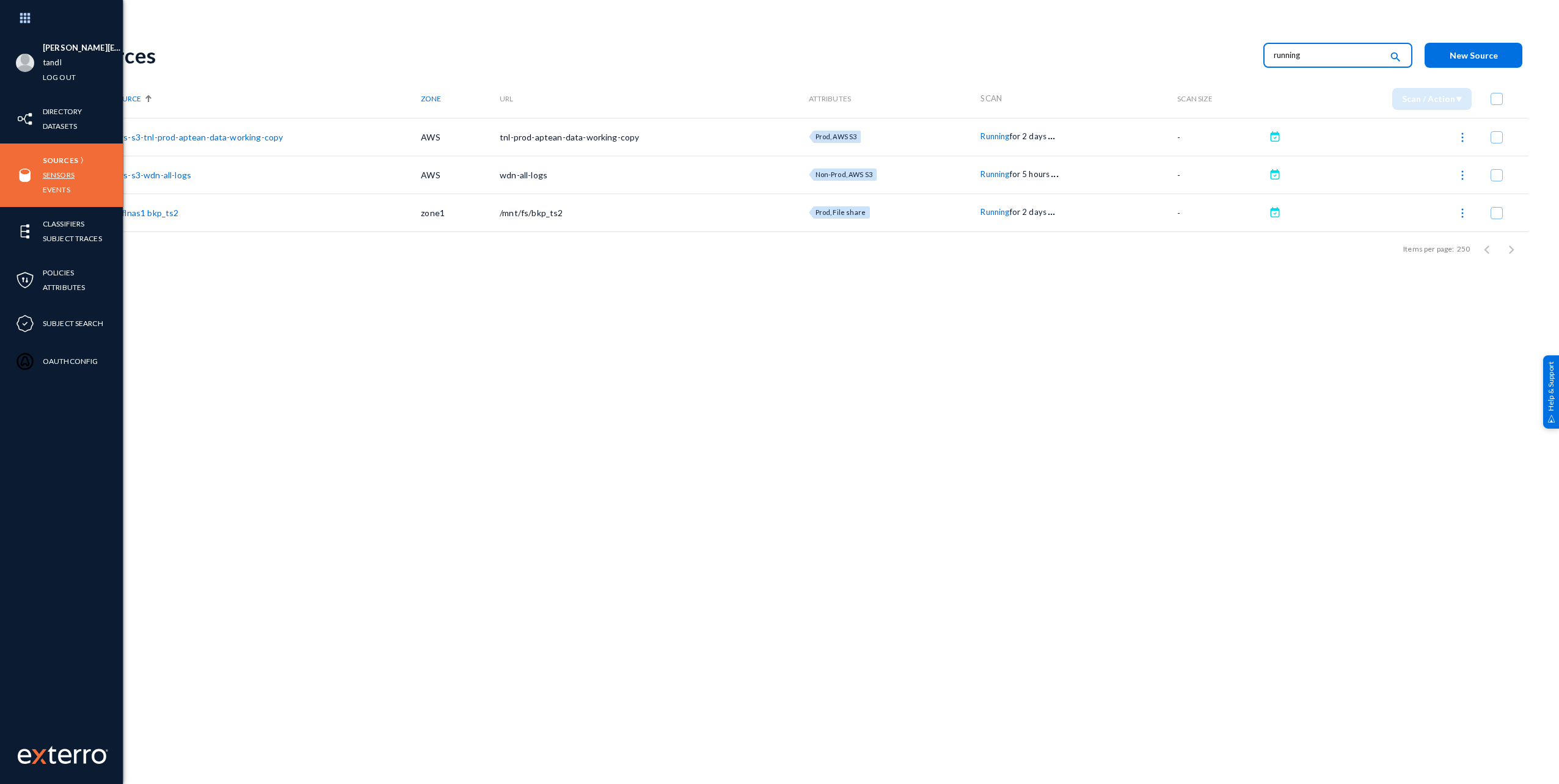
click at [61, 171] on link "Sensors" at bounding box center [58, 175] width 32 height 14
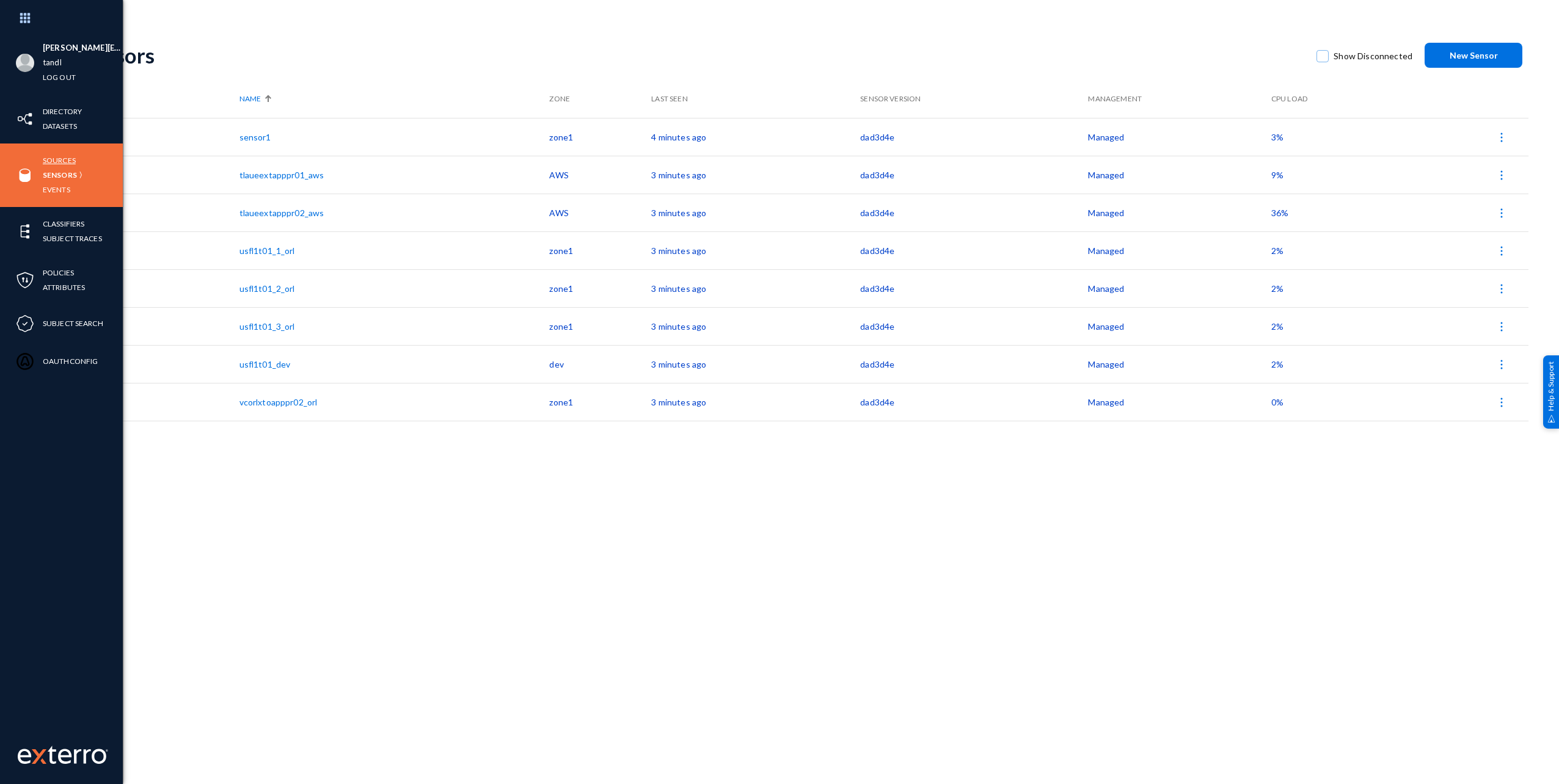
click at [50, 161] on link "Sources" at bounding box center [59, 161] width 33 height 14
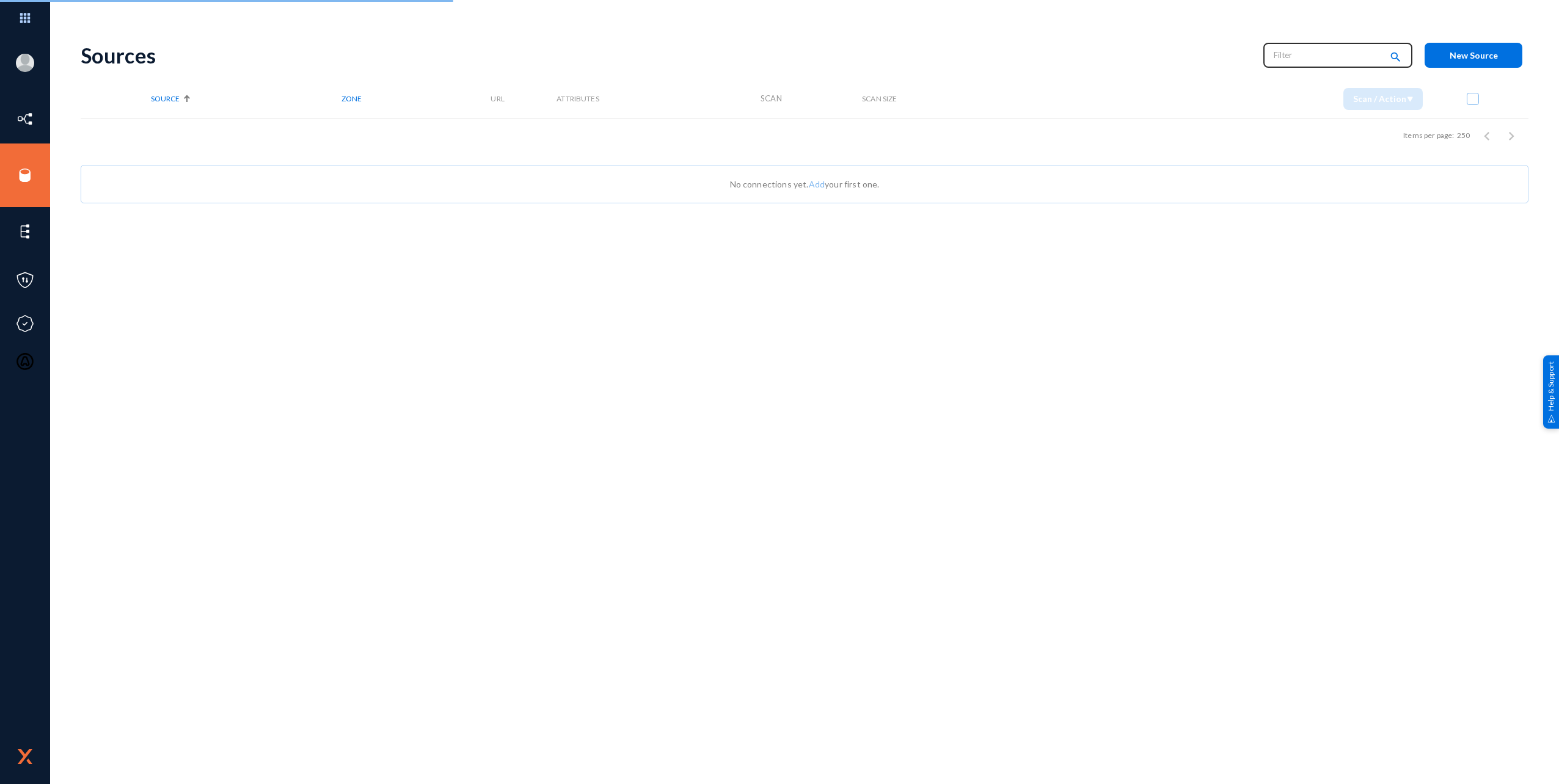
click at [1303, 59] on input "text" at bounding box center [1327, 55] width 108 height 18
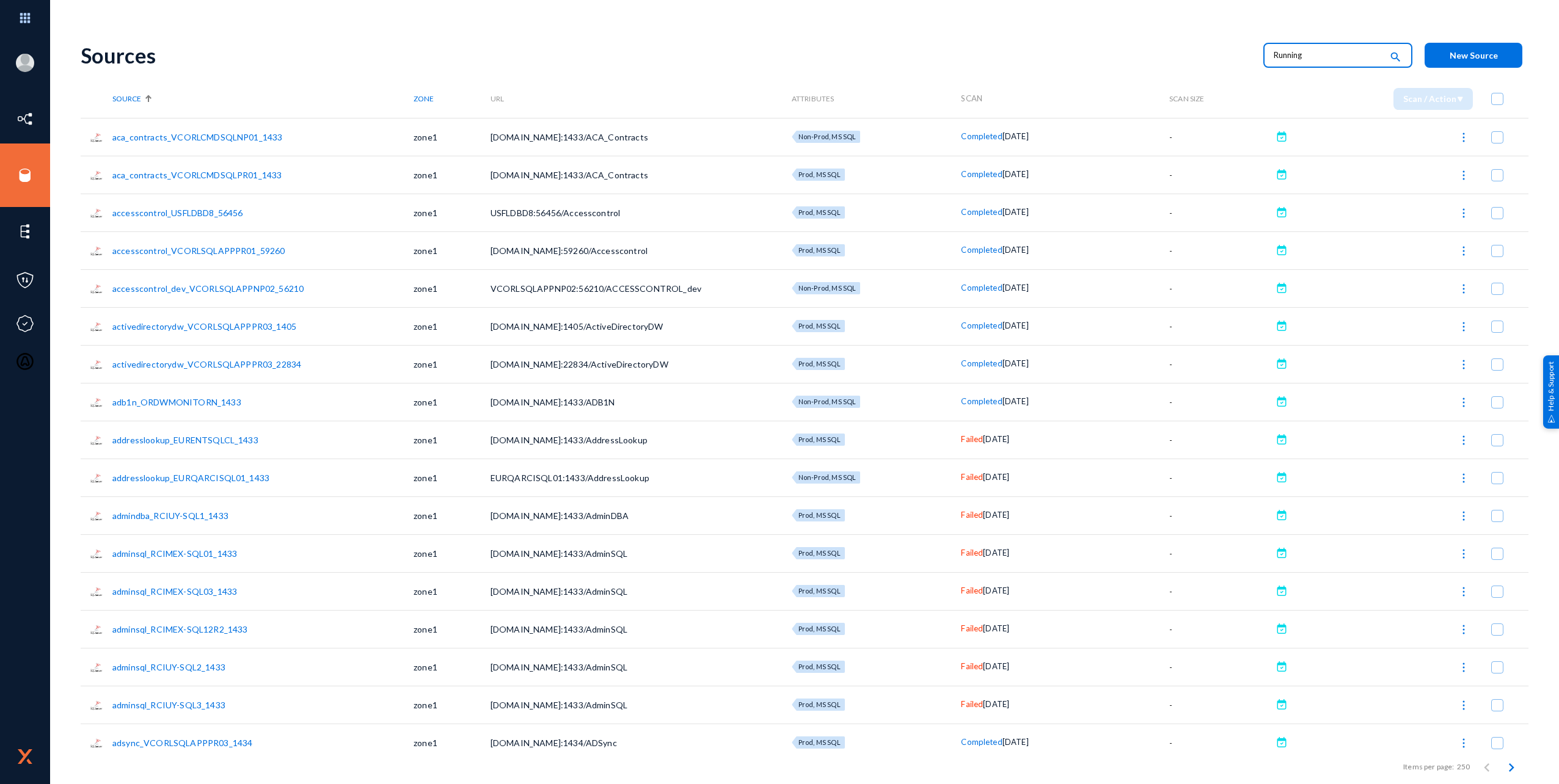
type input "Running"
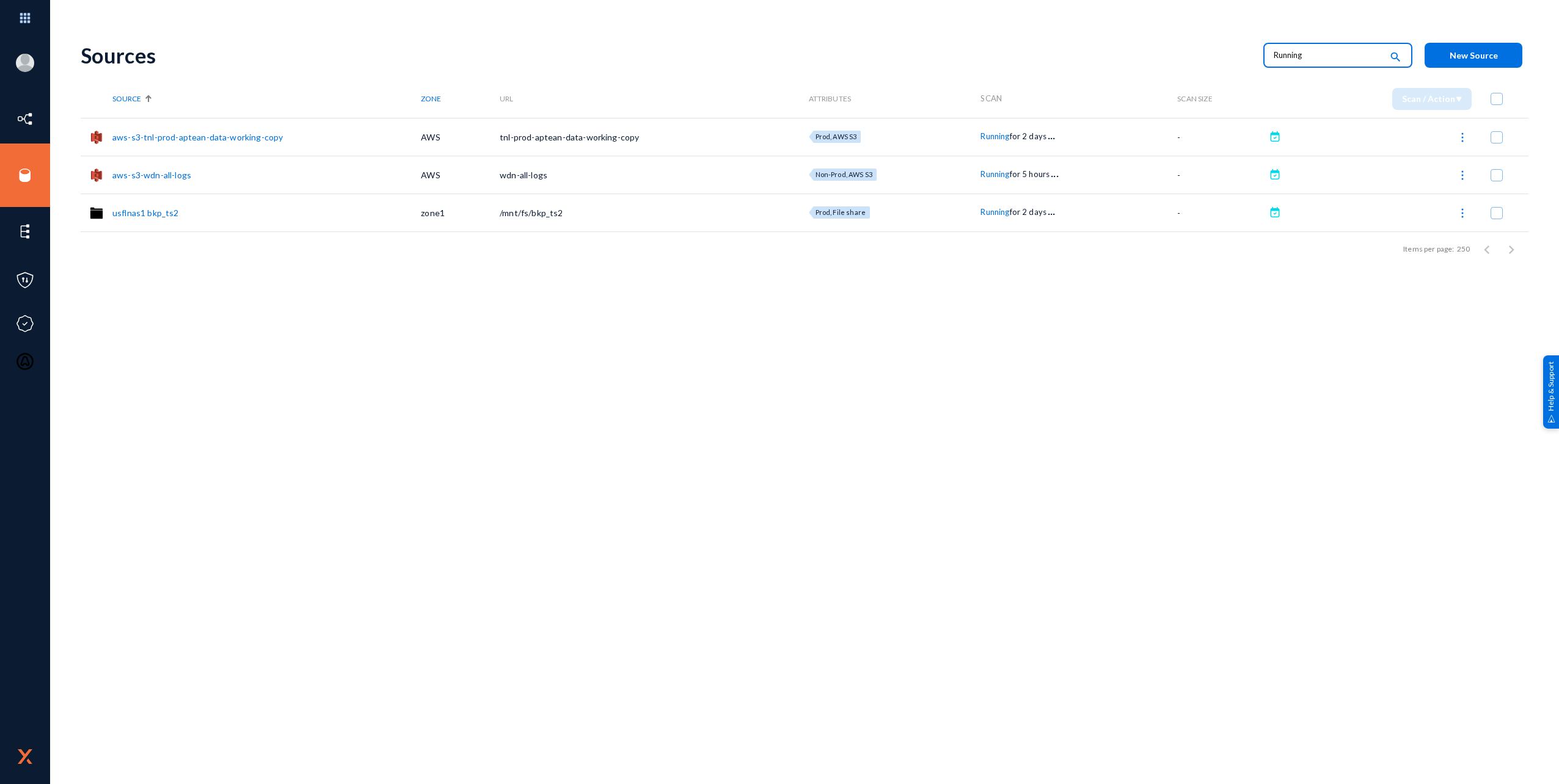
drag, startPoint x: 1047, startPoint y: 410, endPoint x: 1052, endPoint y: 405, distance: 7.1
click at [1047, 410] on div "Sources Running search New Source Source Zone URL Attributes Scan Scan Size Sca…" at bounding box center [804, 407] width 1447 height 754
click at [421, 383] on div "Sources Running search New Source Source Zone URL Attributes Scan Scan Size Sca…" at bounding box center [804, 214] width 1447 height 367
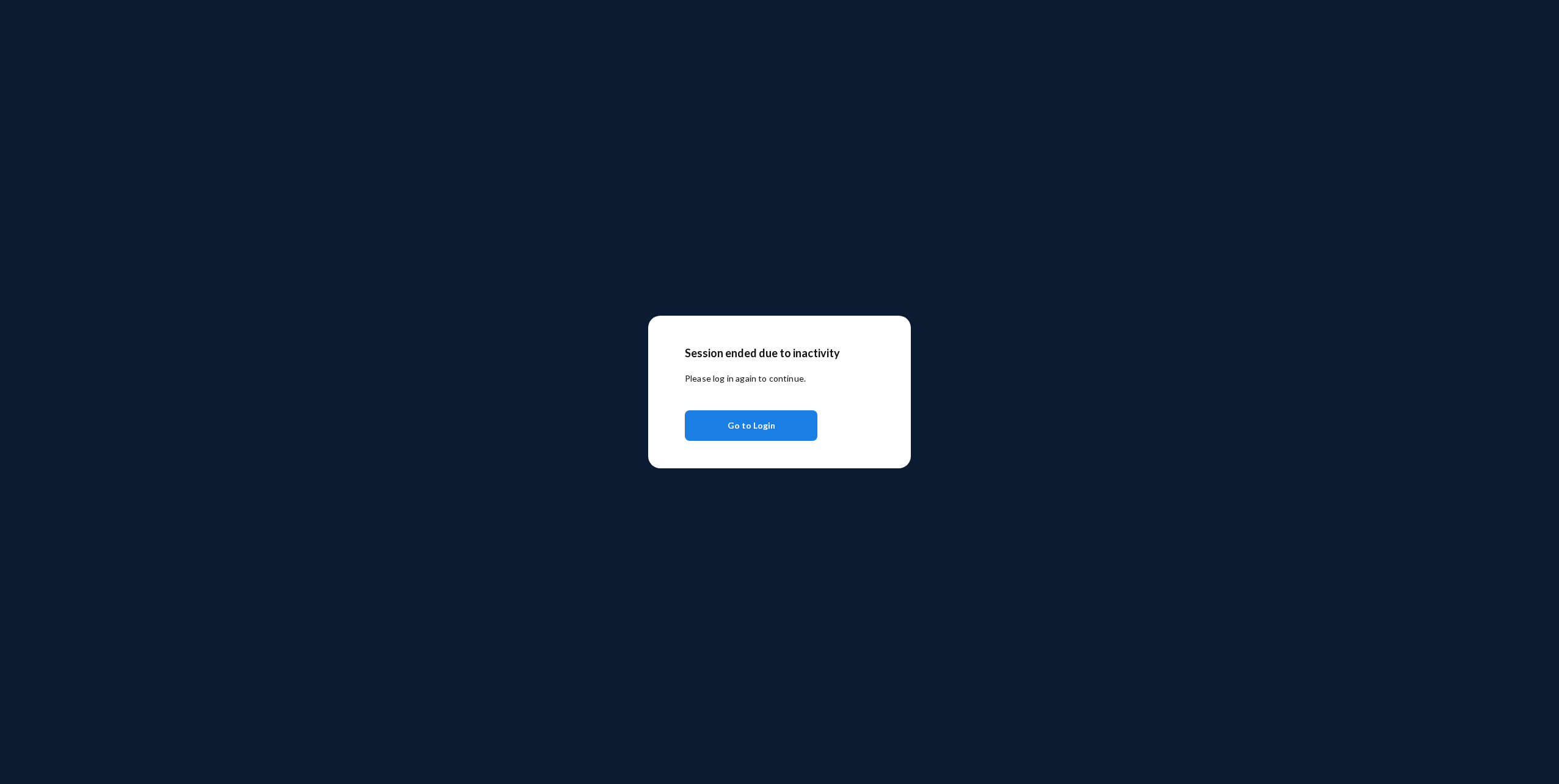
click at [794, 423] on button "Go to Login" at bounding box center [750, 425] width 132 height 30
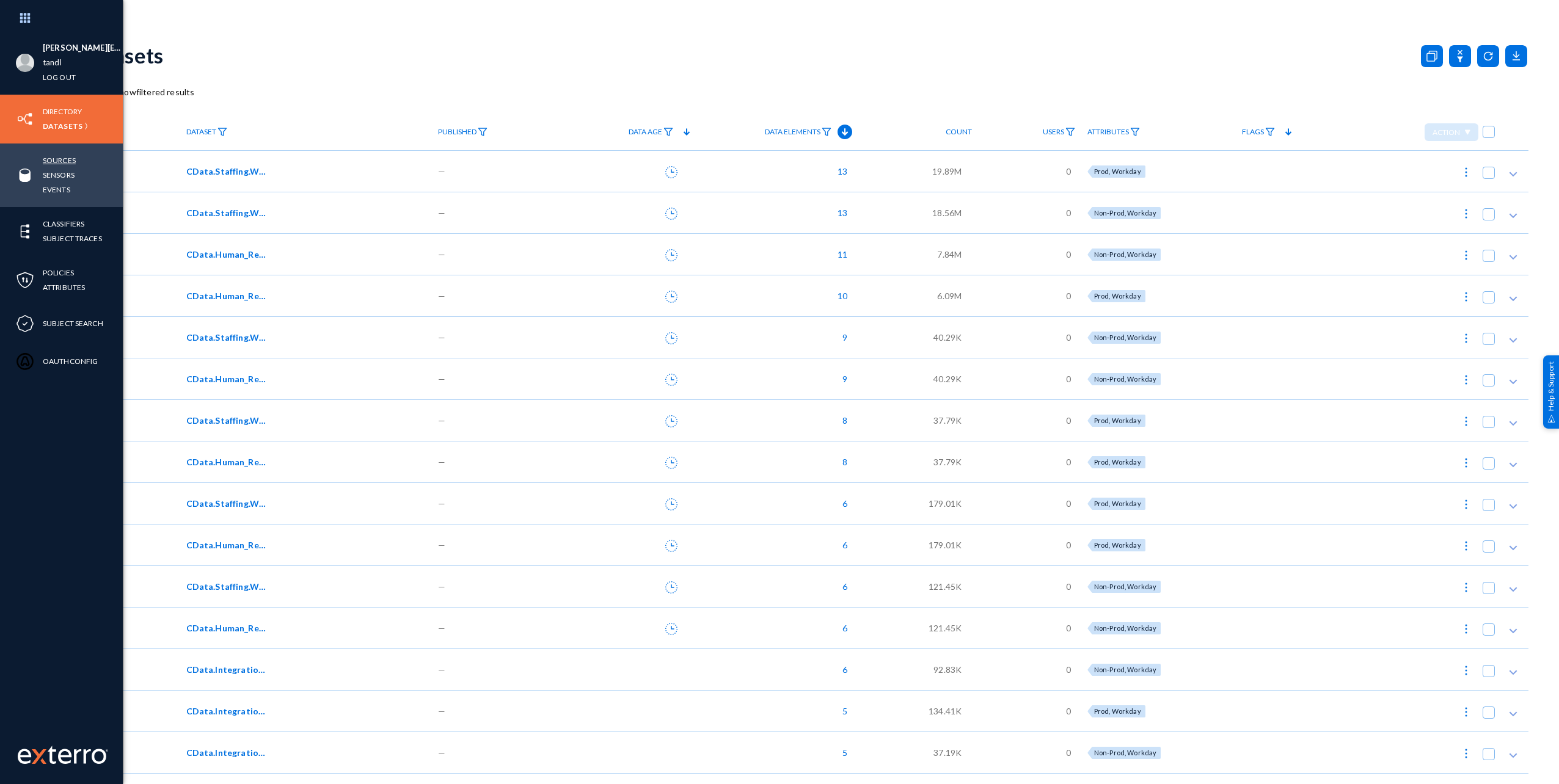
click at [66, 161] on link "Sources" at bounding box center [59, 161] width 33 height 14
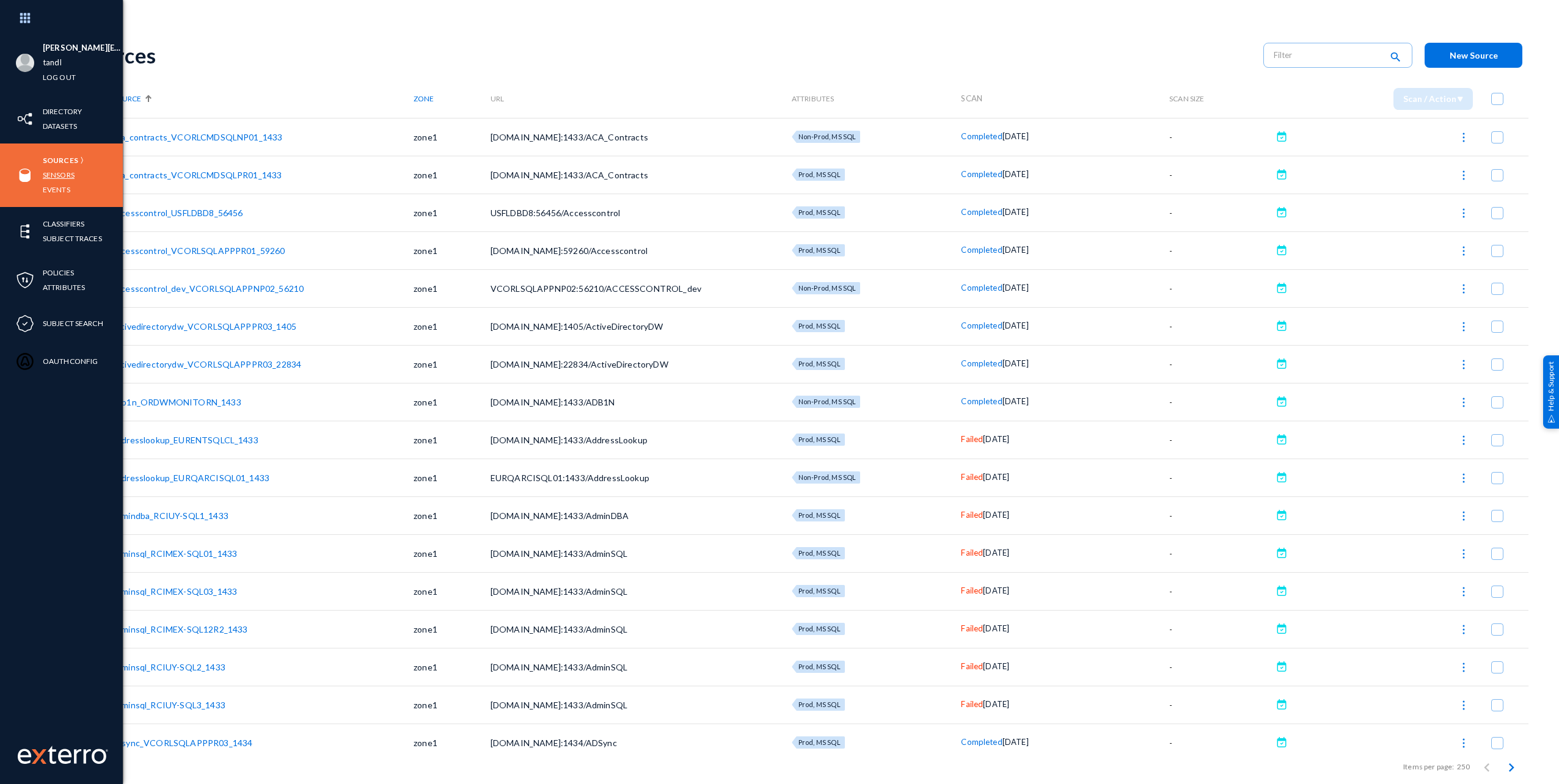
click at [63, 179] on link "Sensors" at bounding box center [58, 175] width 32 height 14
